Goal: Task Accomplishment & Management: Manage account settings

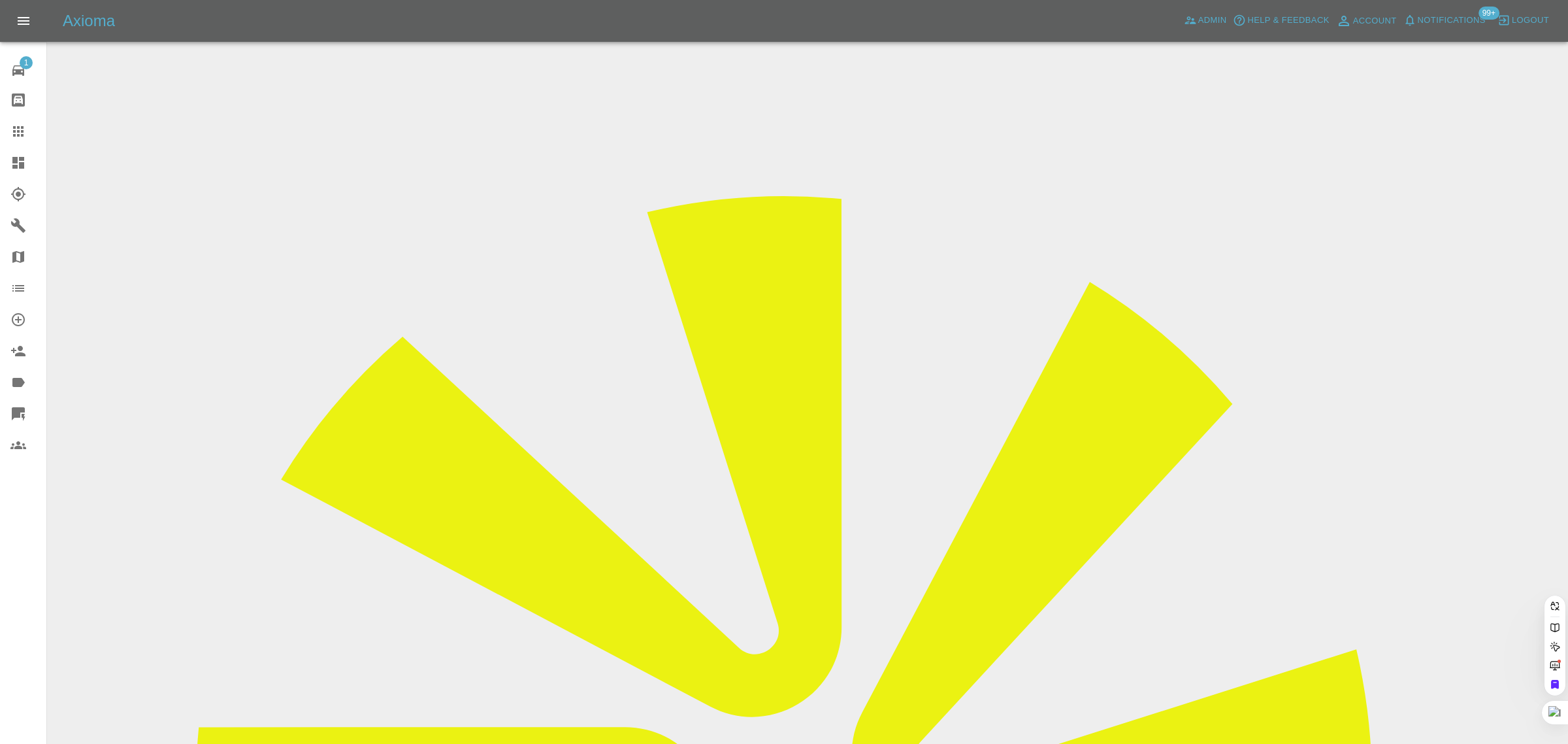
paste input "[EMAIL_ADDRESS][DOMAIN_NAME]"
type input "[EMAIL_ADDRESS][DOMAIN_NAME]"
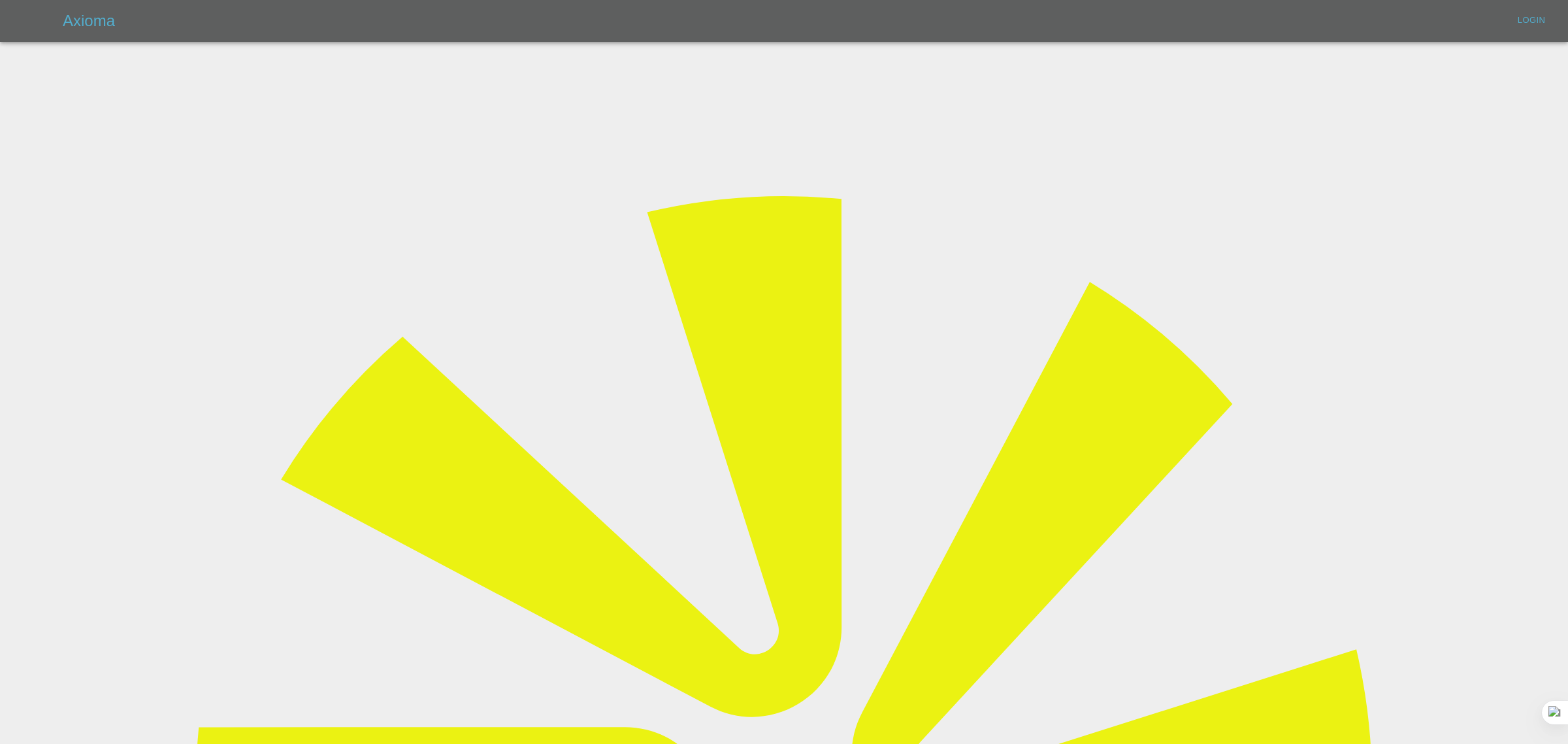
type input "[EMAIL_ADDRESS][DOMAIN_NAME]"
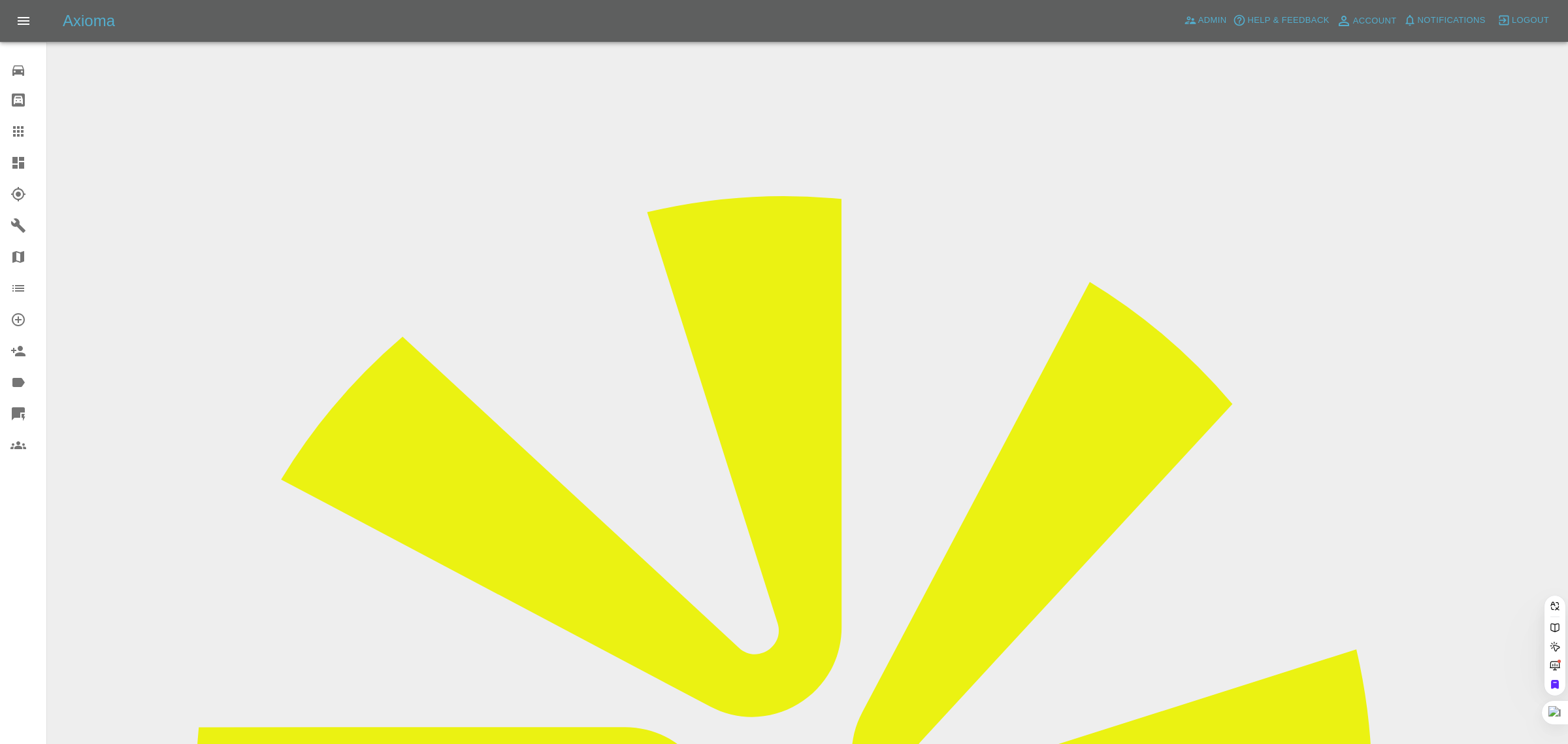
paste input "sonyadasilva1@gmail.com"
type input "sonyadasilva1@gmail.co"
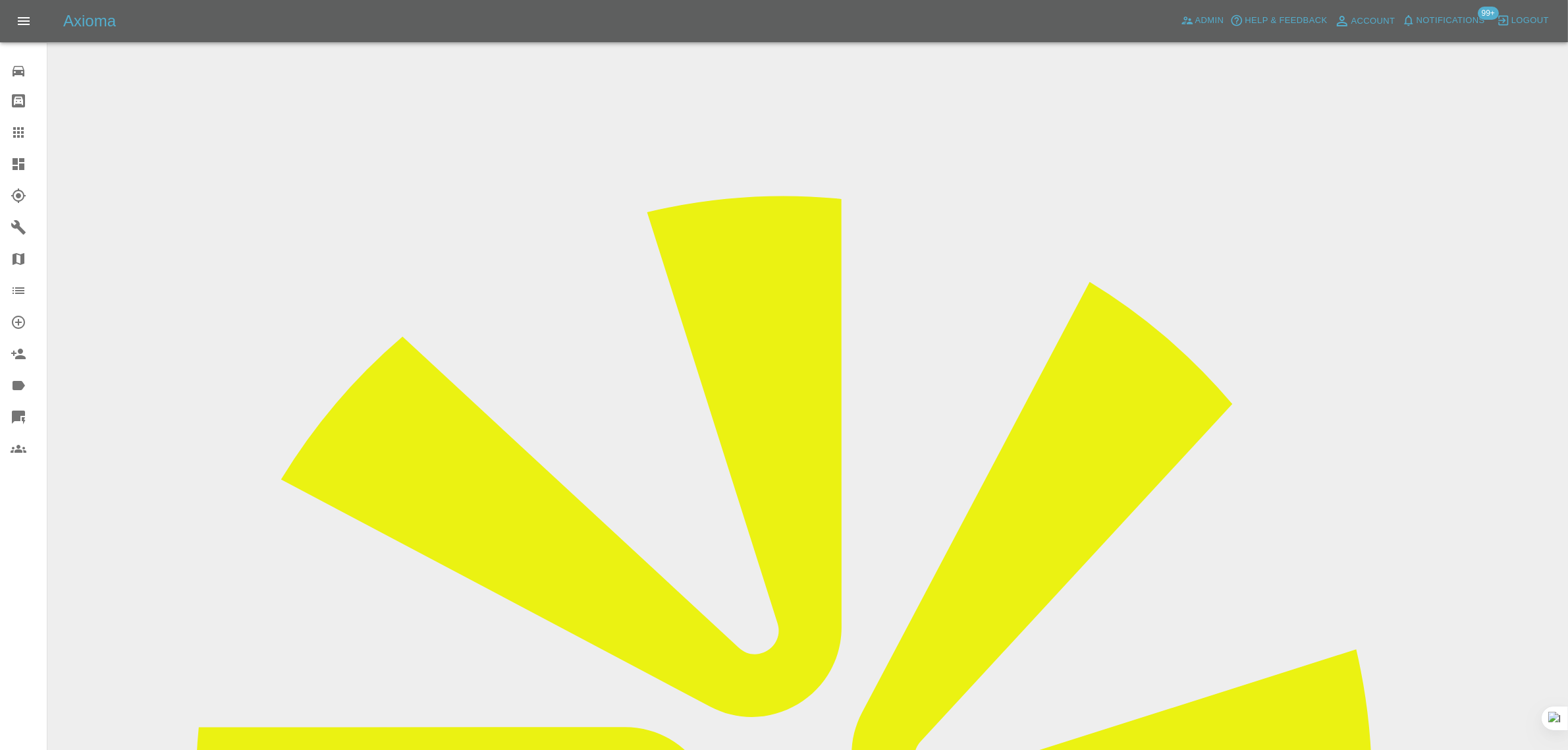
click at [0, 0] on input "Choose images" at bounding box center [0, 0] width 0 height 0
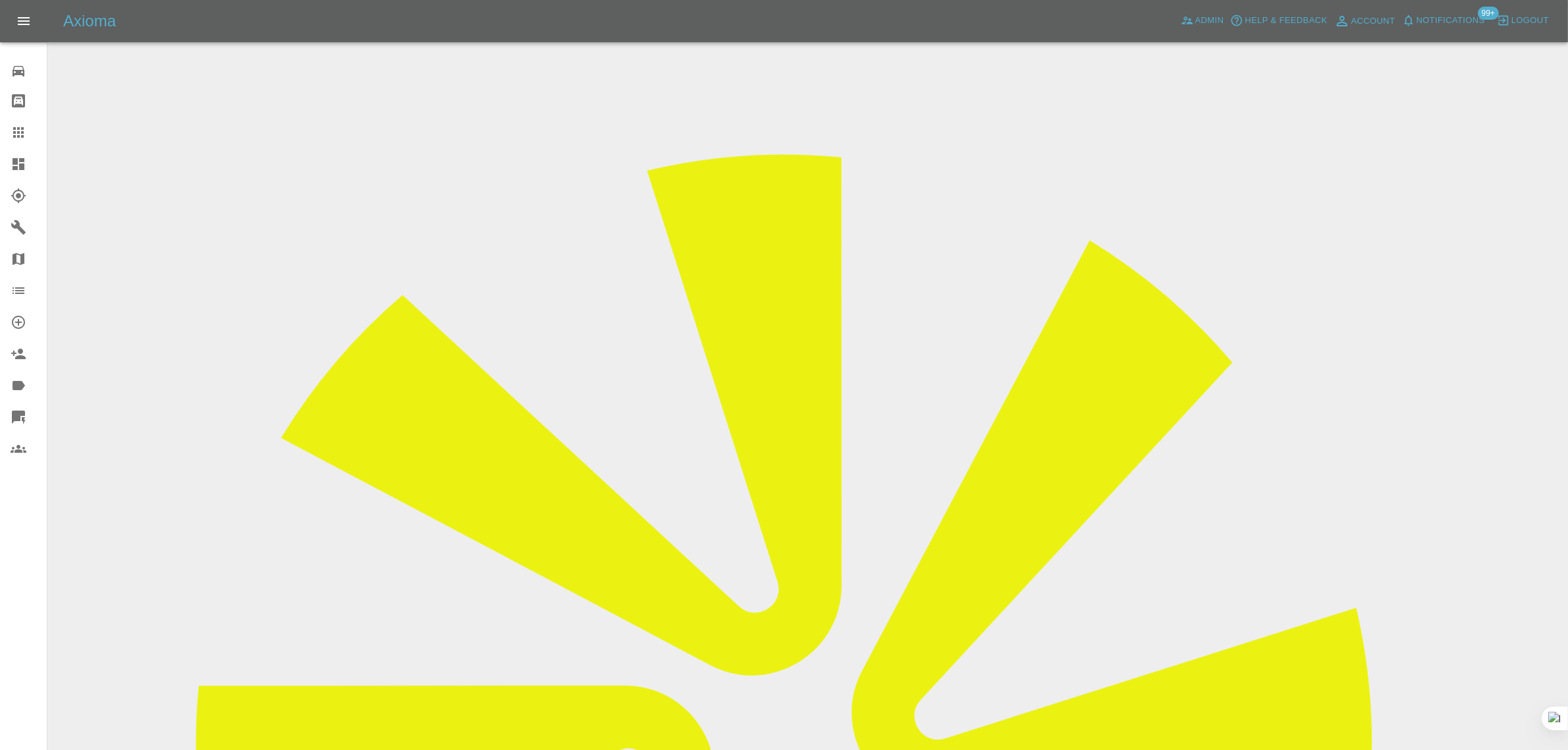
scroll to position [65, 0]
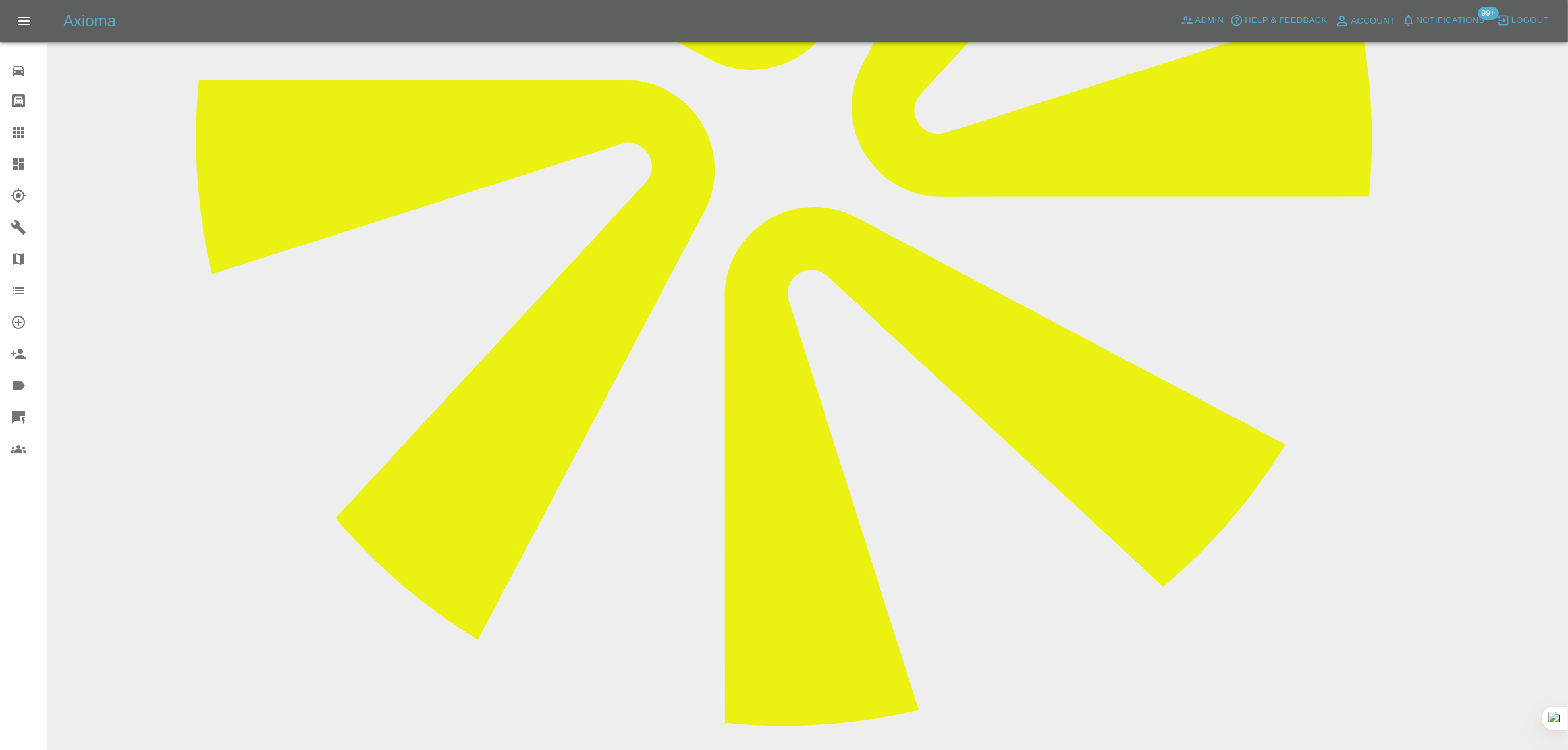
scroll to position [658, 0]
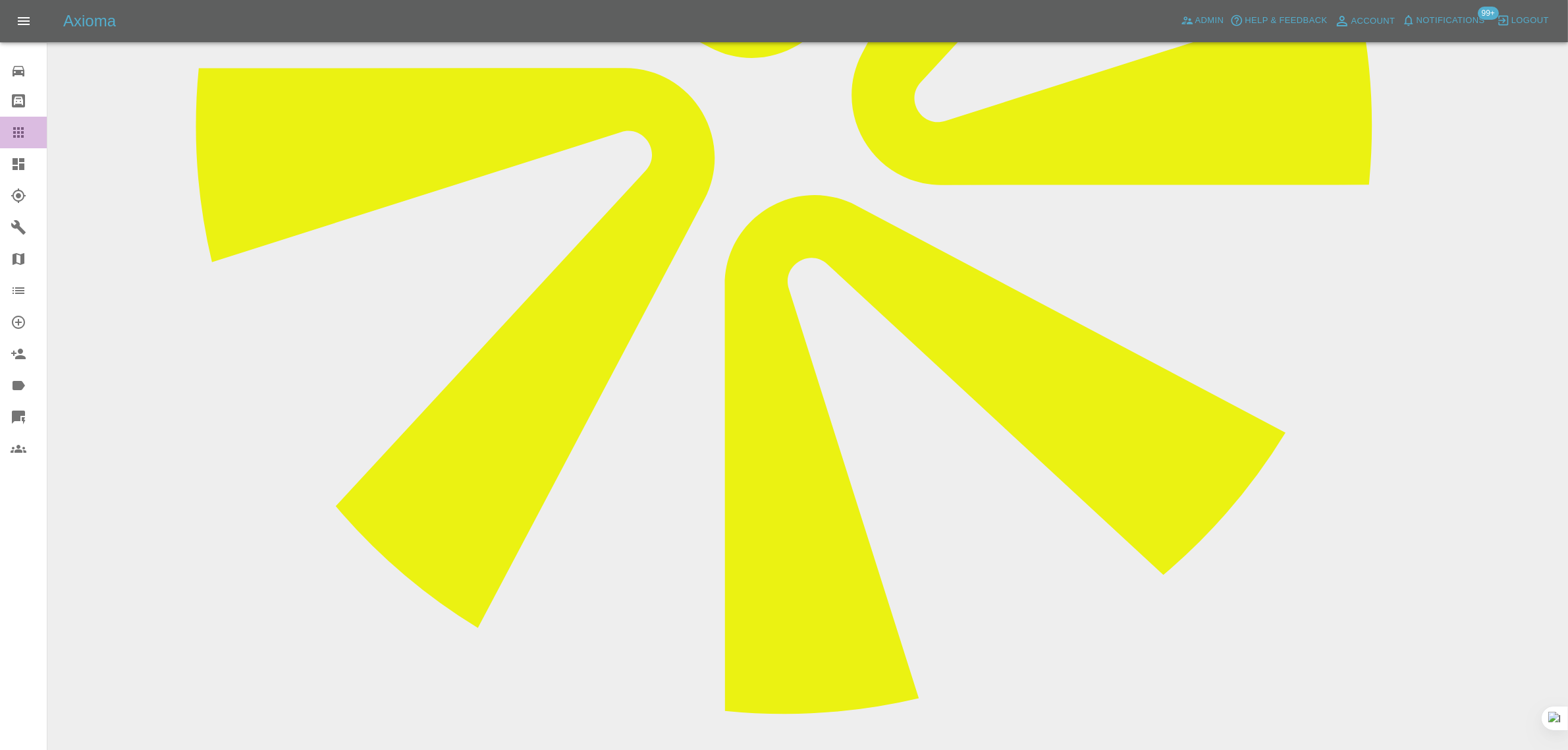
drag, startPoint x: 15, startPoint y: 130, endPoint x: 84, endPoint y: 176, distance: 82.9
click at [15, 130] on icon at bounding box center [18, 132] width 16 height 16
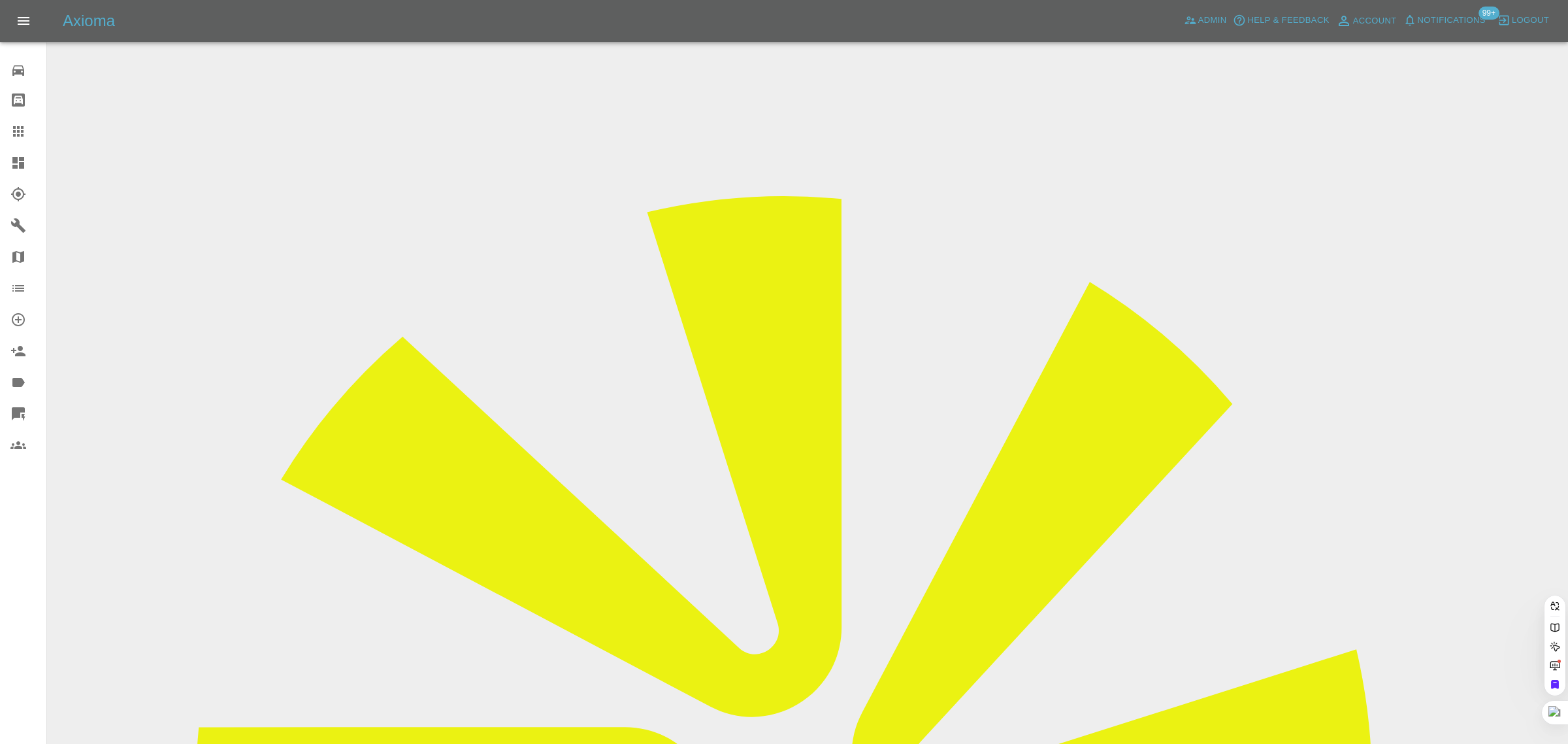
paste input "kevin_minshull@sky.com"
type input "kevin_minshull@sky.com"
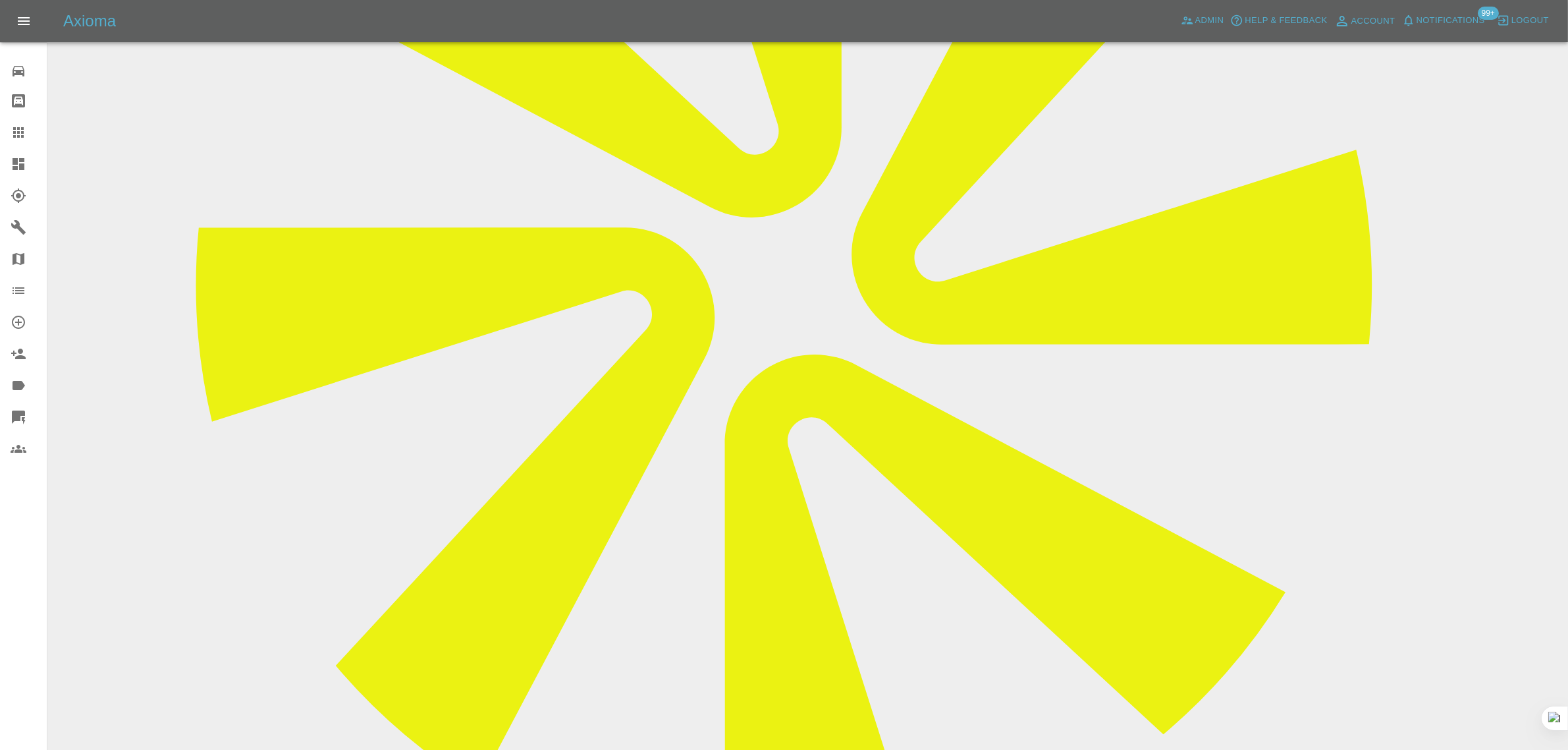
scroll to position [576, 0]
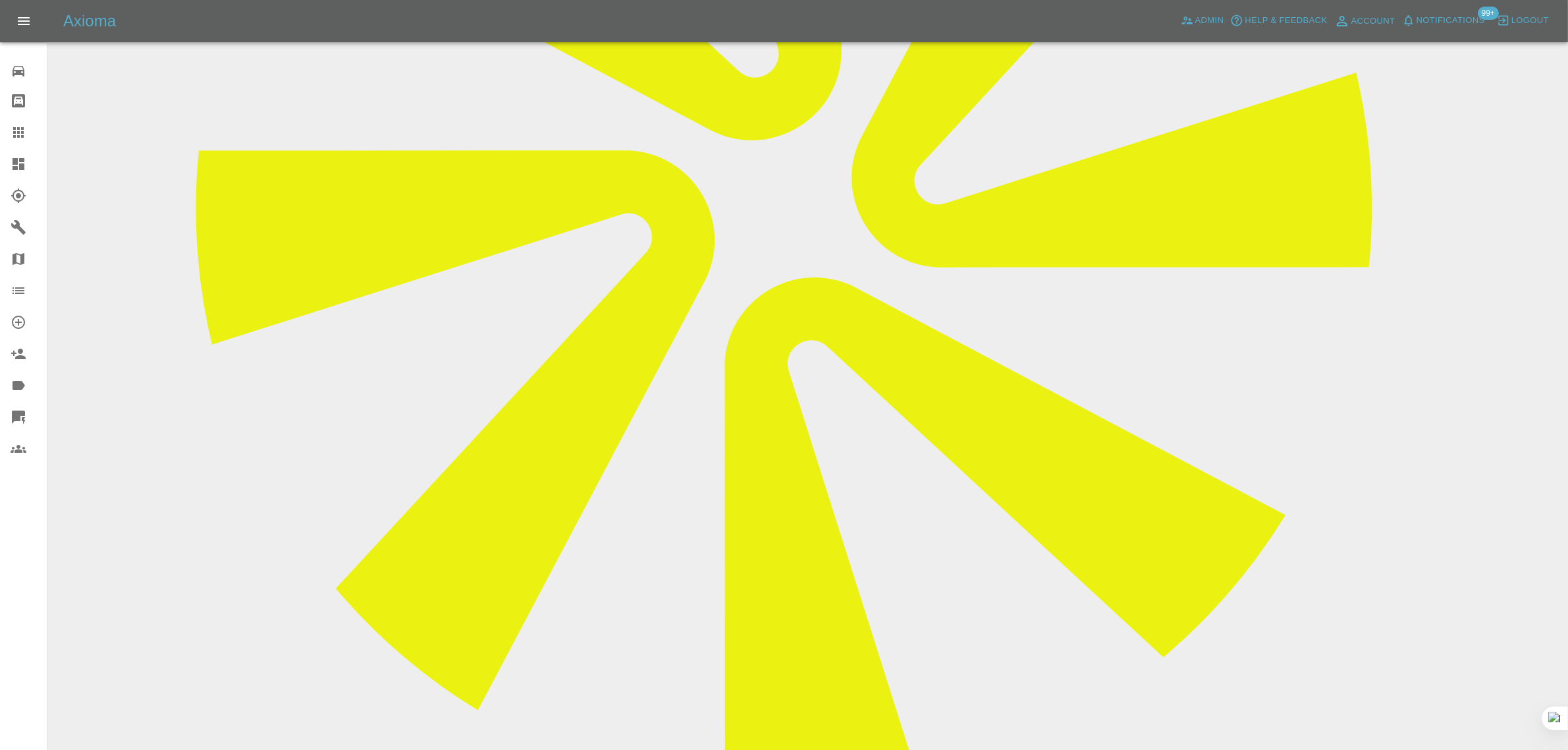
paste textarea "On the 19 Aug we had a front bumper repair by prestige paint and Polish. We hav…"
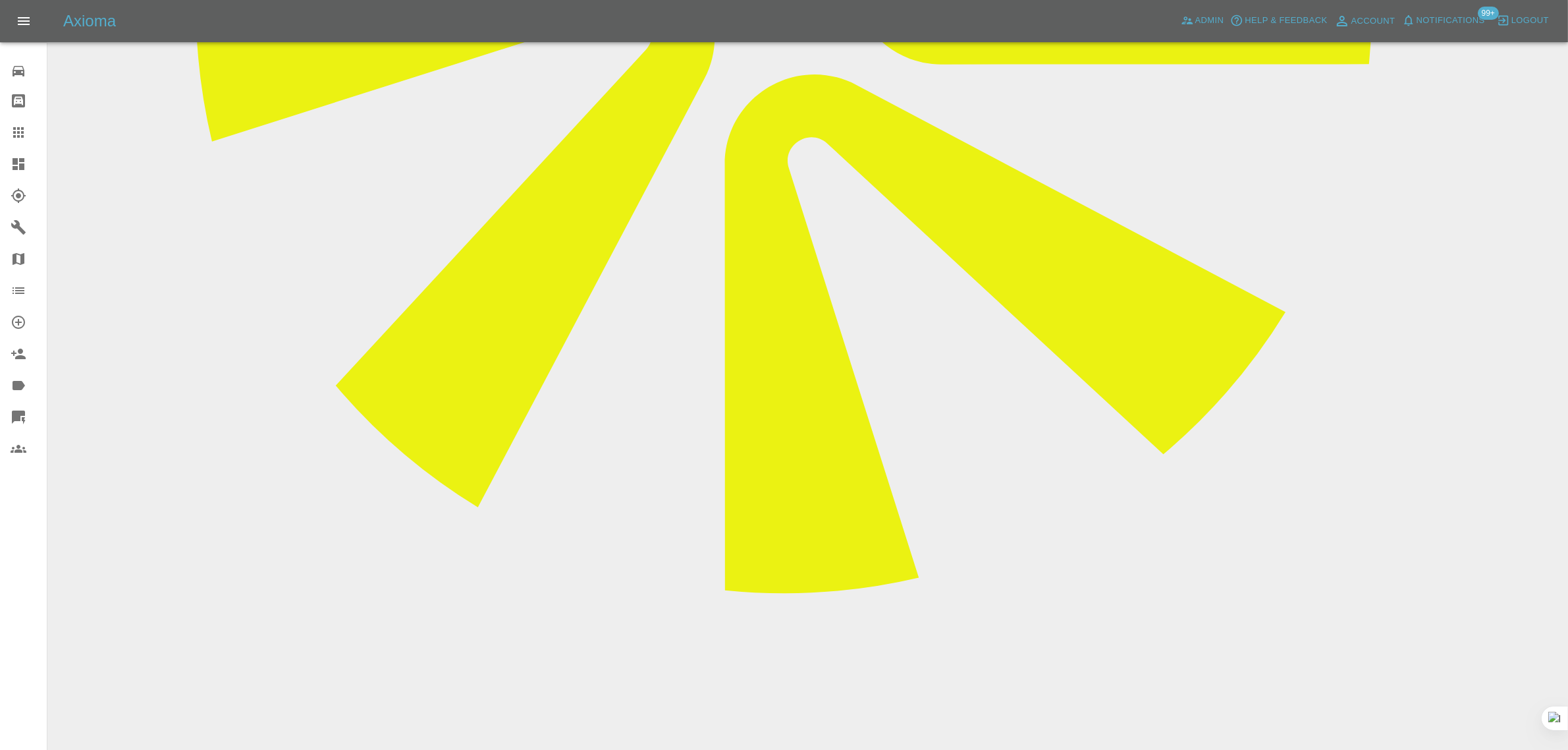
scroll to position [837, 0]
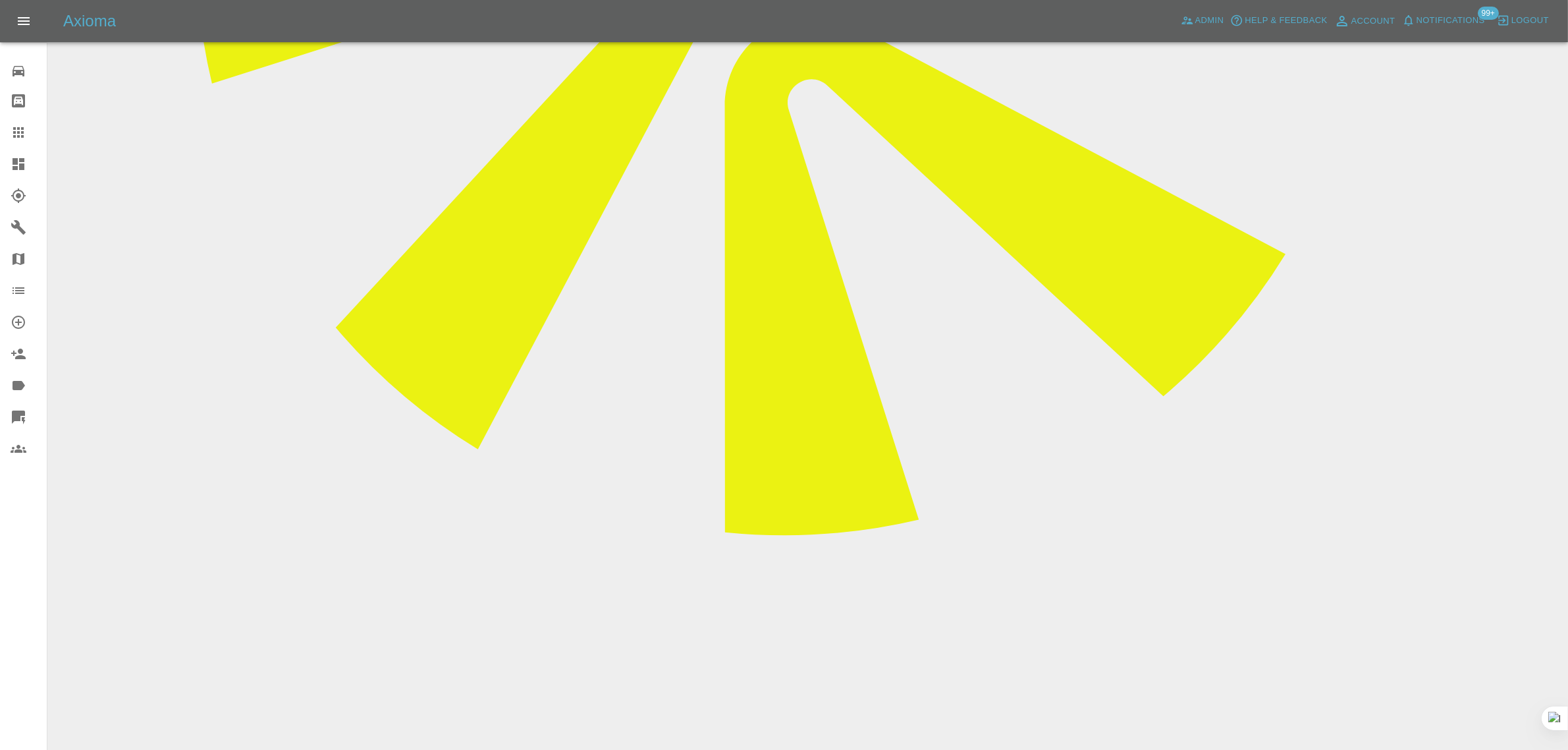
type textarea "On the 19 Aug we had a front bumper repair by prestige paint and Polish. We hav…"
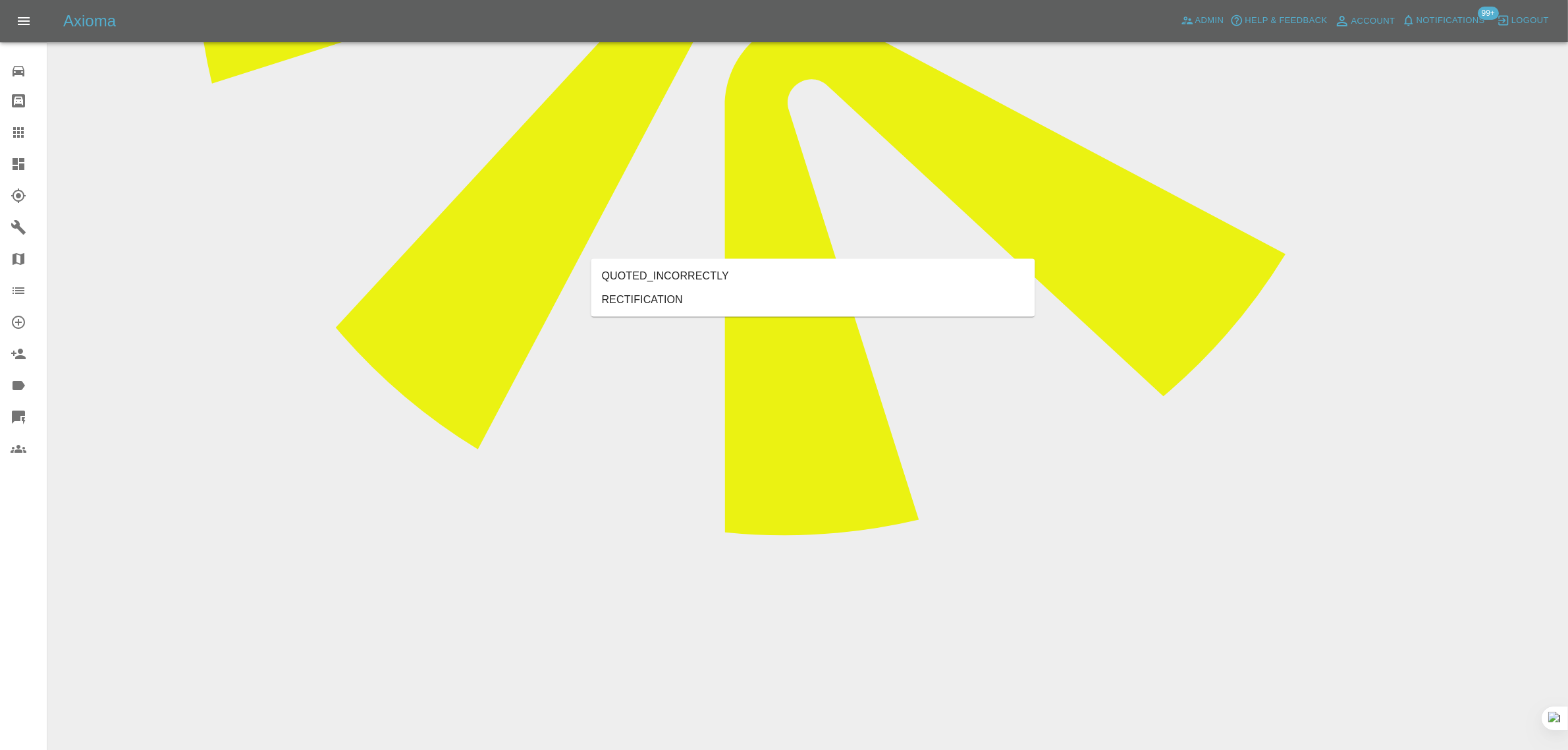
type input "rect"
click at [732, 304] on li "RECTIFICATION" at bounding box center [813, 300] width 444 height 24
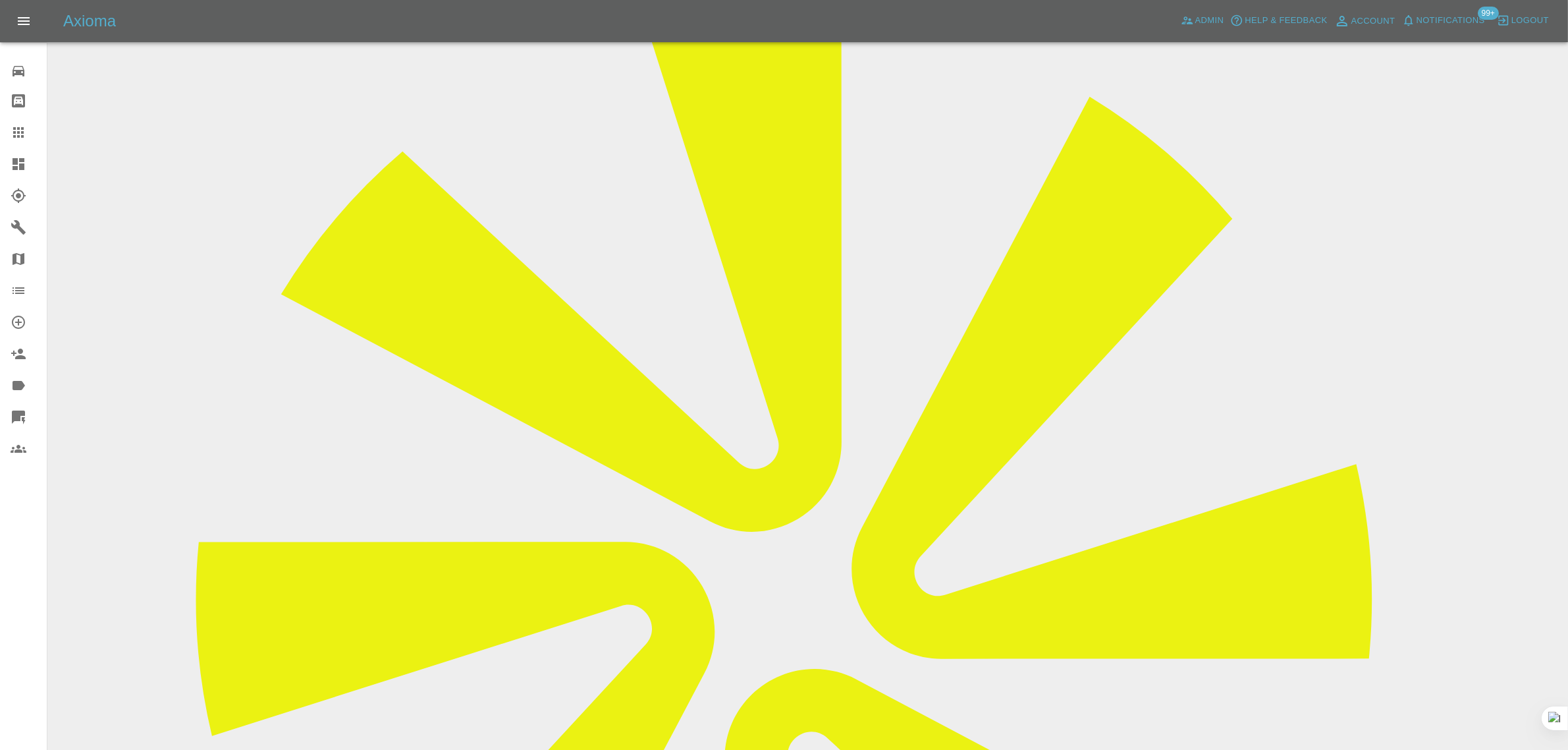
scroll to position [96, 0]
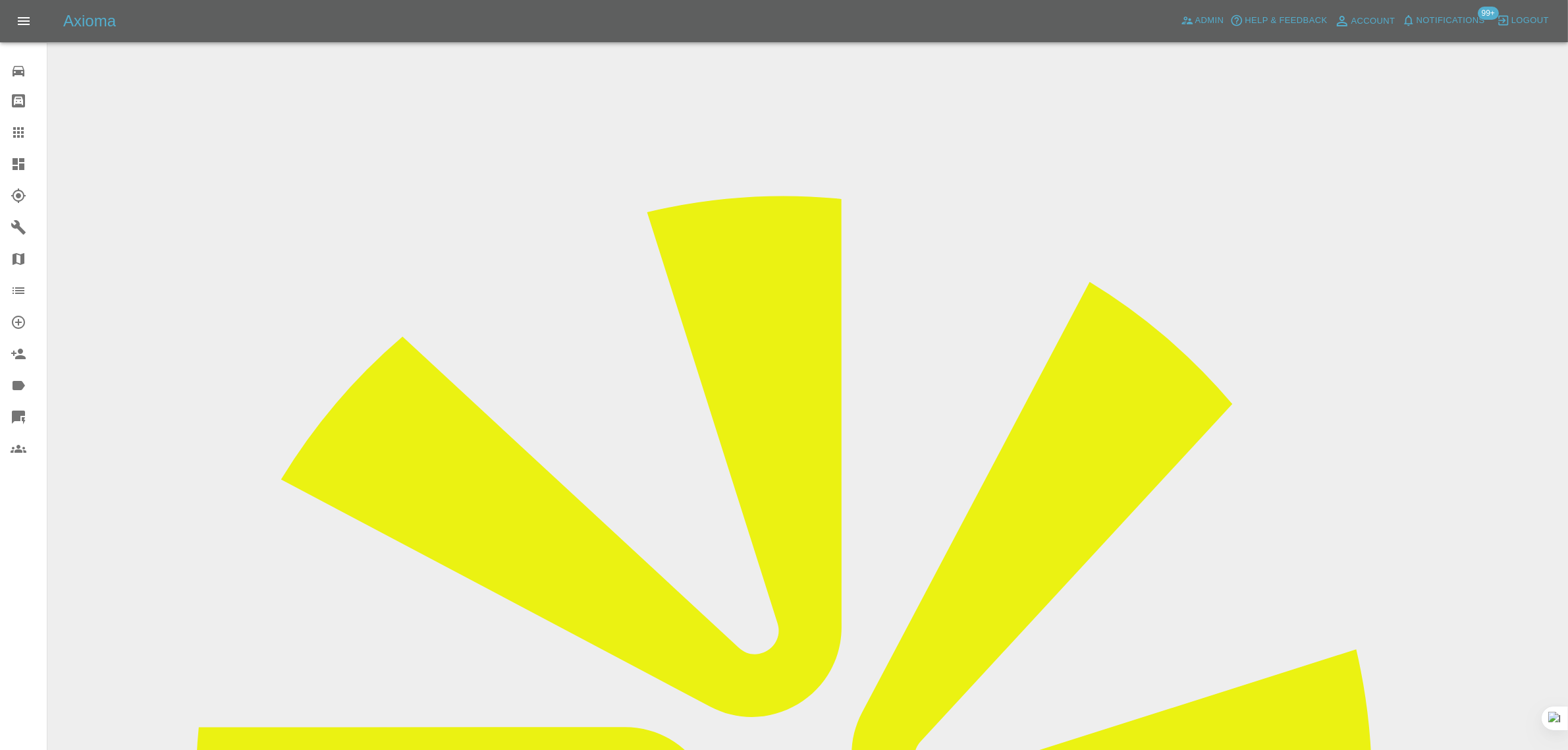
click at [0, 0] on input "Choose images" at bounding box center [0, 0] width 0 height 0
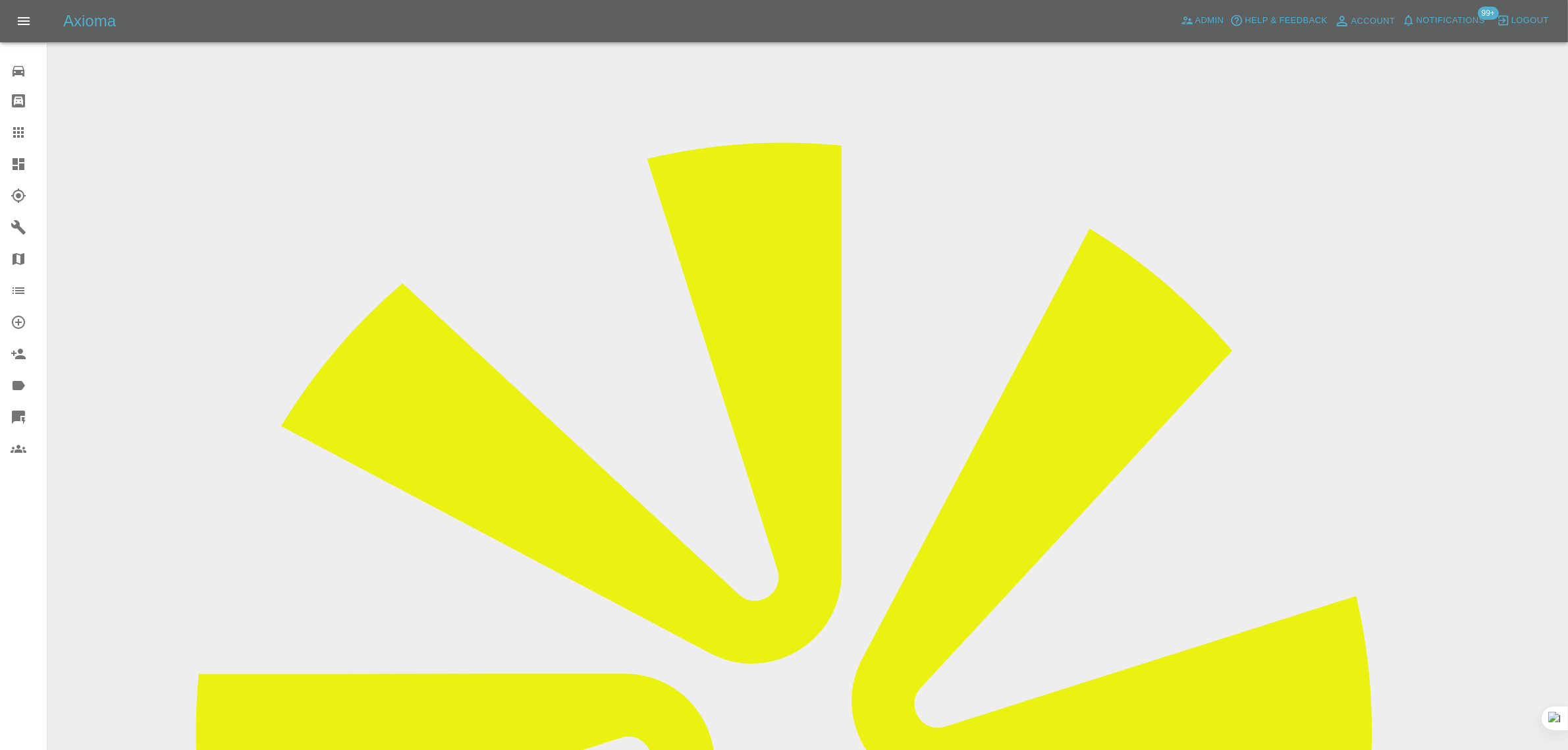
scroll to position [65, 0]
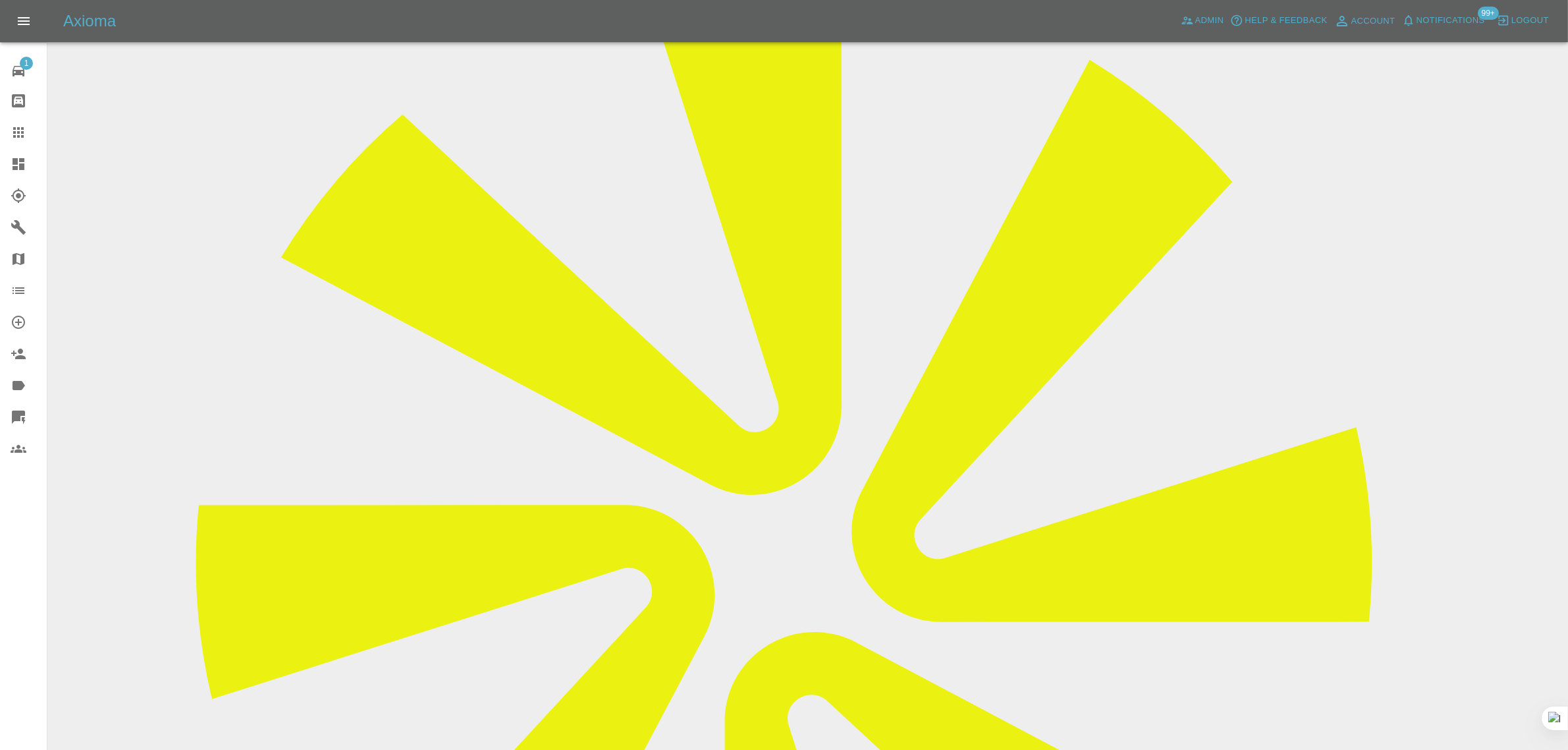
scroll to position [216, 0]
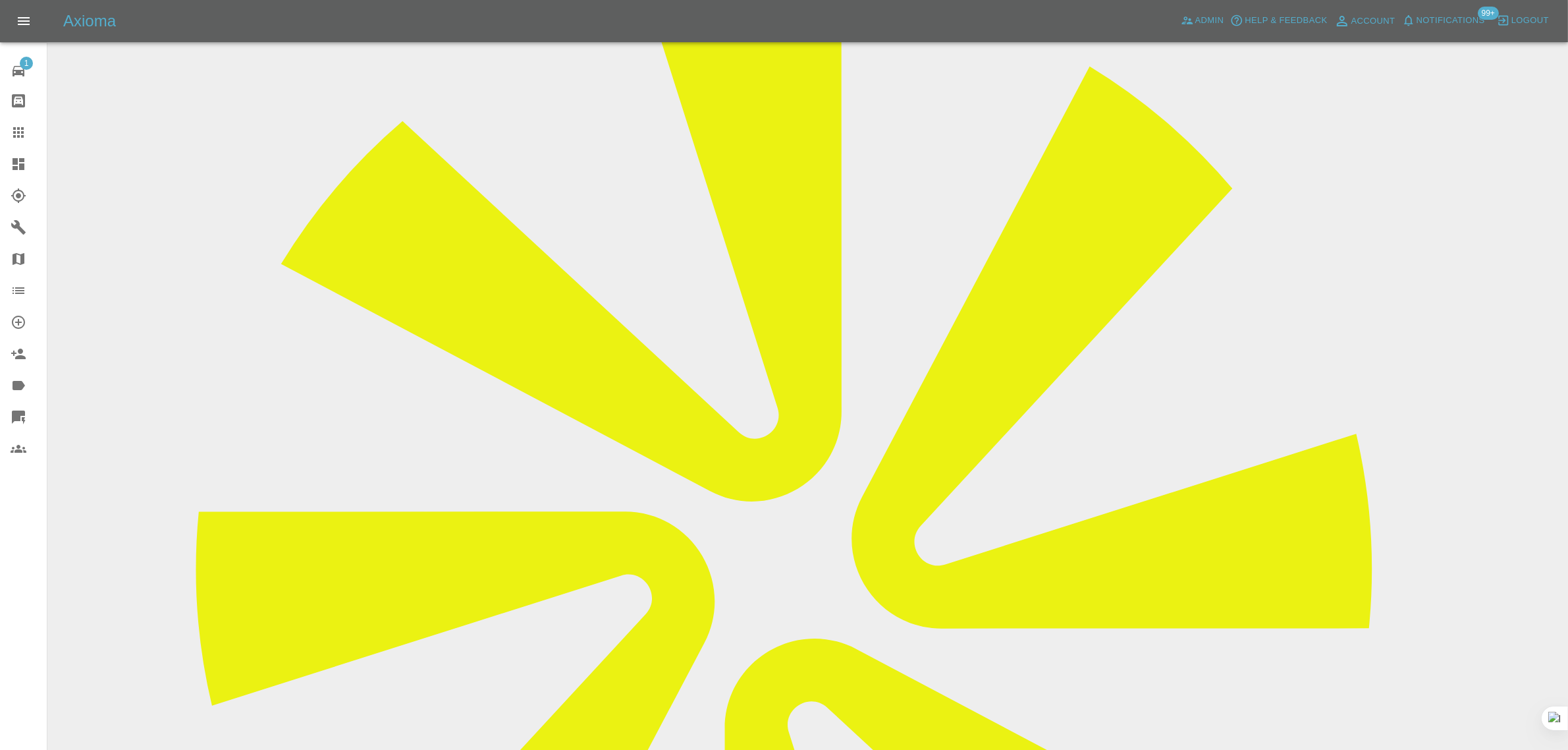
drag, startPoint x: 774, startPoint y: 231, endPoint x: 913, endPoint y: 235, distance: 139.1
copy td "estotzel@johnsonsfleet.co.uk"
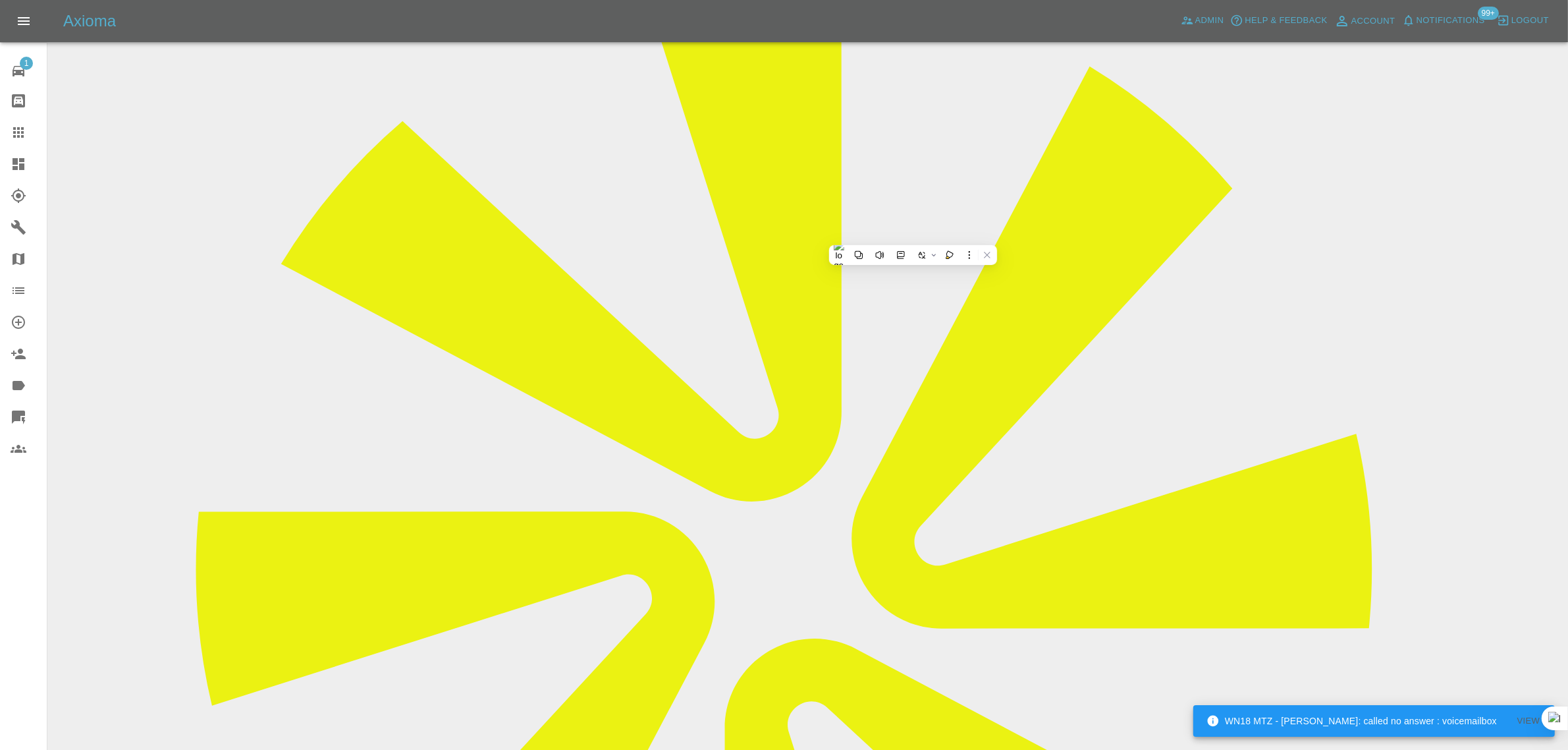
copy td "estotzel@johnsonsfleet.co.uk"
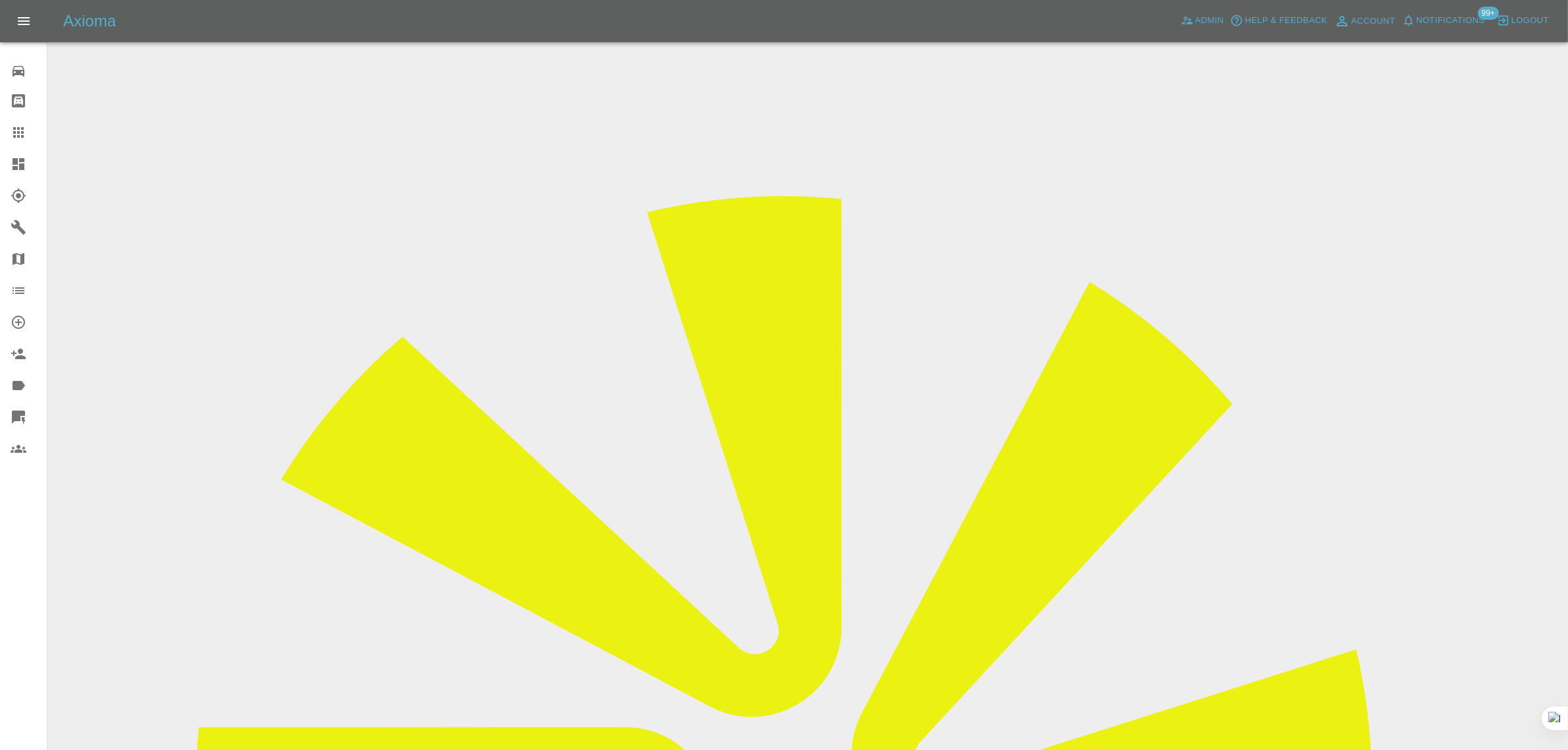
click at [15, 137] on icon at bounding box center [18, 132] width 10 height 10
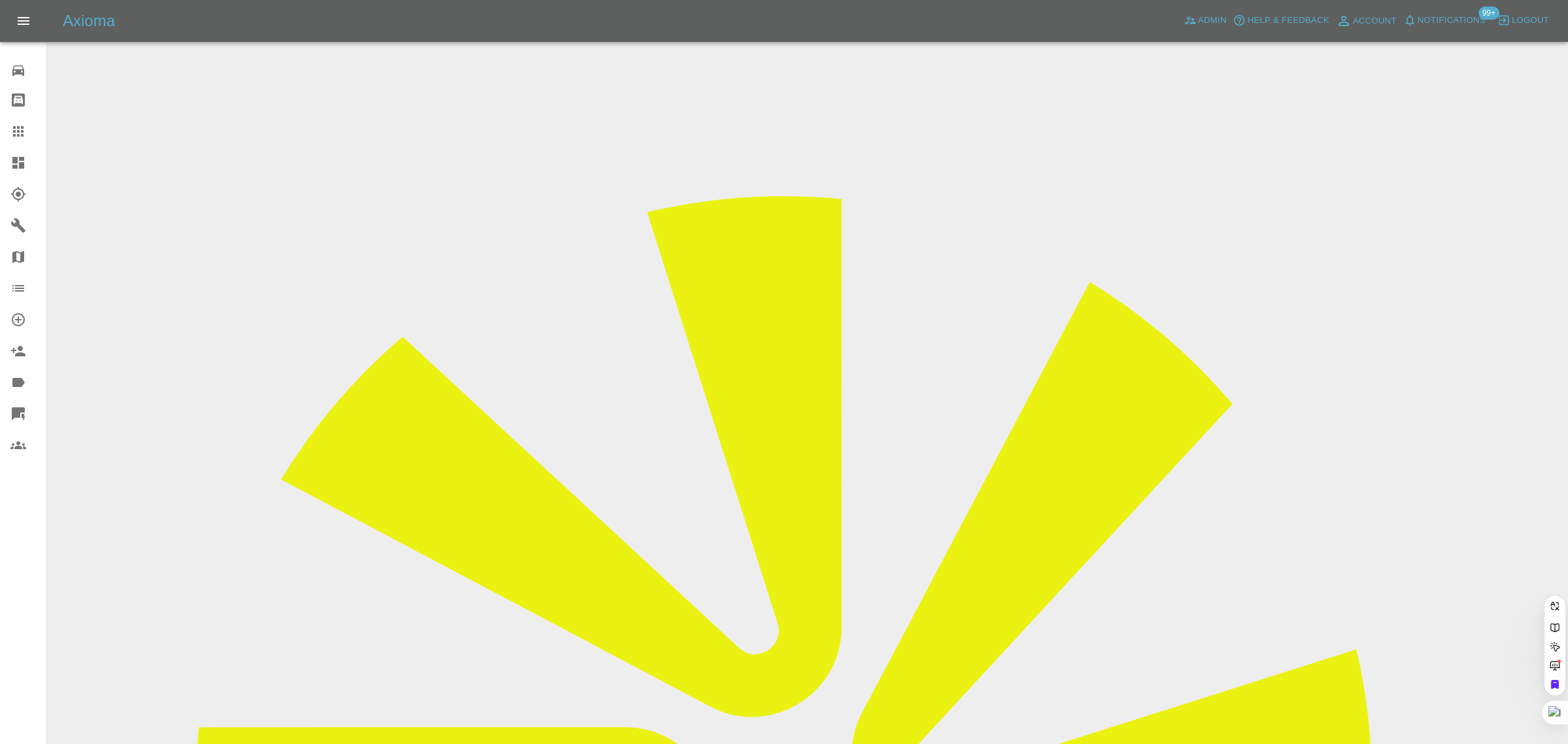
paste input "avisekh948@gmail.com"
type input "avisekh948@gmail.co"
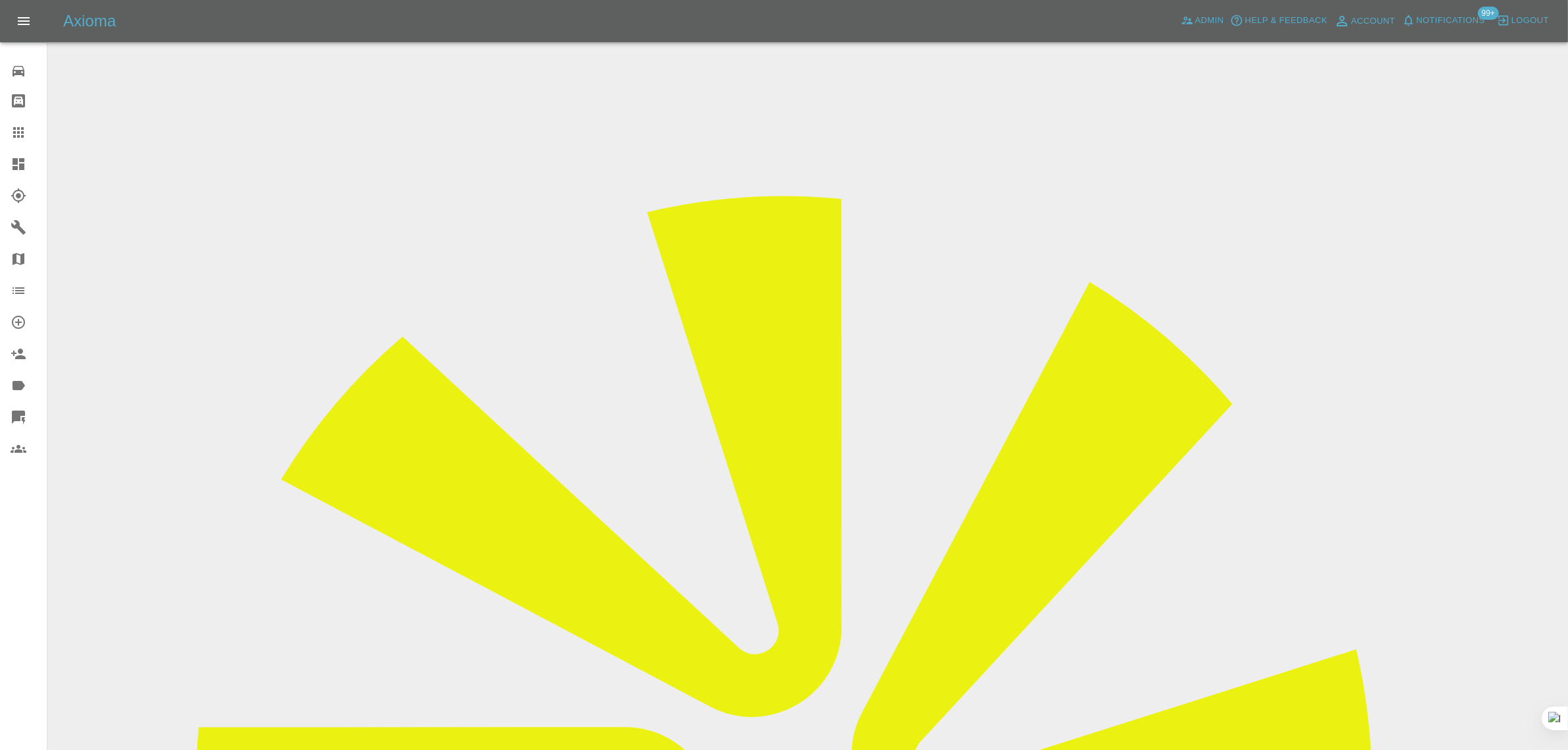
click at [0, 0] on input "Choose images" at bounding box center [0, 0] width 0 height 0
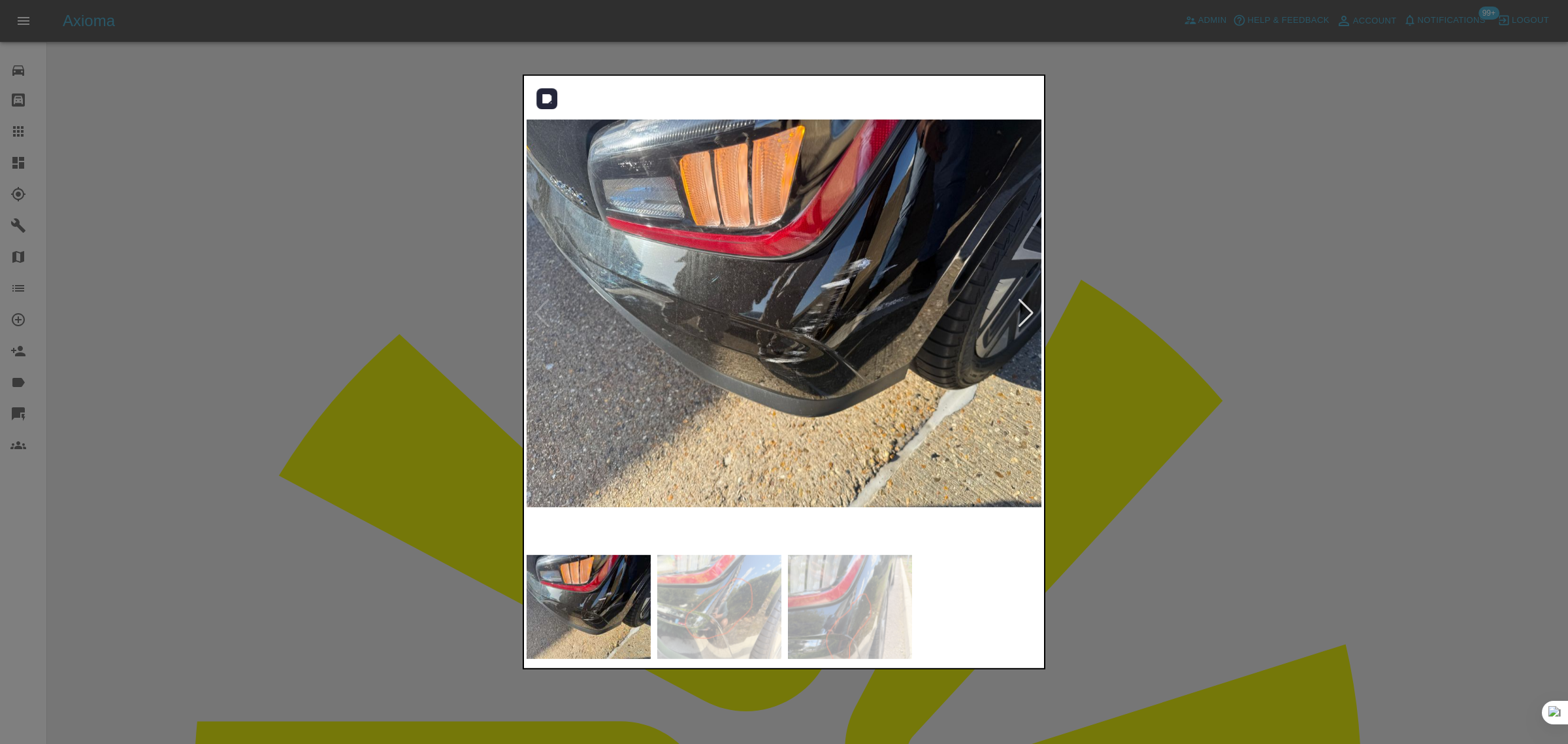
click at [1027, 311] on div at bounding box center [1026, 312] width 18 height 28
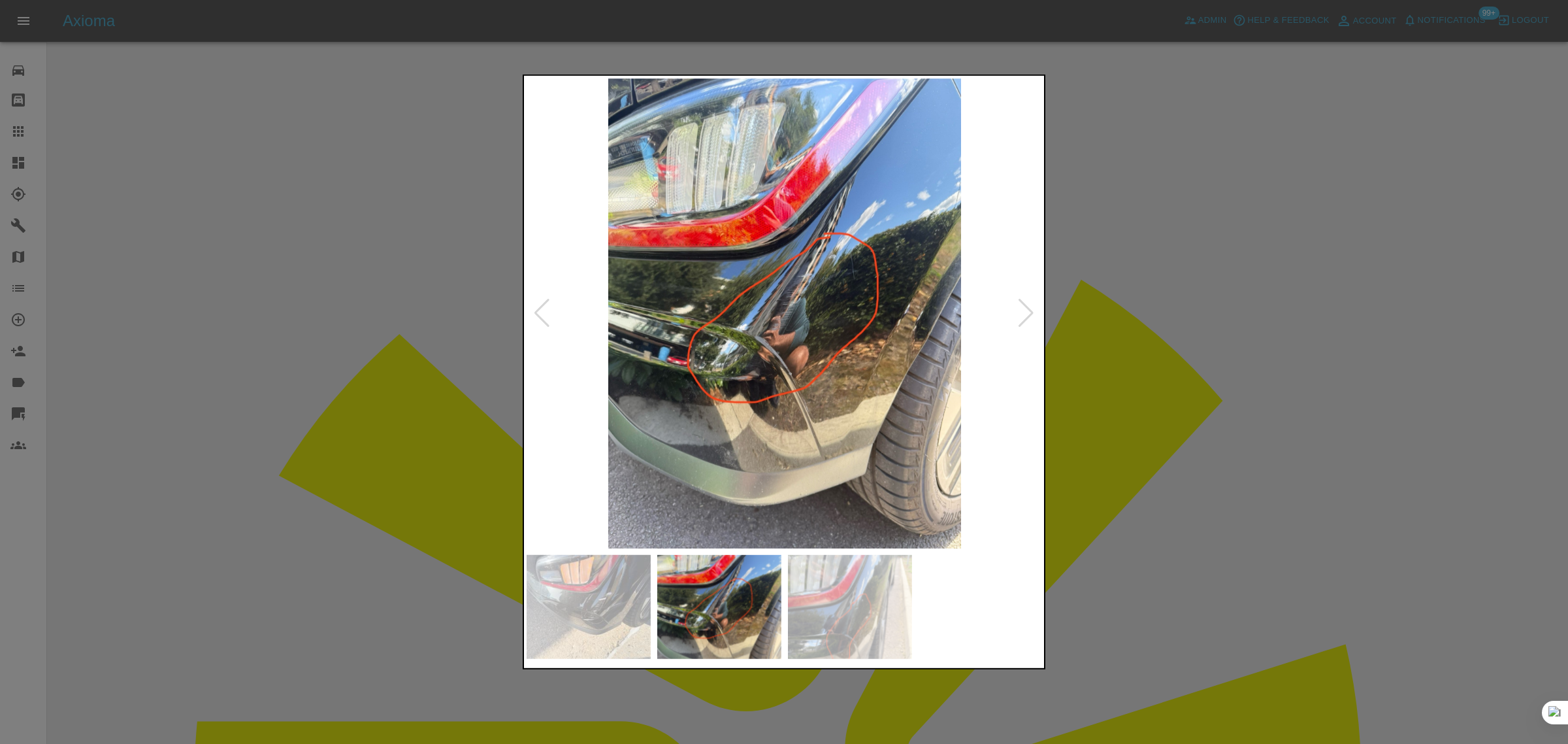
click at [1027, 311] on div at bounding box center [1026, 312] width 18 height 28
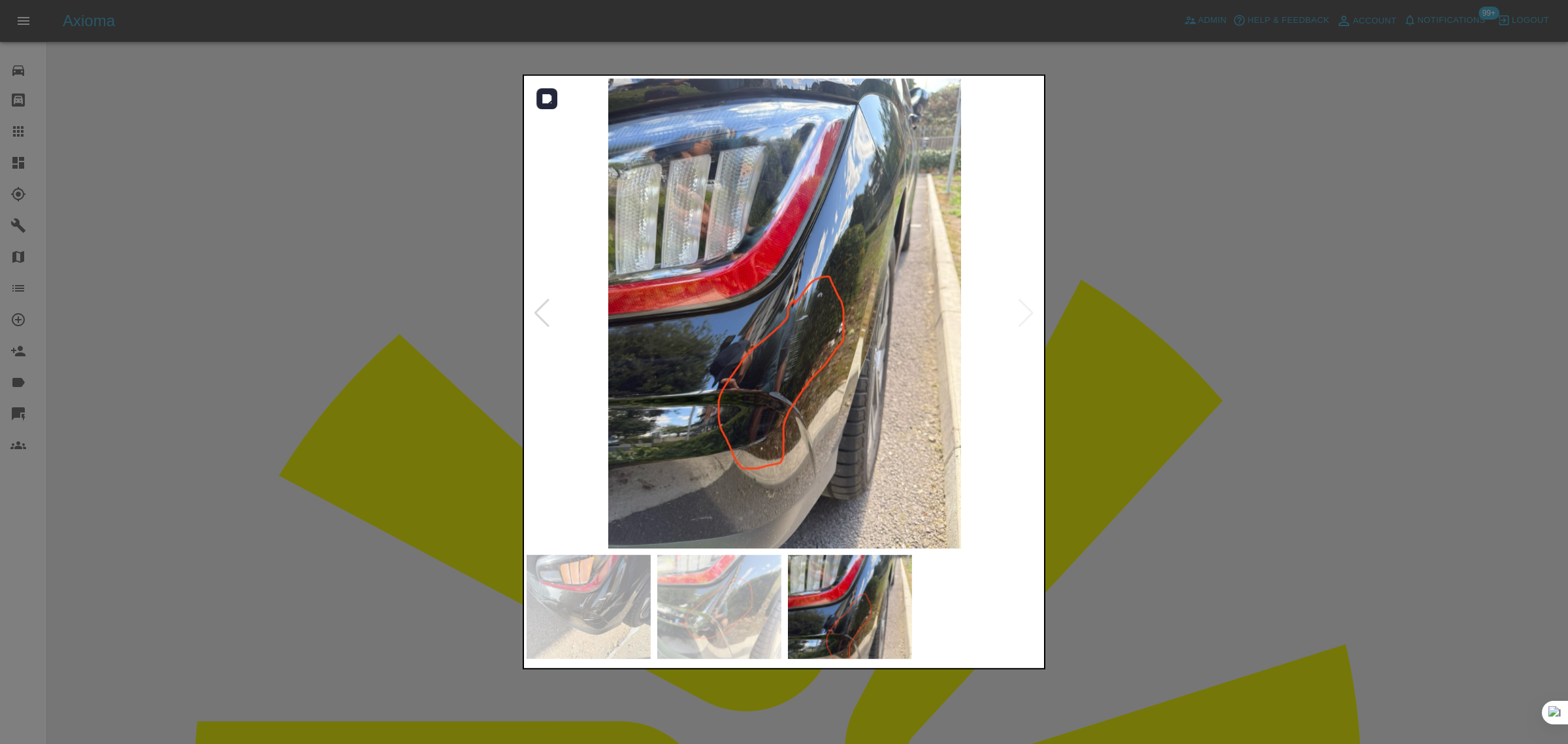
click at [1027, 311] on img at bounding box center [784, 313] width 516 height 469
click at [1113, 375] on div at bounding box center [784, 372] width 1568 height 744
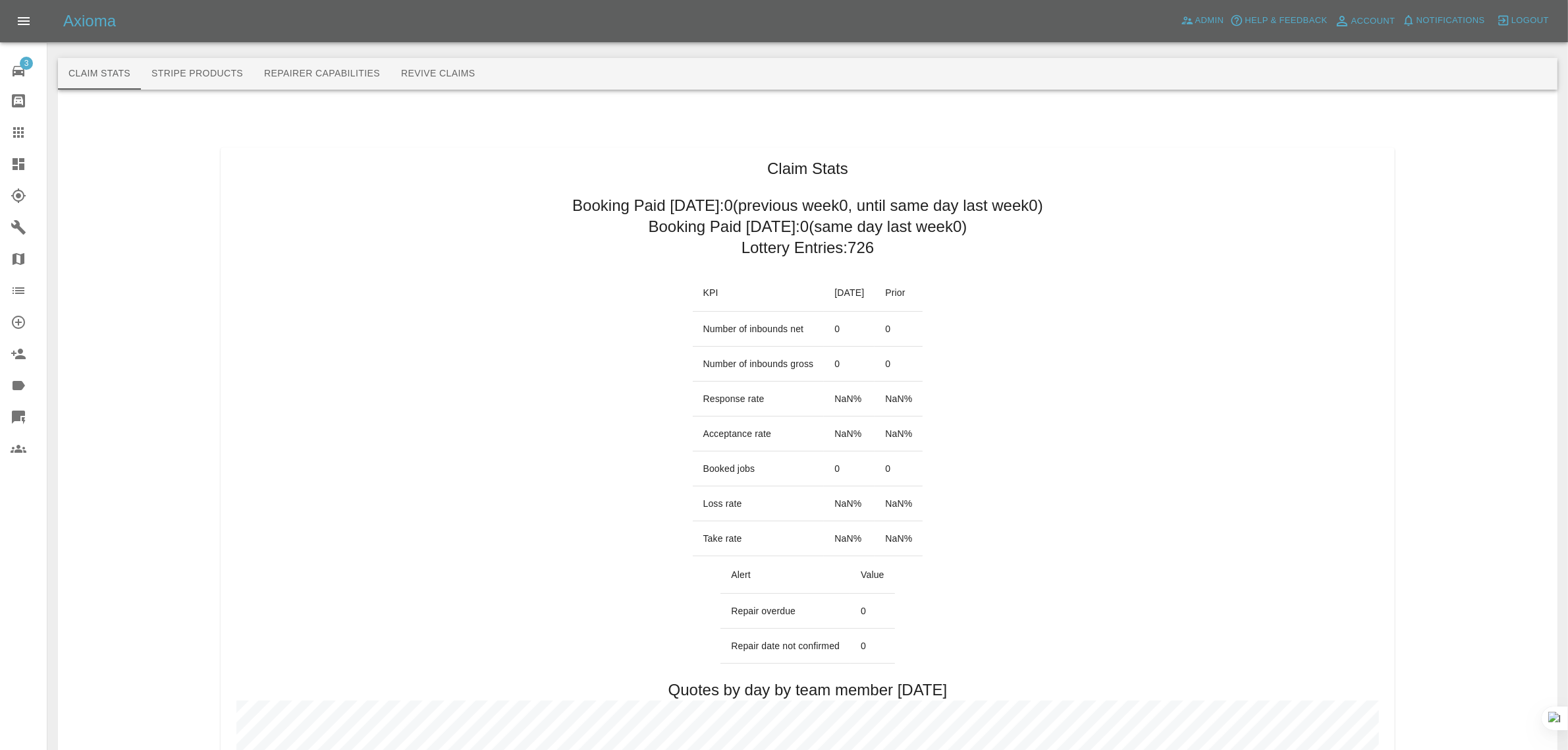
click at [451, 79] on button "Revive Claims" at bounding box center [438, 73] width 95 height 31
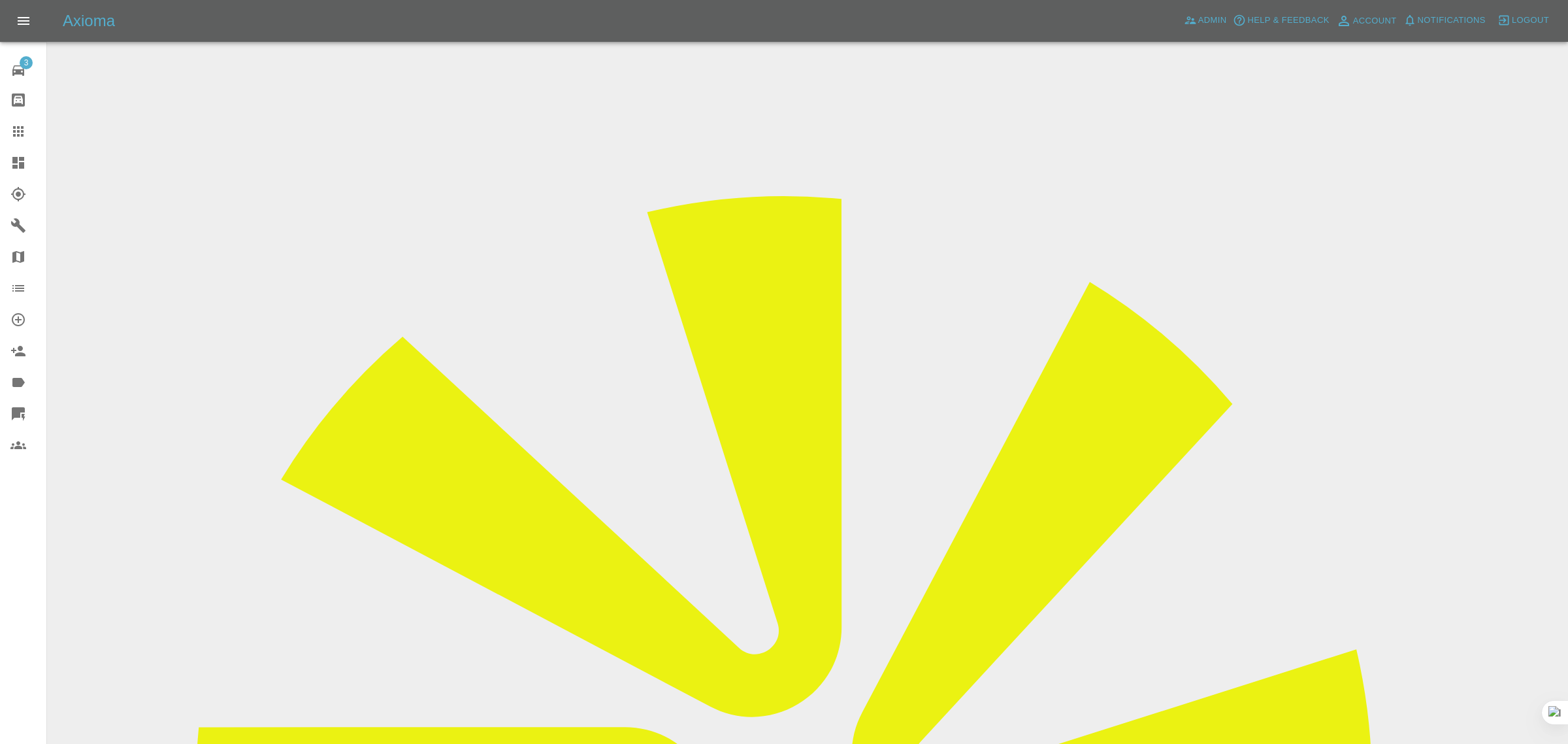
paste input "[EMAIL_ADDRESS][DOMAIN_NAME]"
type input "[EMAIL_ADDRESS][DOMAIN_NAME]"
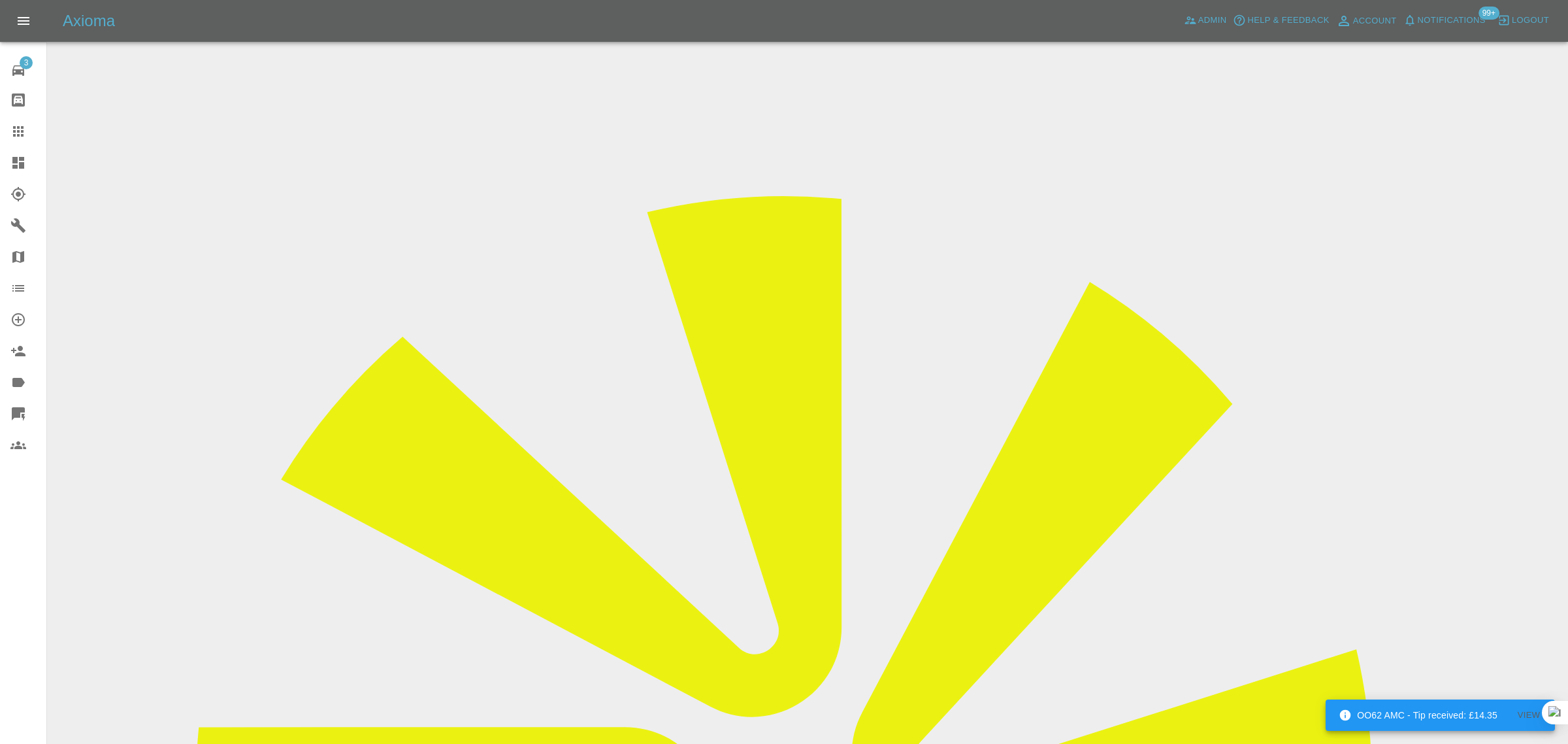
scroll to position [0, 0]
click at [30, 134] on div at bounding box center [28, 131] width 37 height 16
paste input "miguelpitajoao6730@gmail.com"
type input "miguelpitajoao6730@gmail.com"
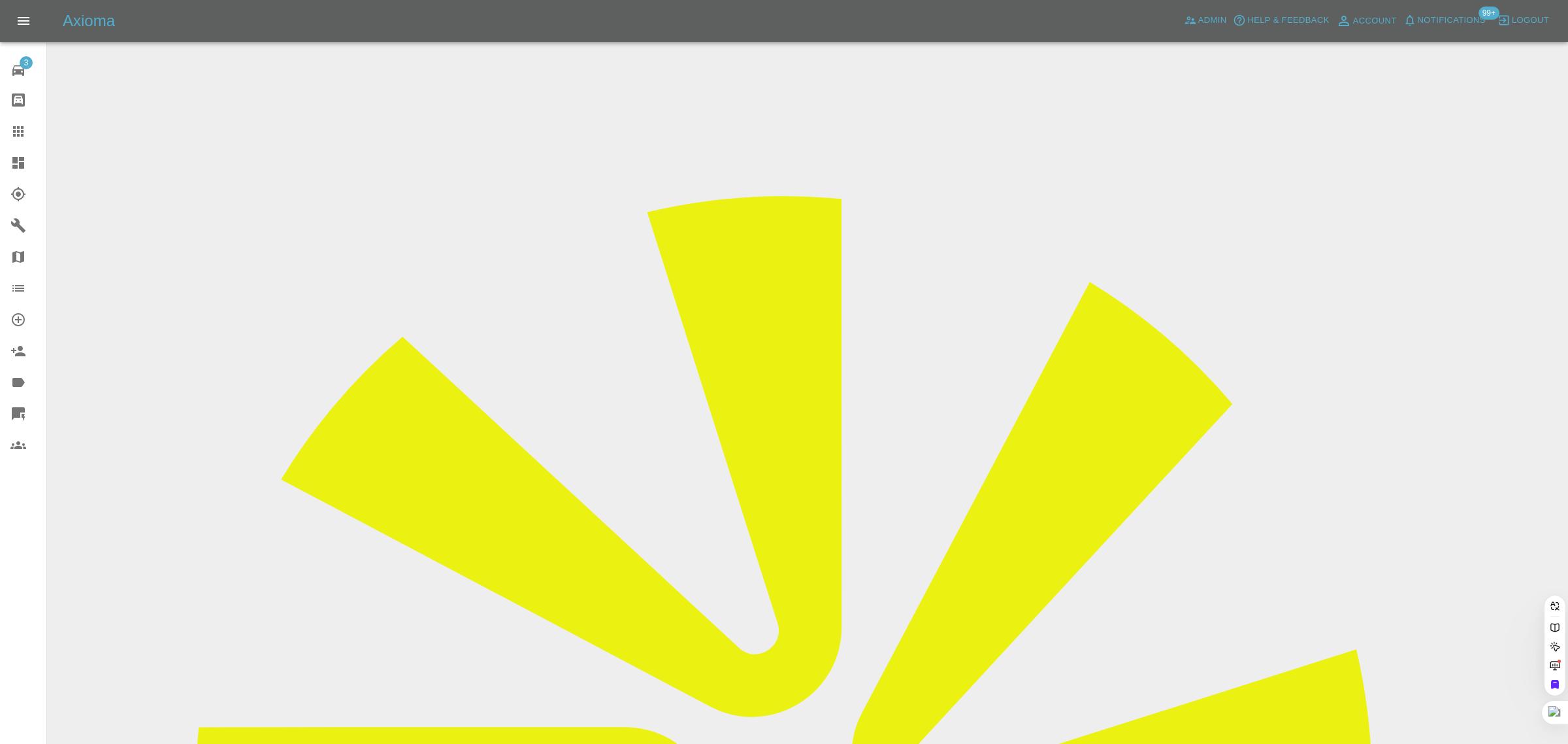
scroll to position [0, 49]
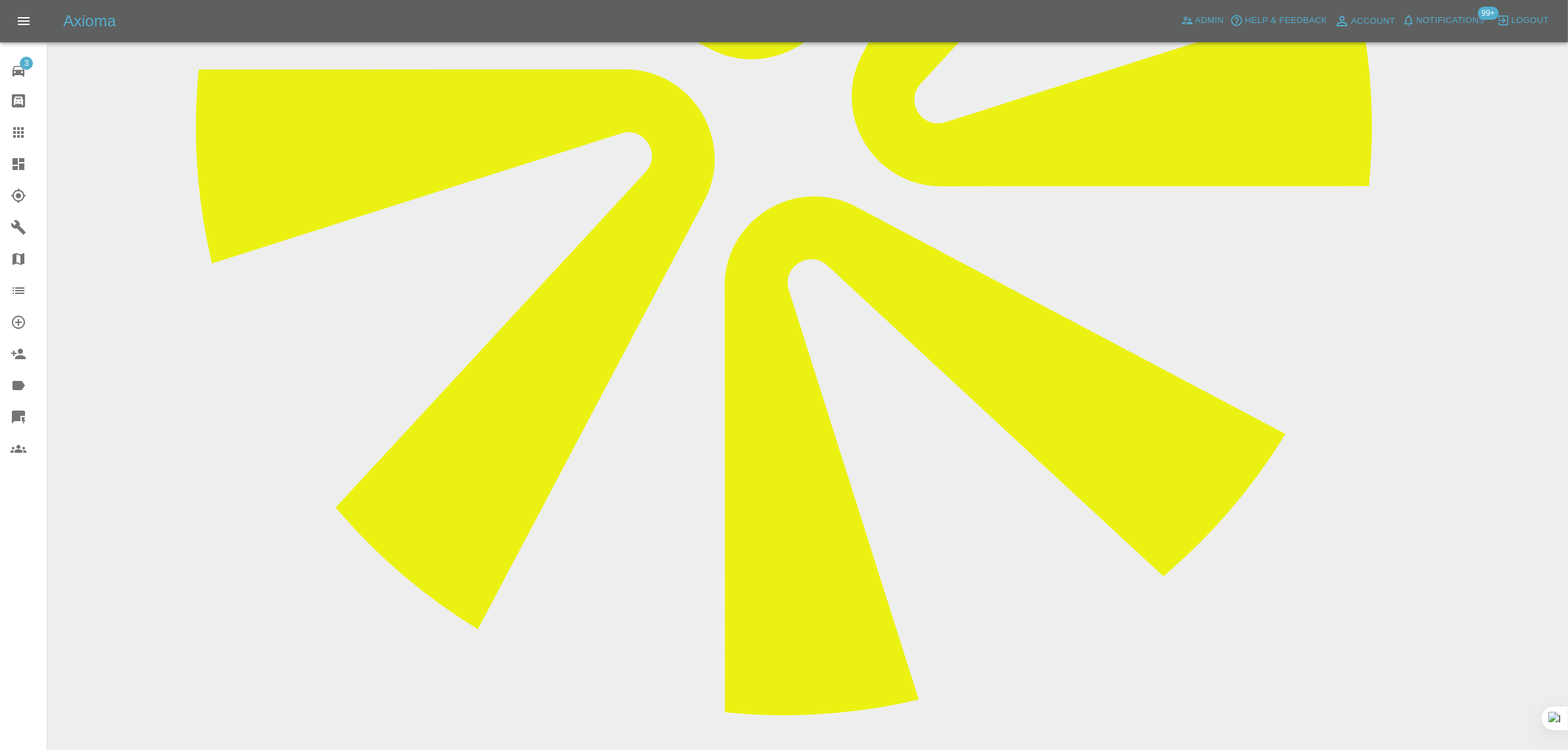
scroll to position [823, 0]
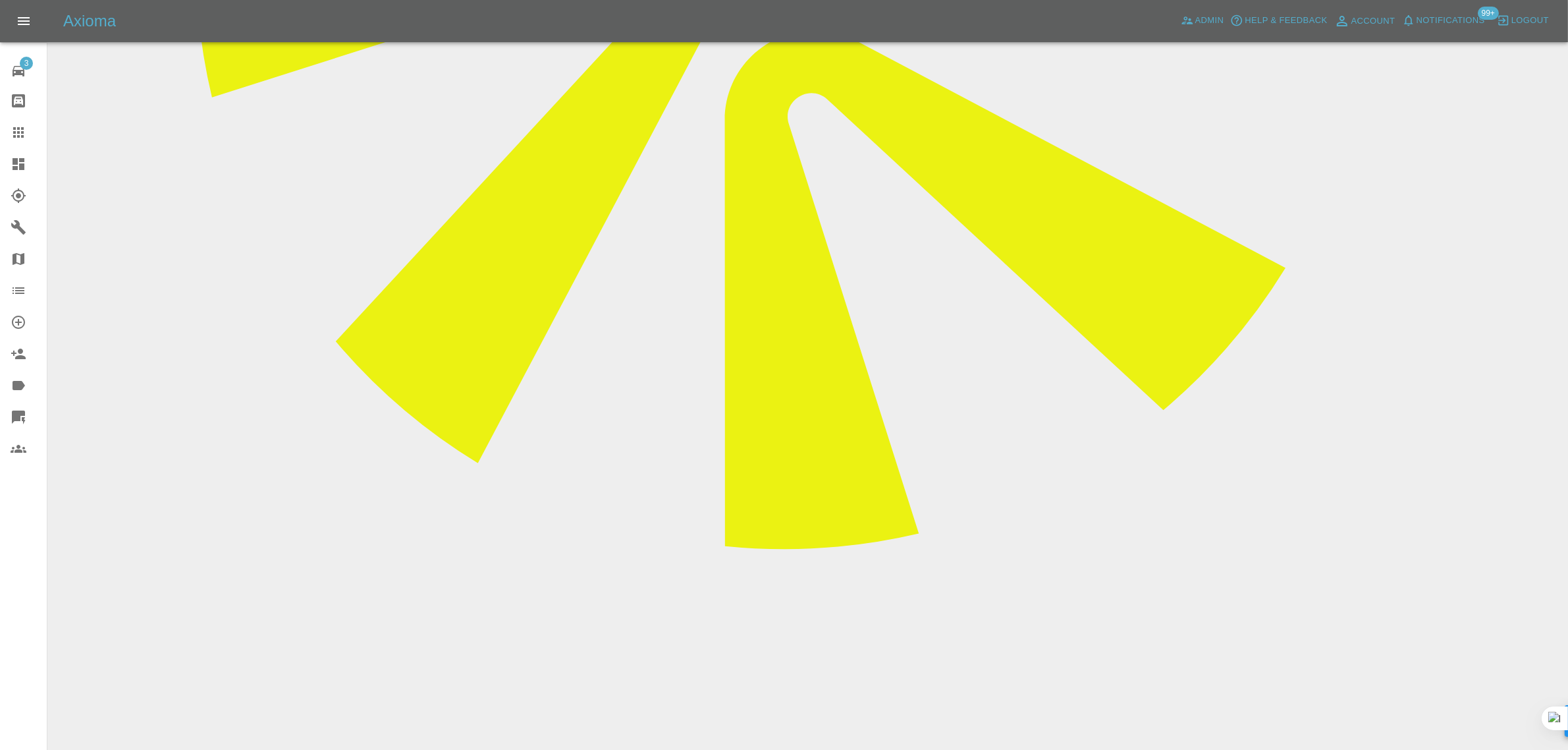
click at [21, 133] on icon at bounding box center [18, 132] width 10 height 10
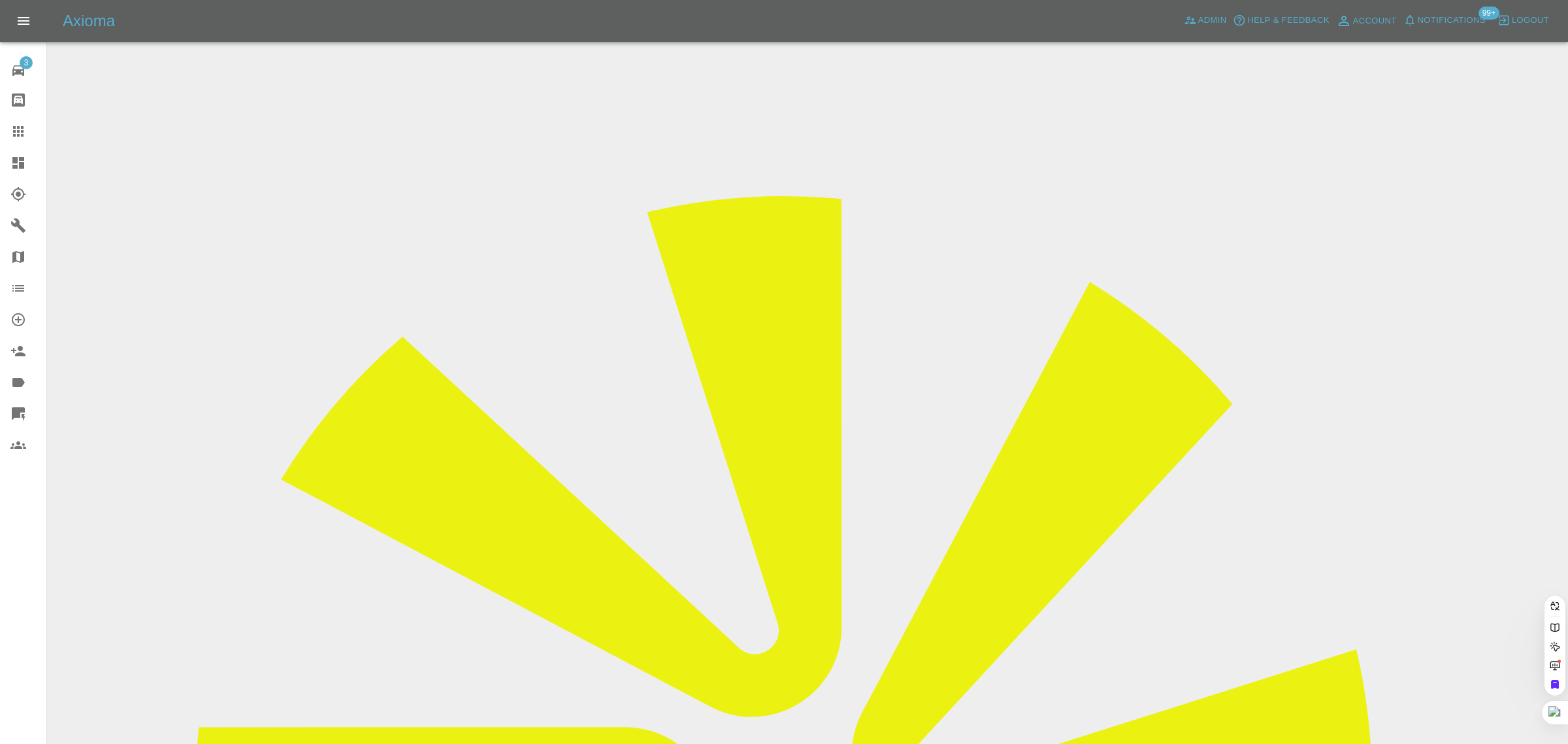
paste input "familymetz@outlook.com"
type input "familymetz@outlook.co"
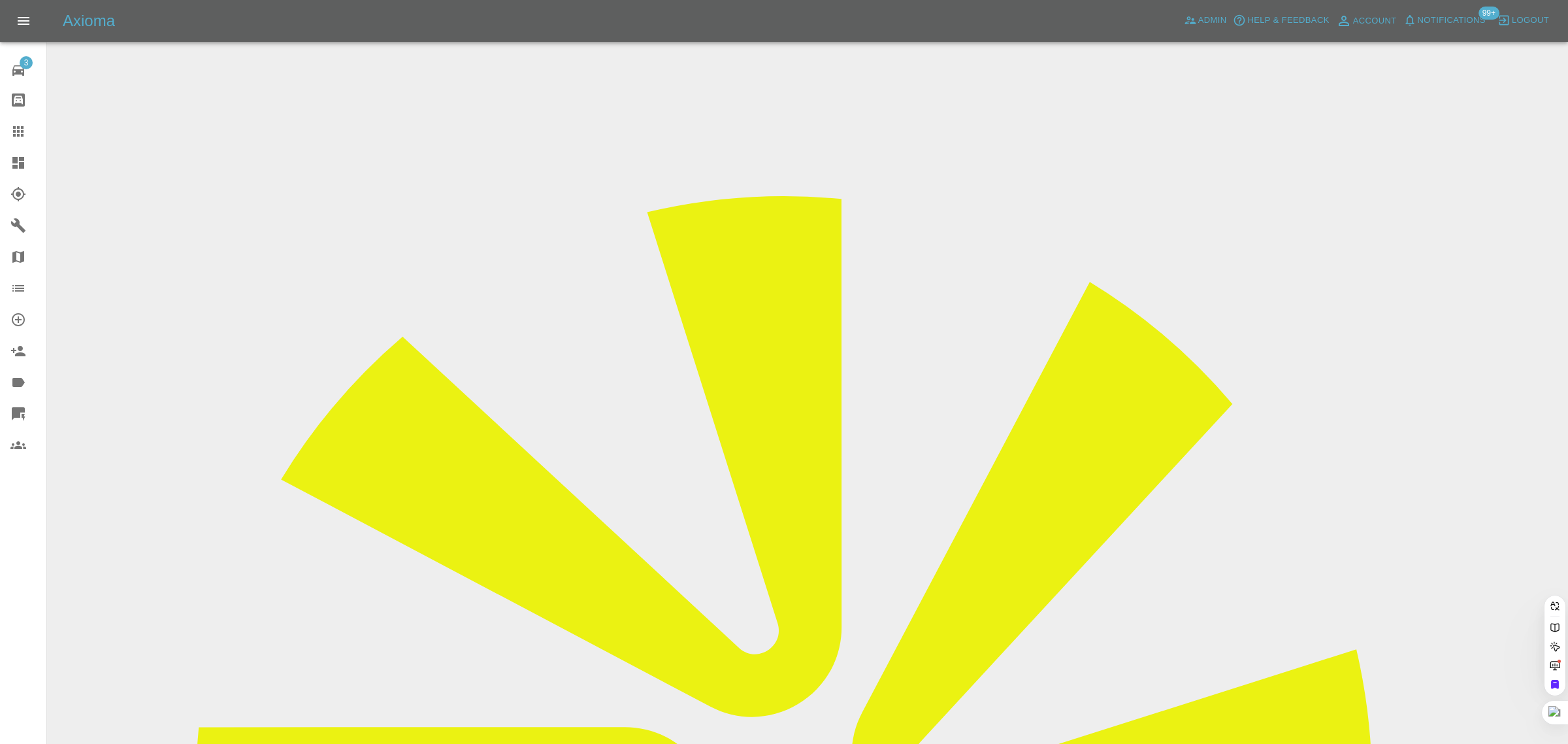
scroll to position [0, 3]
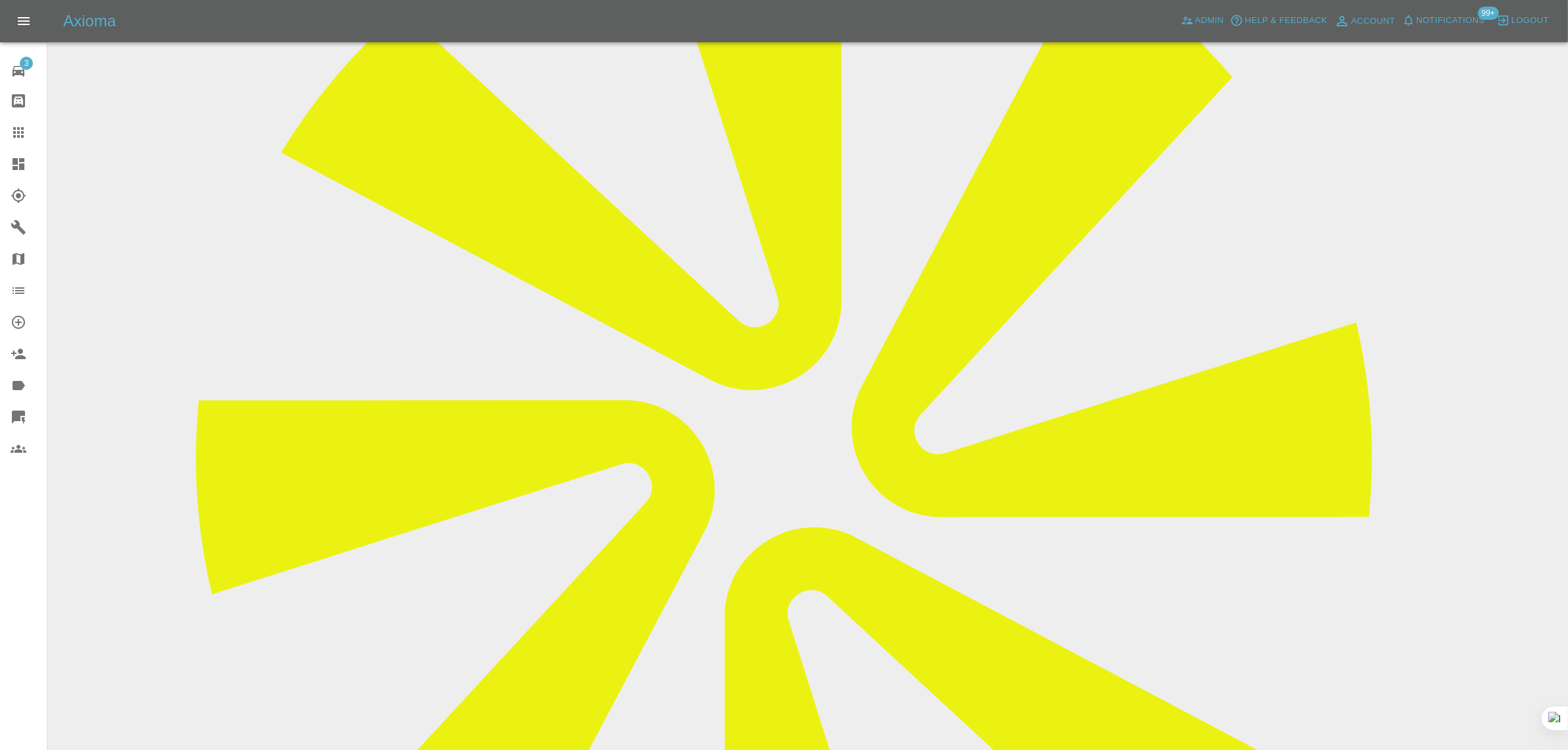
scroll to position [165, 0]
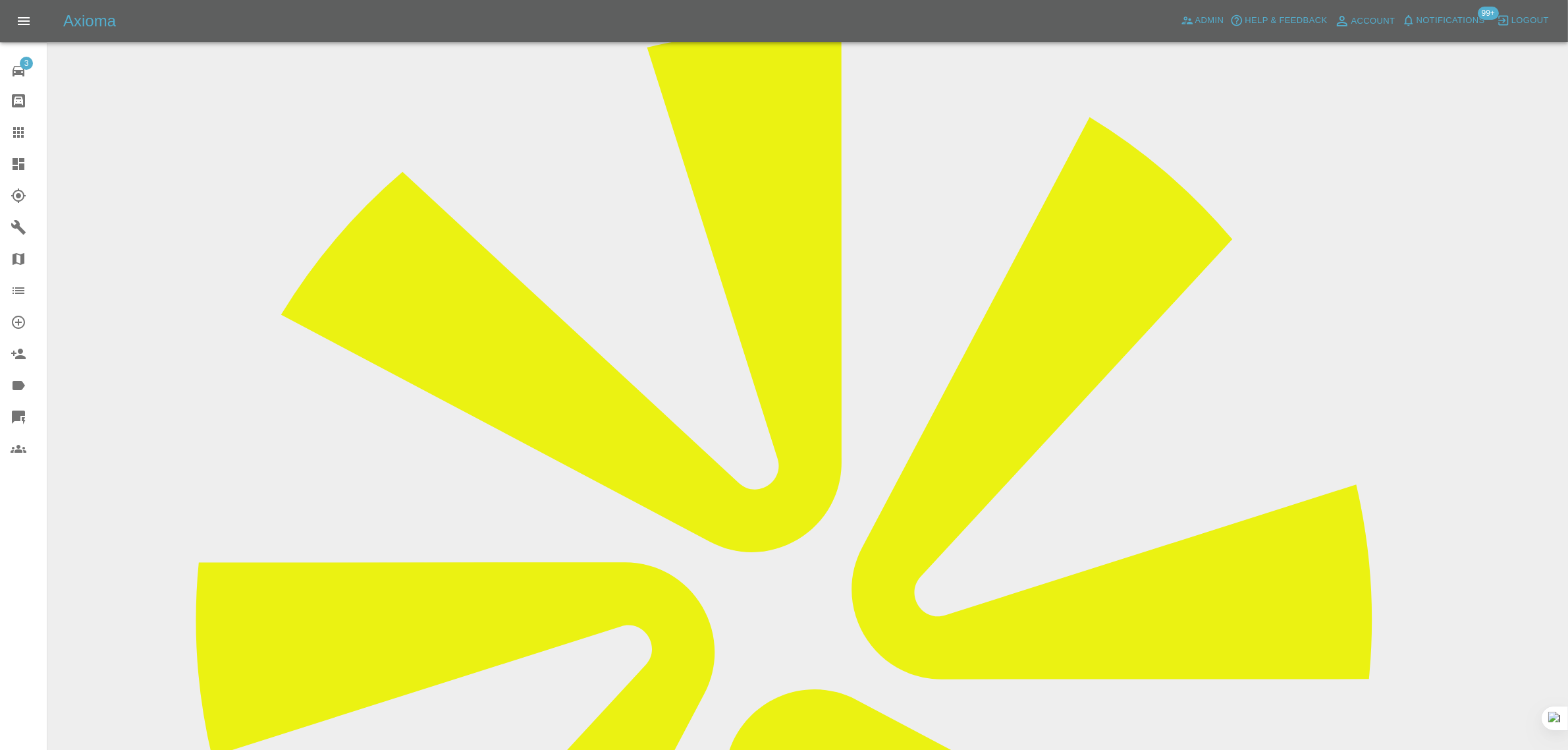
click at [24, 123] on link "Claims" at bounding box center [23, 132] width 47 height 31
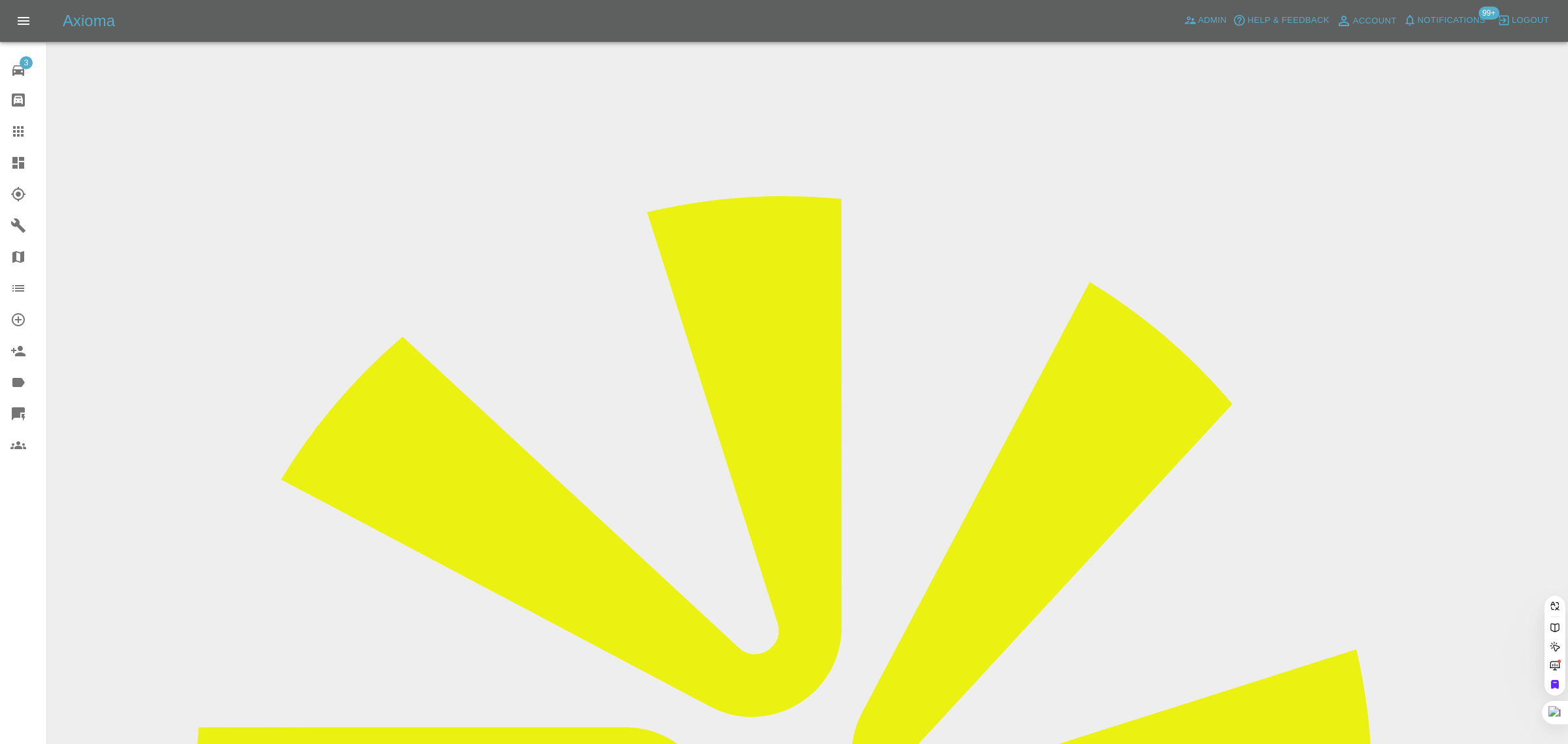
paste input "LJ18WRD"
type input "LJ18WRD"
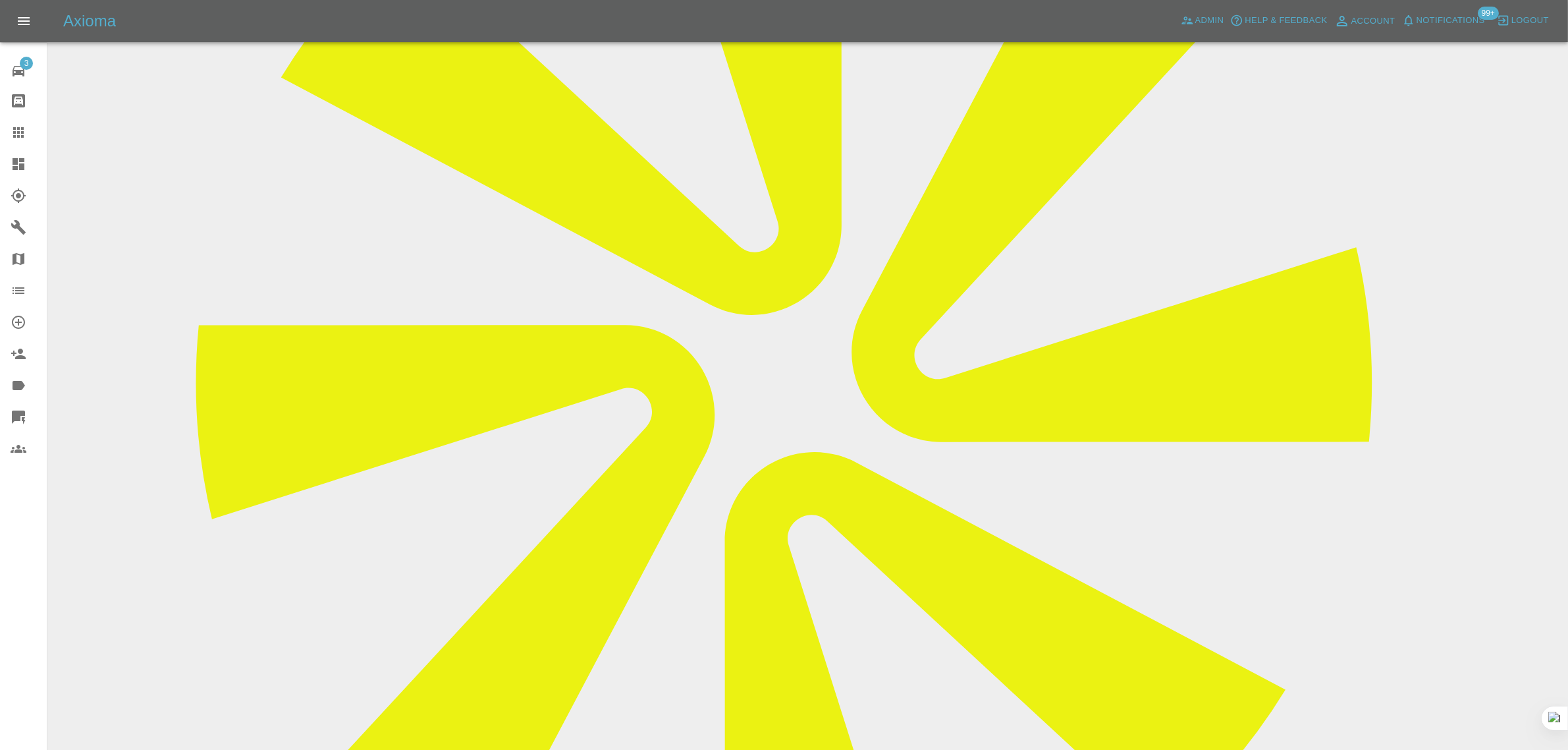
scroll to position [70, 0]
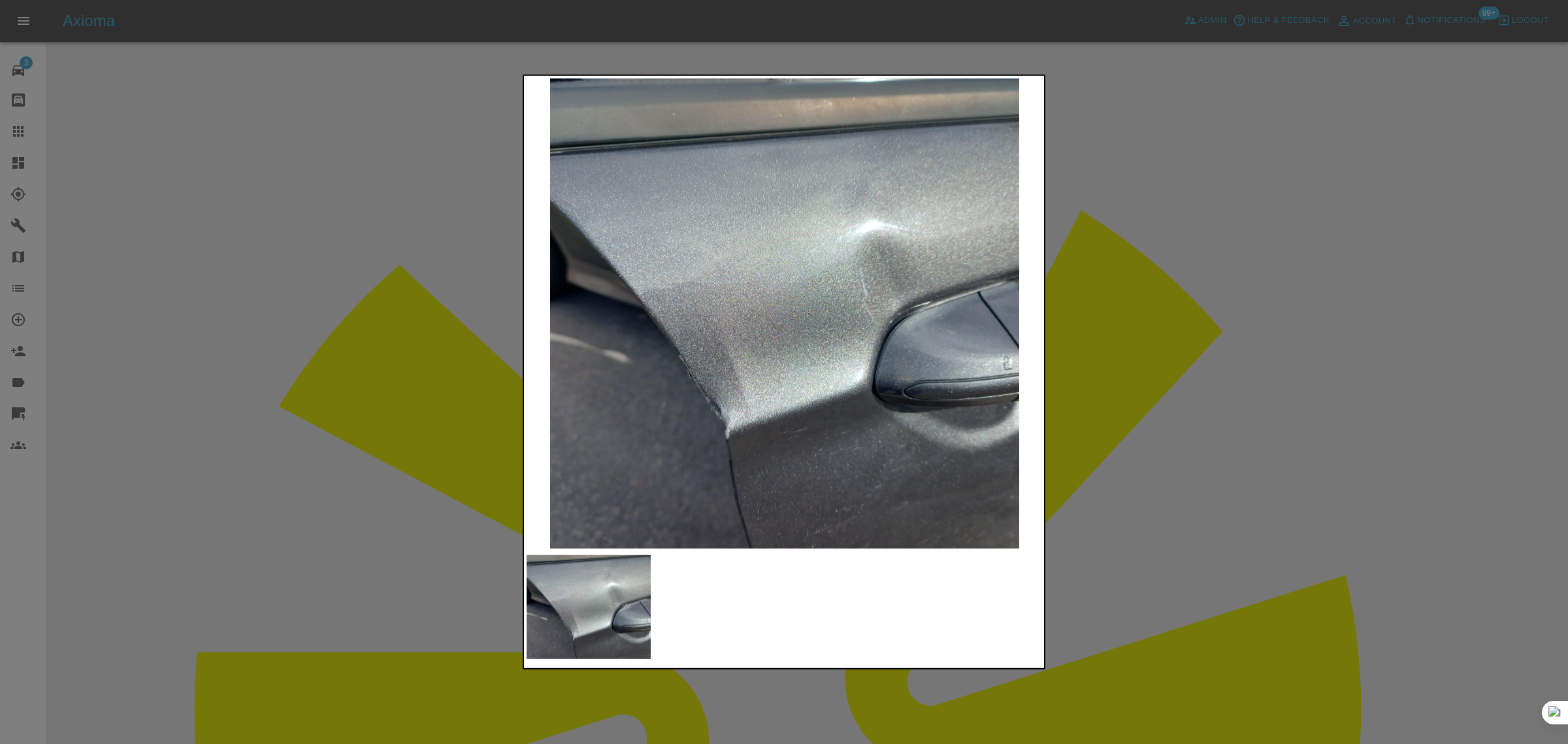
click at [1088, 342] on div at bounding box center [784, 372] width 1568 height 744
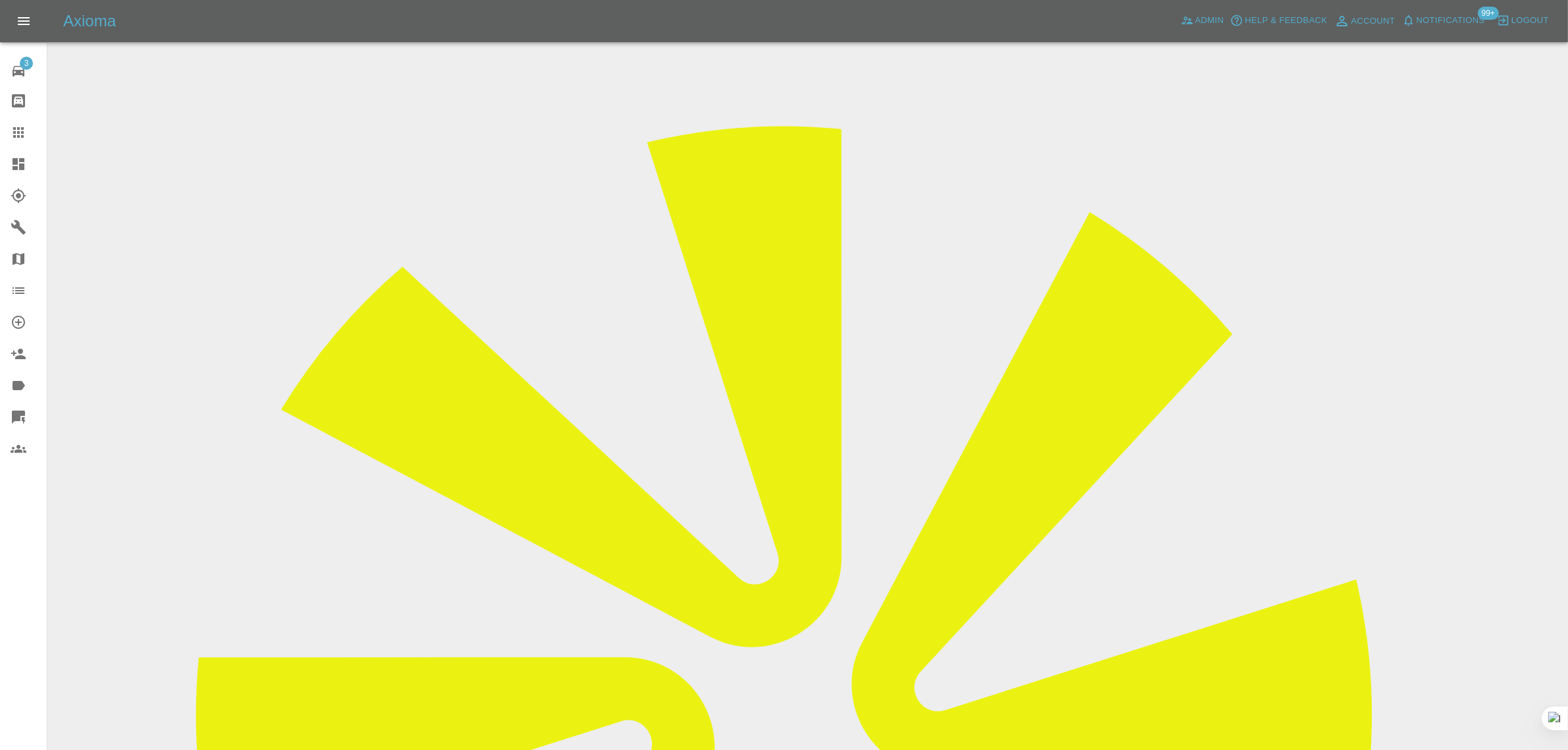
drag, startPoint x: 1293, startPoint y: 141, endPoint x: 1422, endPoint y: 147, distance: 129.1
copy tbody "Repair shop"
click at [14, 127] on icon at bounding box center [18, 132] width 10 height 10
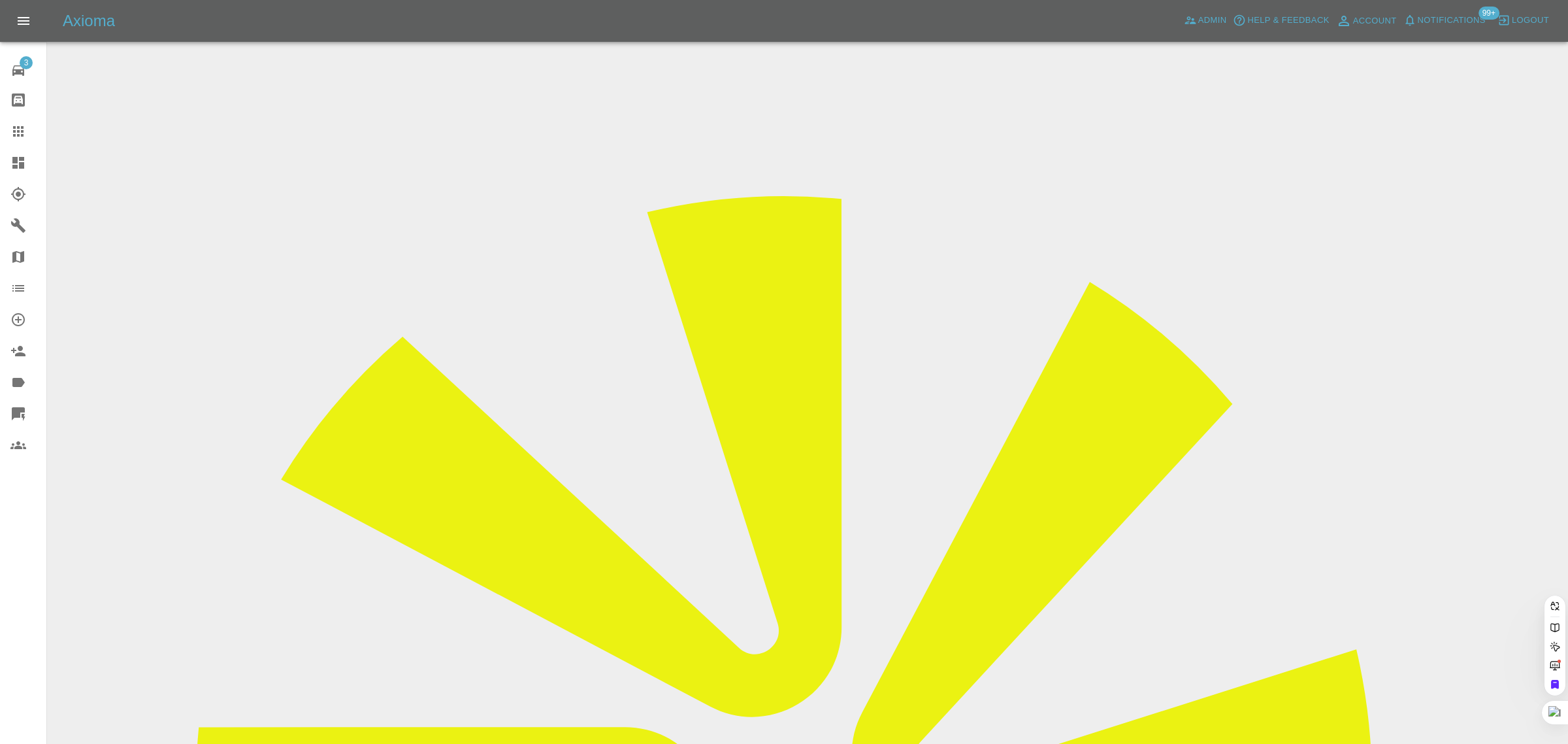
paste input "atobexec@googlemail.com"
type input "atobexec@googlemail.com"
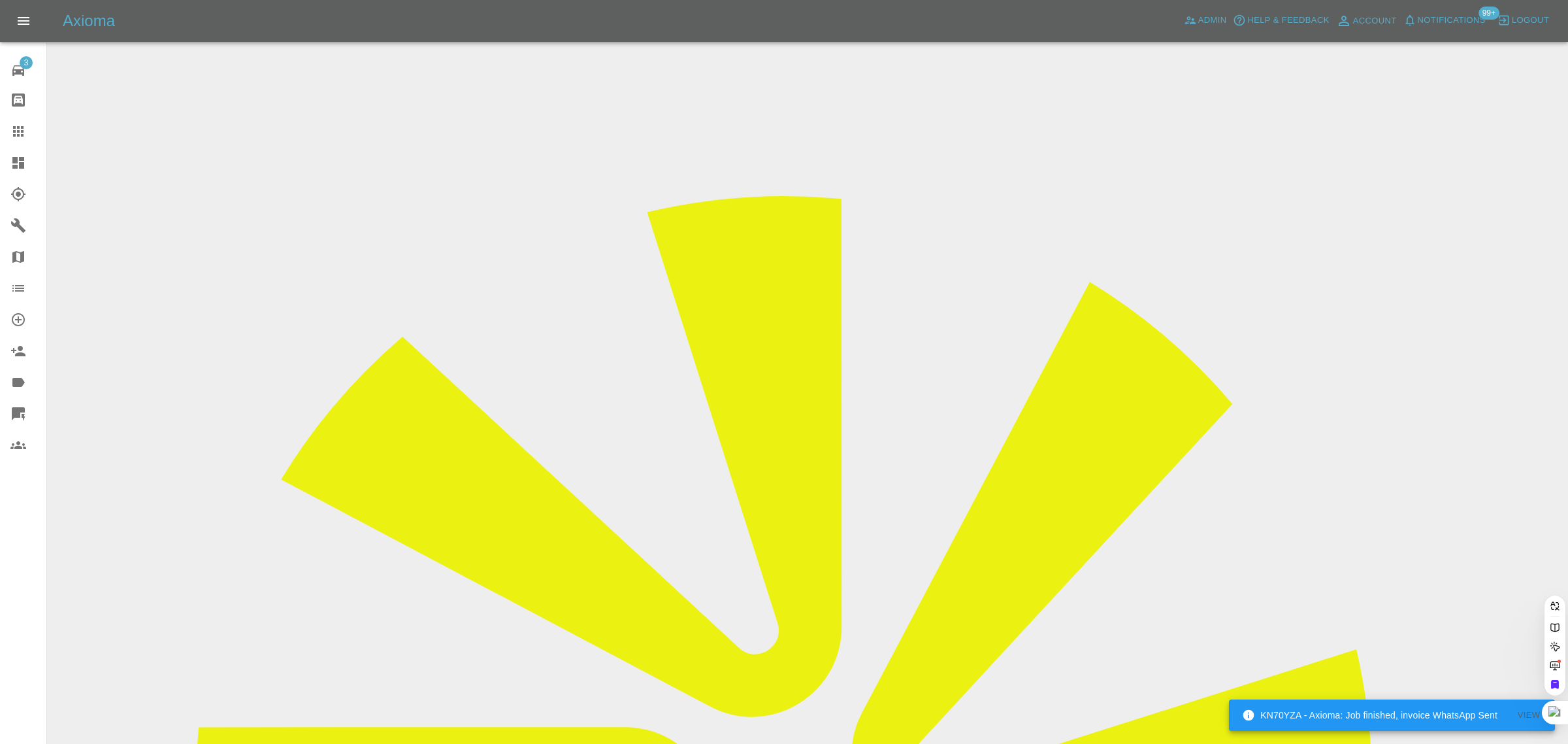
scroll to position [0, 0]
paste input "stevenlintern@blueyonder.co.uk"
type input "stevenlintern@blueyonder.co.uk"
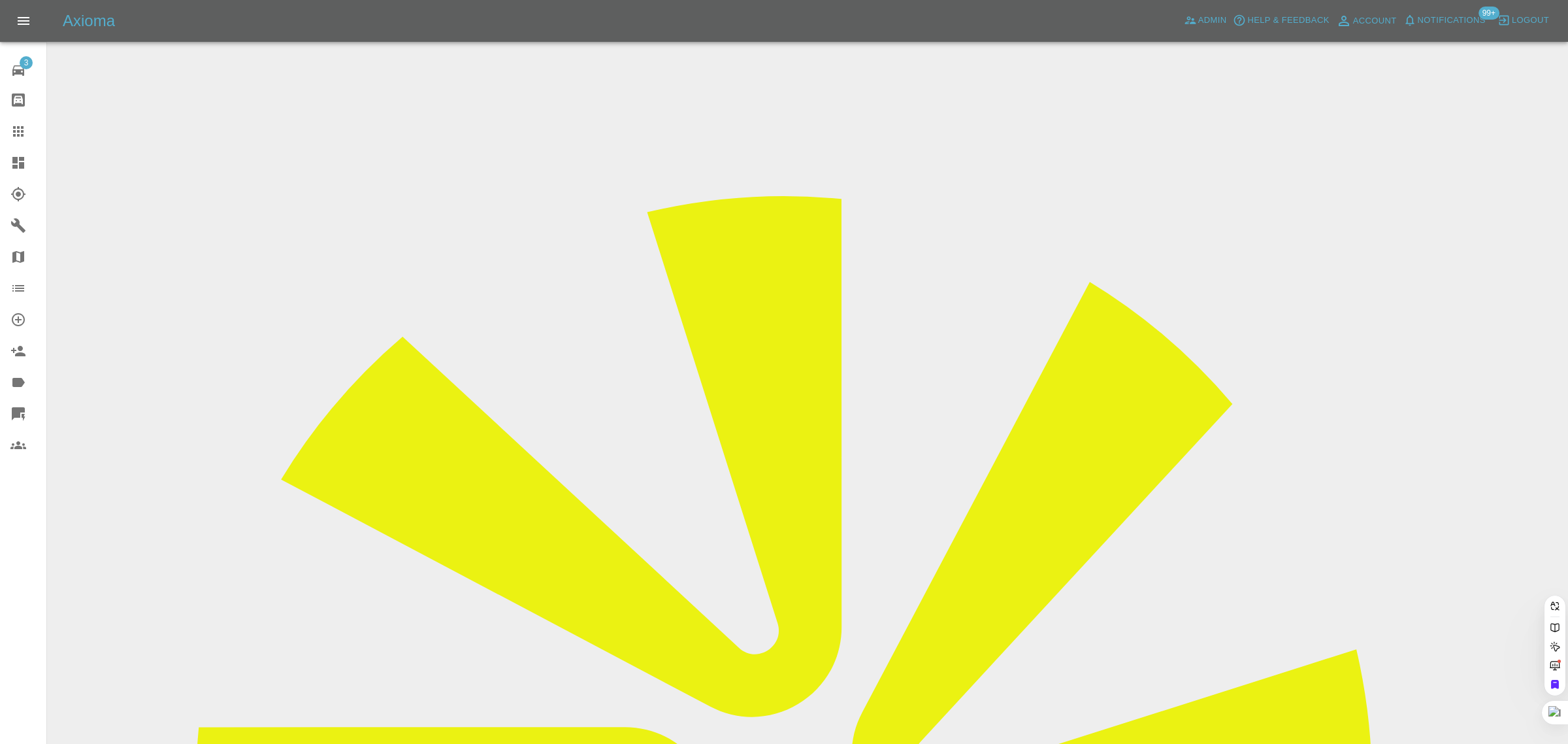
click at [31, 615] on div "3 Repair home Bodyshop home Claims Dashboard Explorer Garages Map Organization …" at bounding box center [24, 372] width 47 height 744
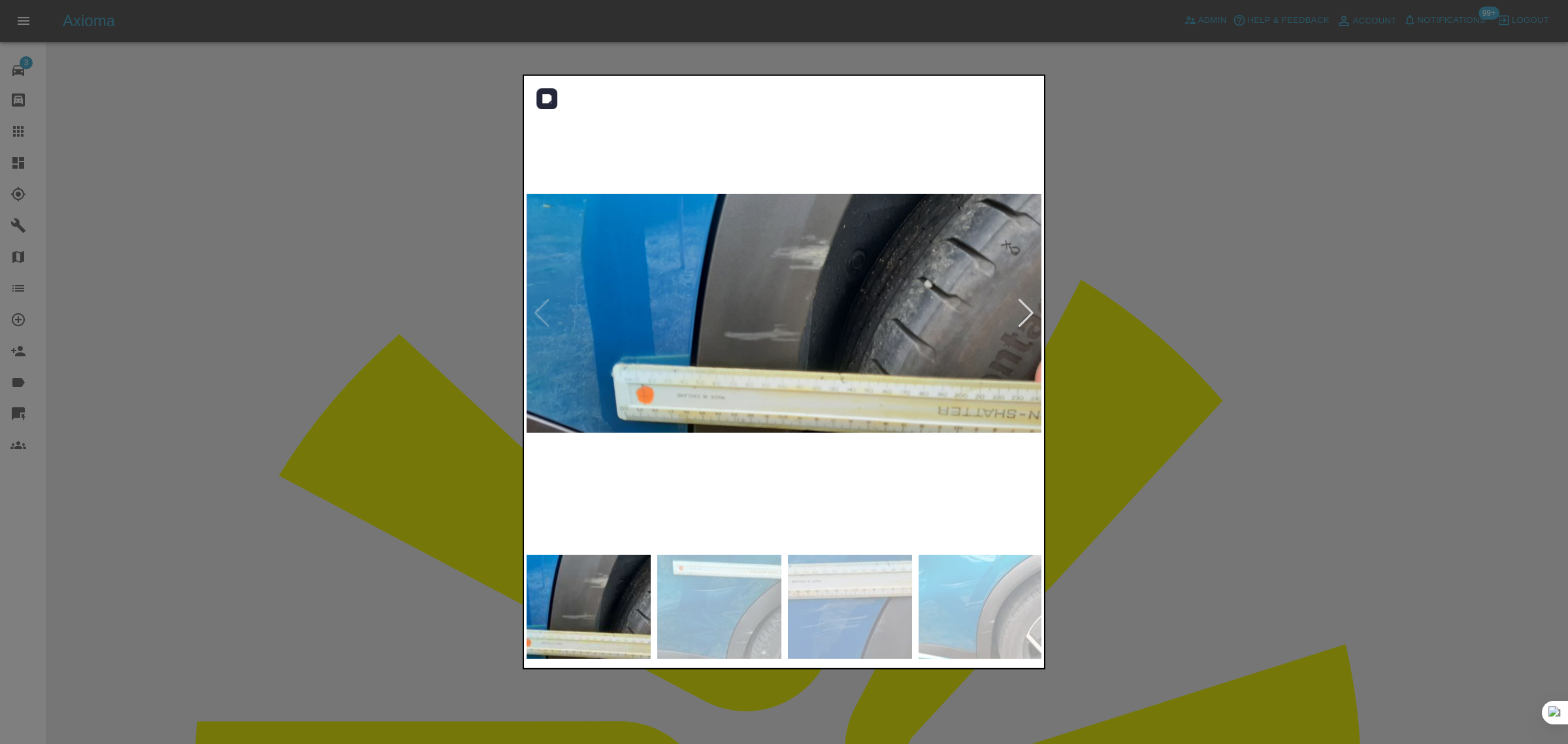
click at [1021, 311] on div at bounding box center [1026, 312] width 18 height 28
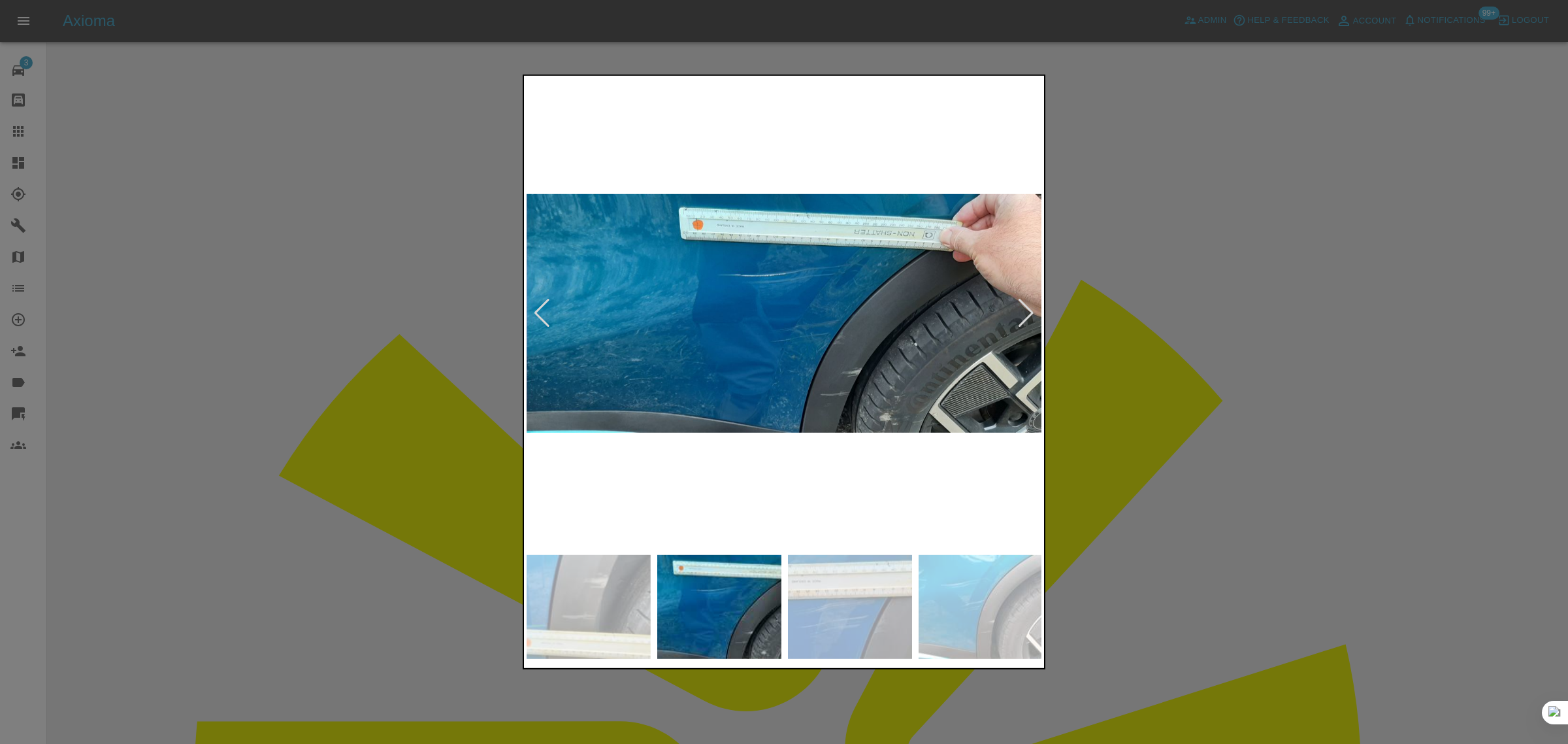
click at [1021, 311] on div at bounding box center [1026, 312] width 18 height 28
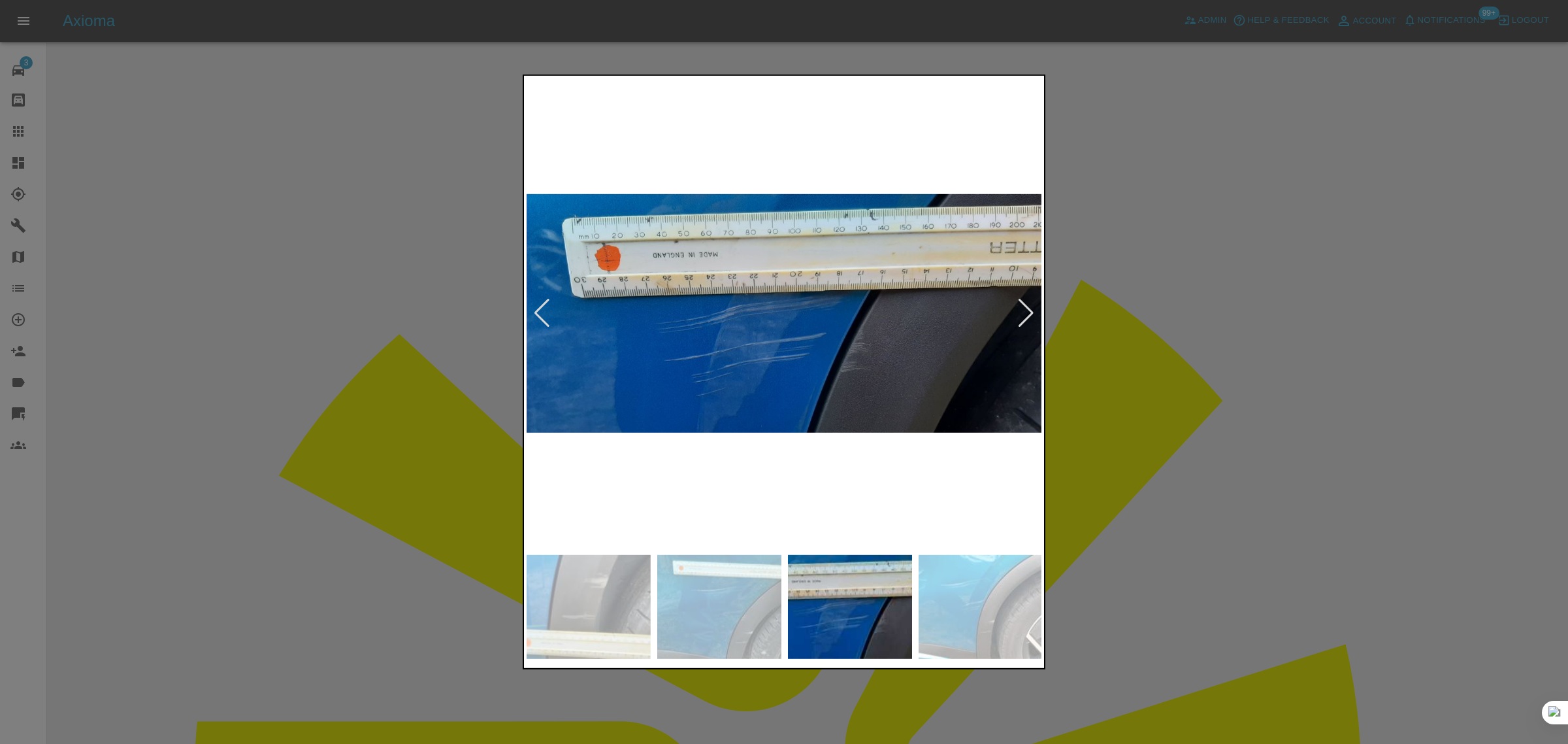
click at [1021, 311] on div at bounding box center [1026, 312] width 18 height 28
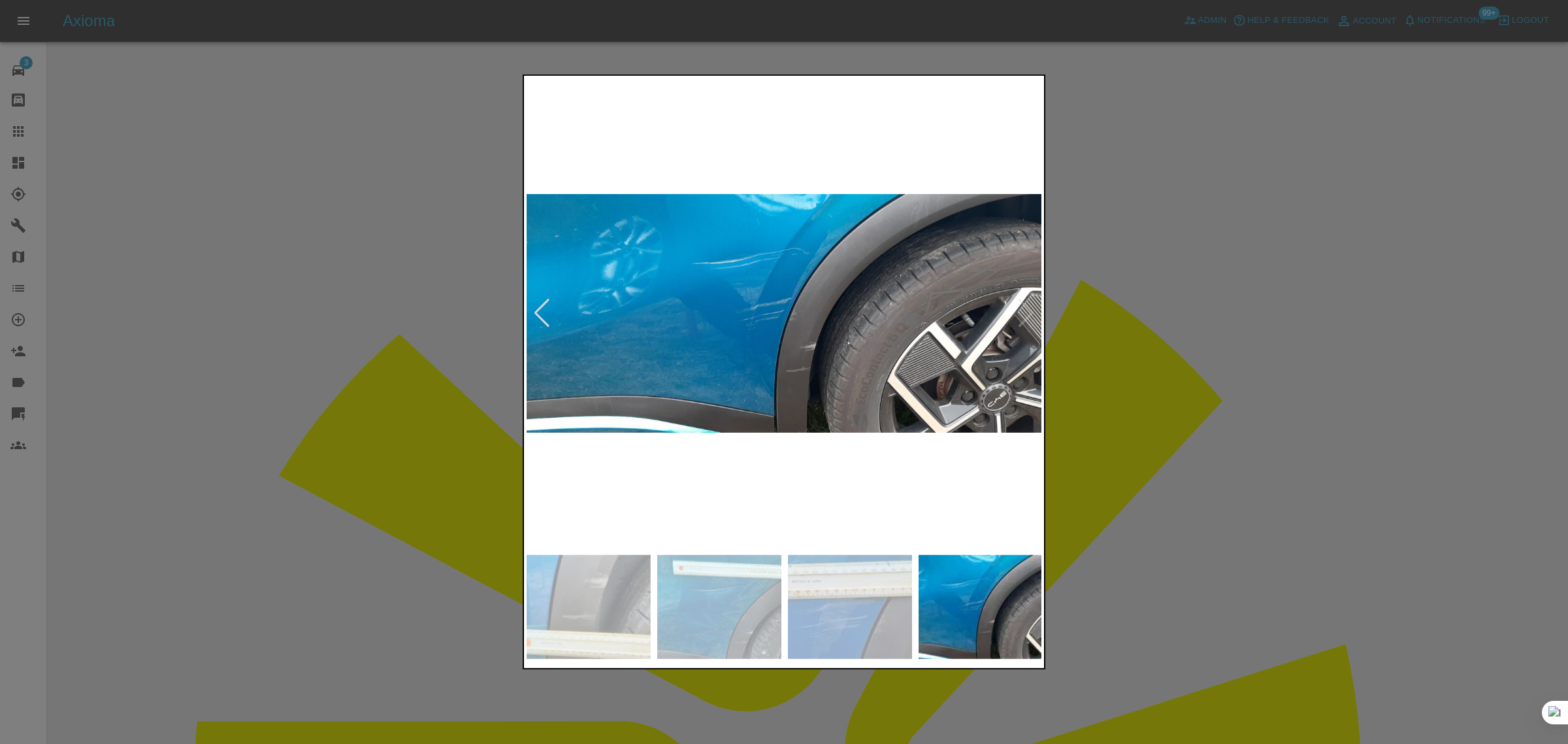
click at [1021, 311] on img at bounding box center [784, 313] width 516 height 469
click at [1098, 332] on div at bounding box center [784, 372] width 1568 height 744
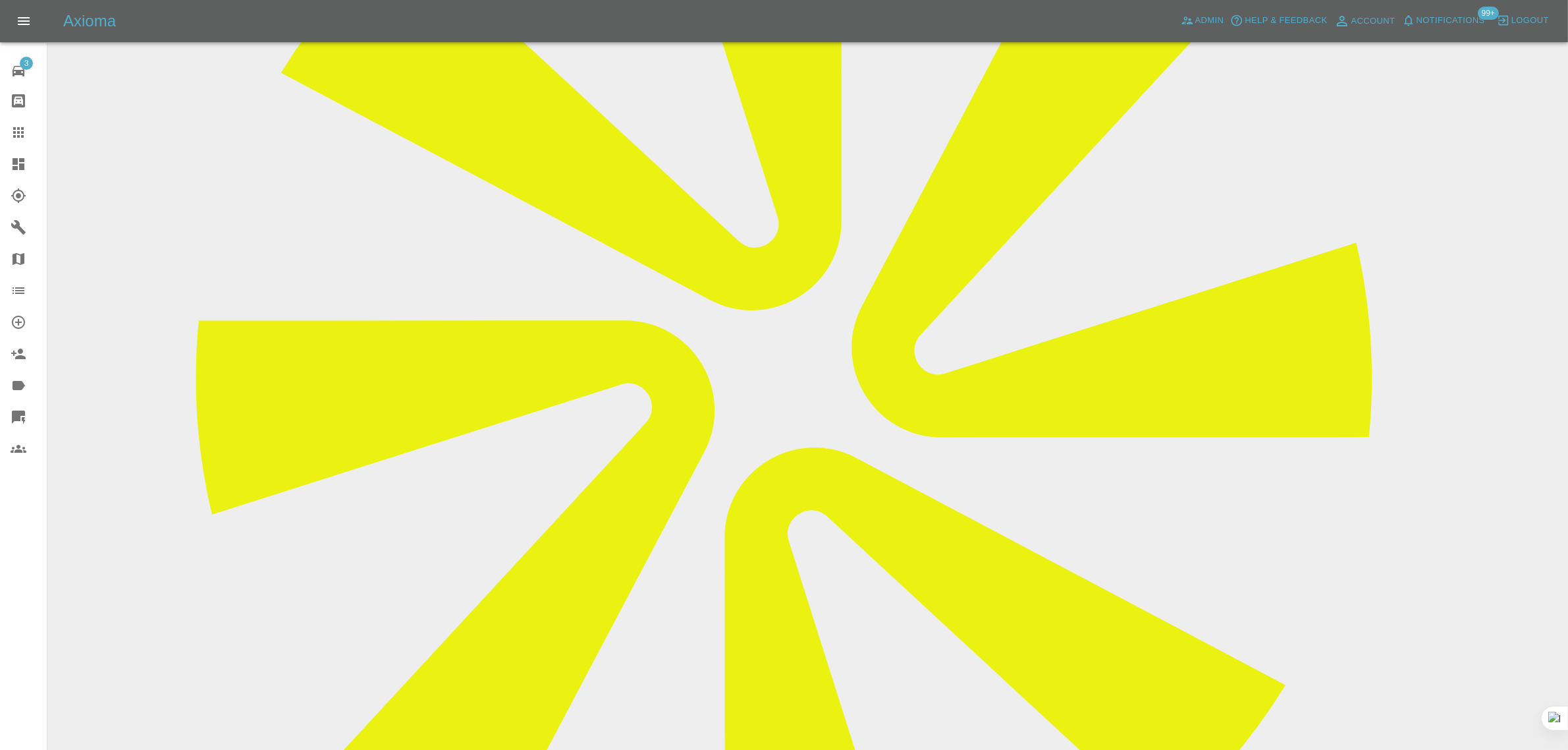
scroll to position [216, 0]
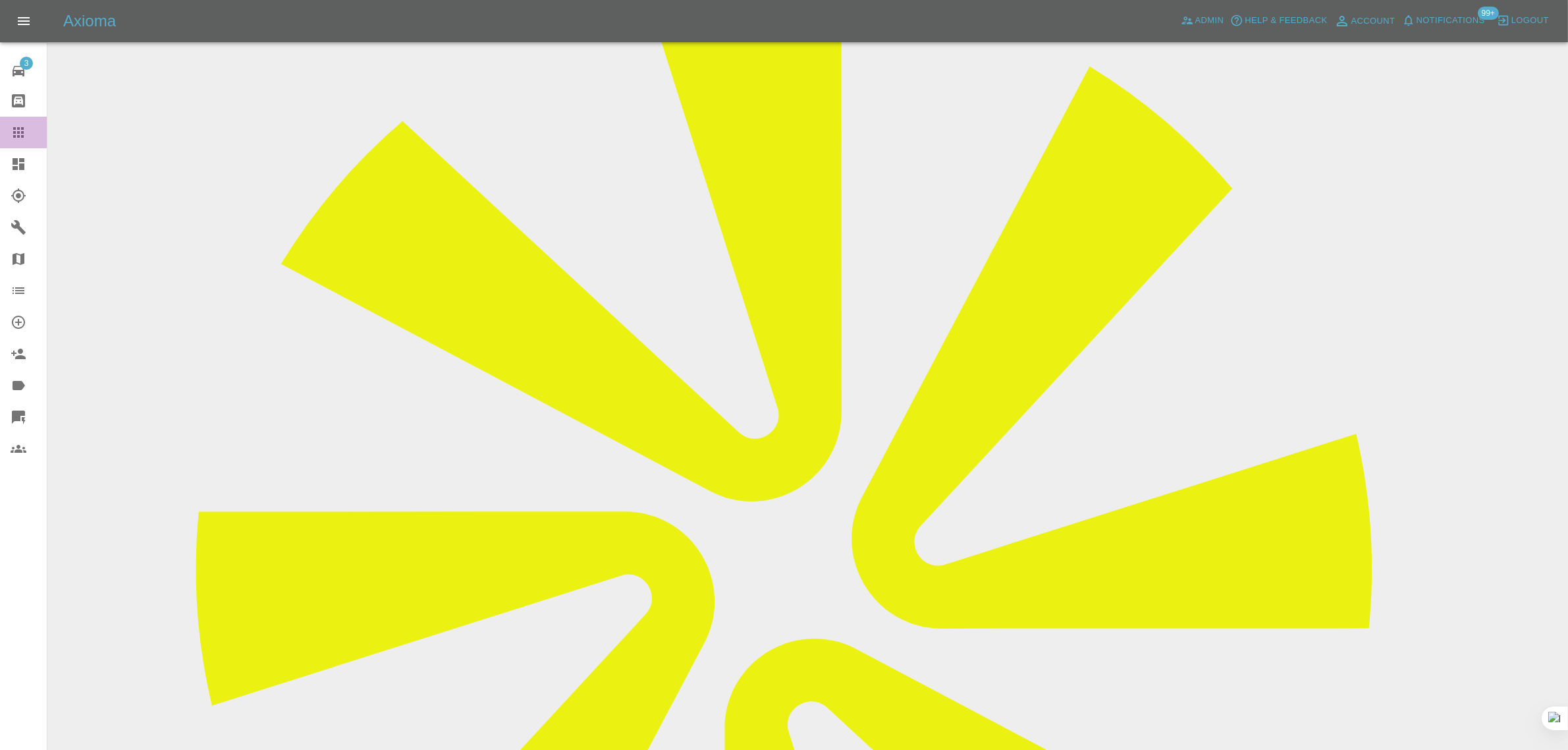
click at [13, 135] on icon at bounding box center [18, 132] width 10 height 10
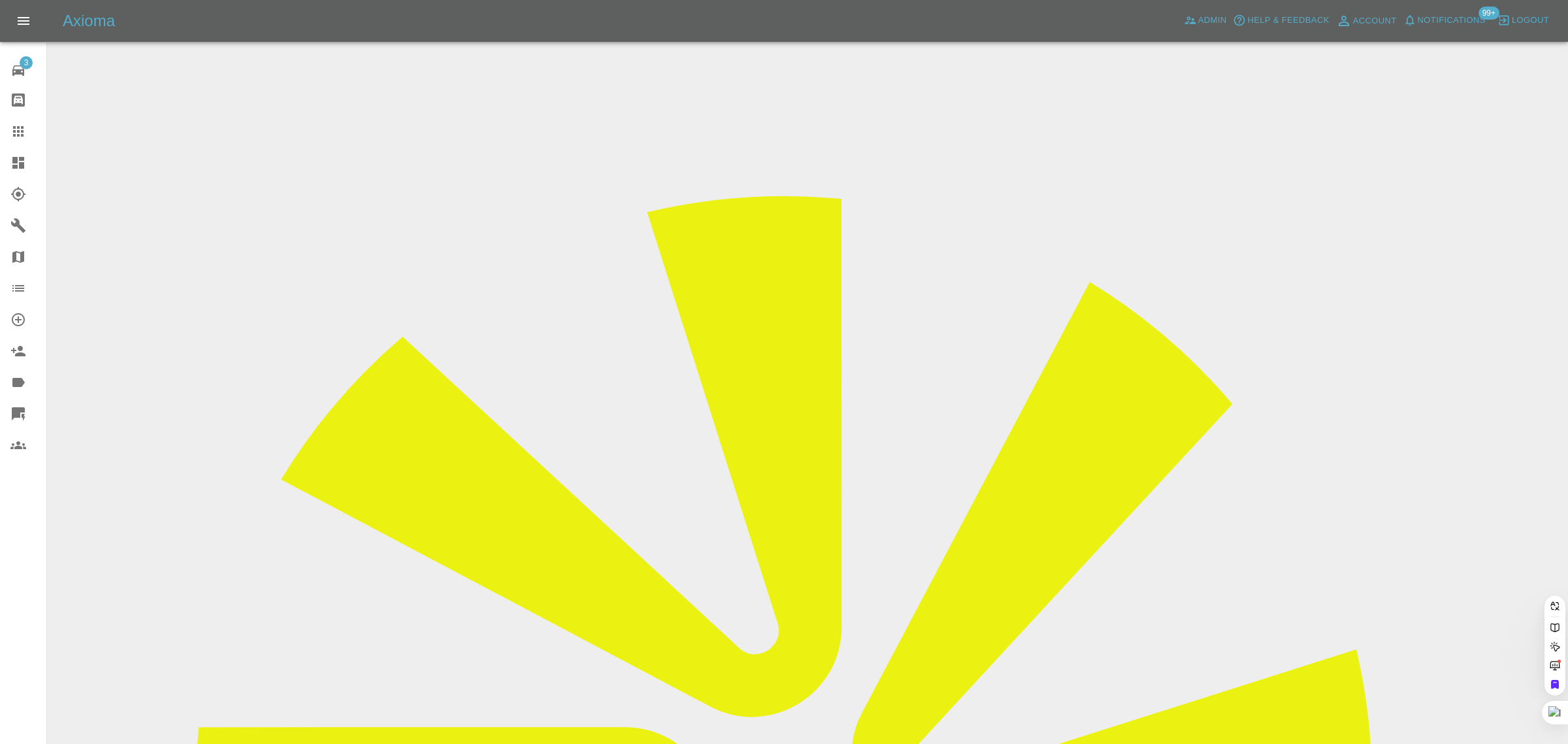
paste input "andyhill1978@gmail.com"
type input "andyhill1978@gmail.co"
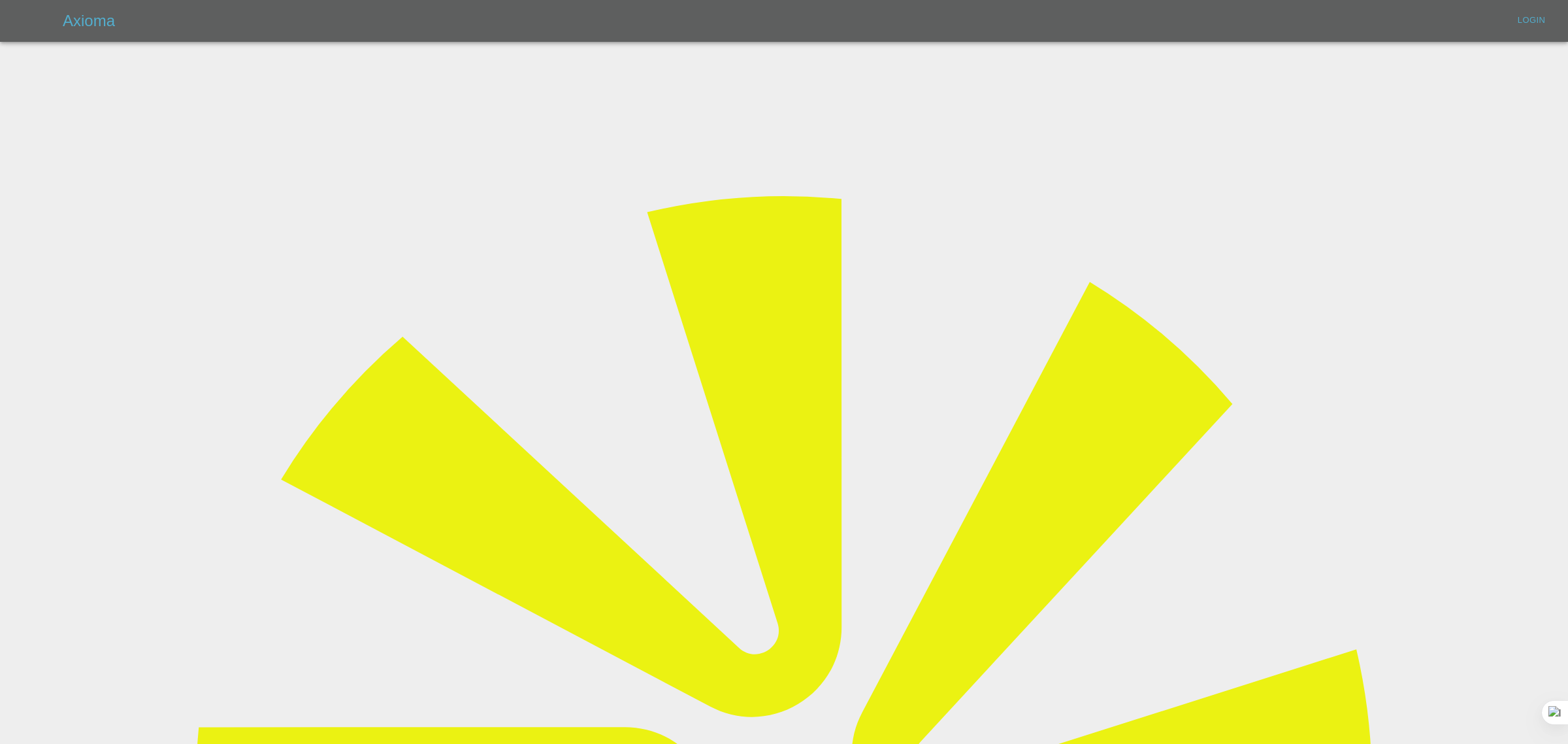
type input "[EMAIL_ADDRESS][DOMAIN_NAME]"
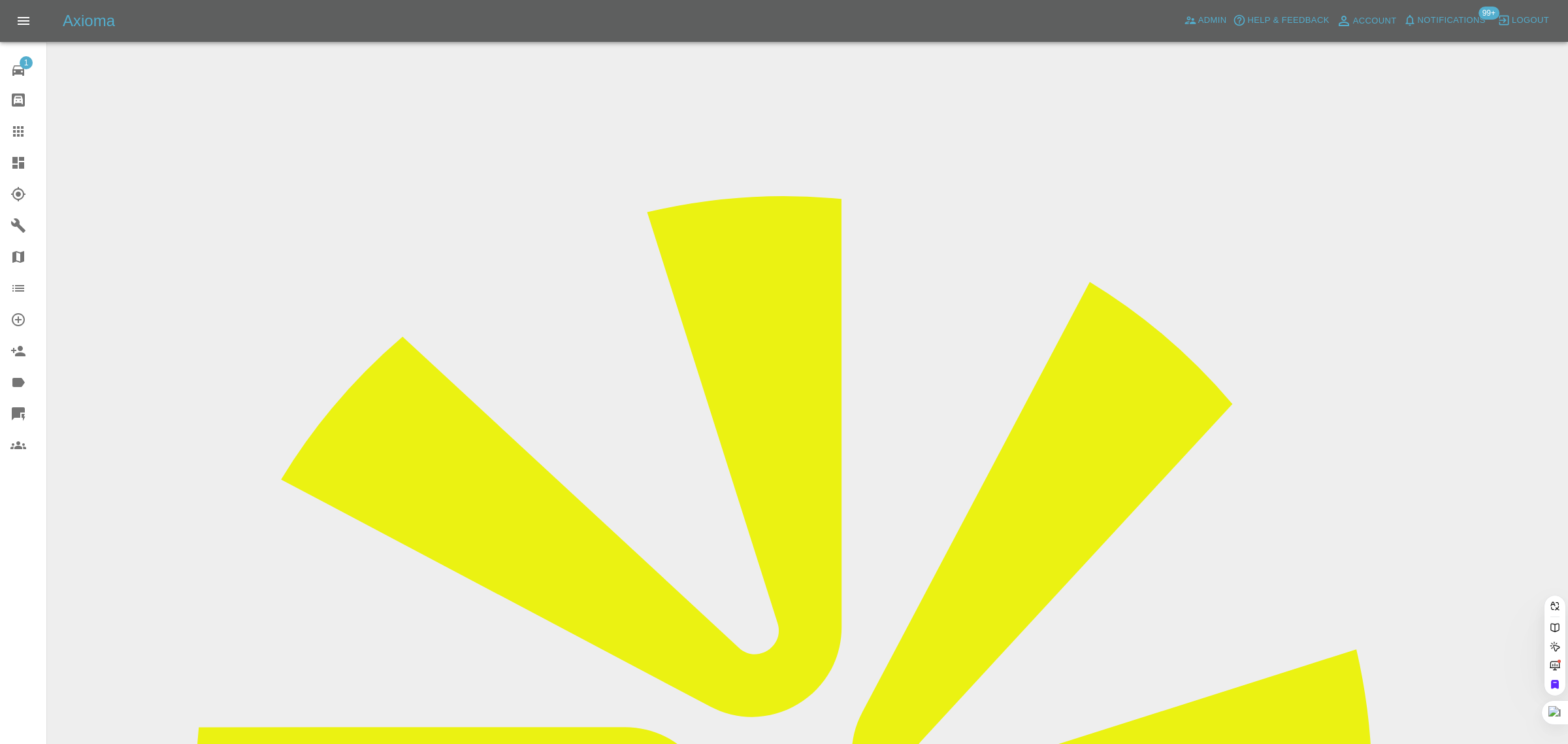
paste input "andyhill1978@gmail.com"
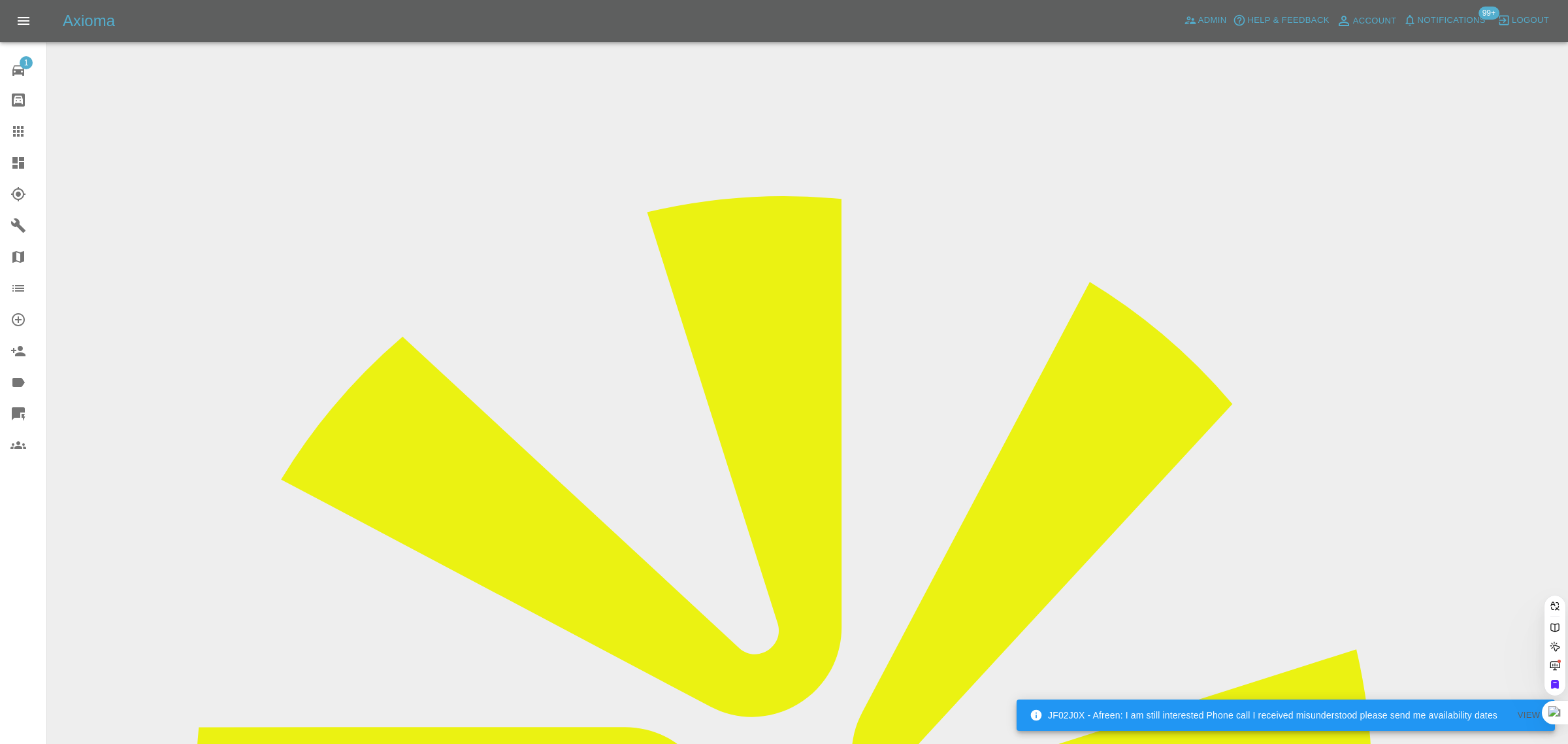
type input "andyhi"
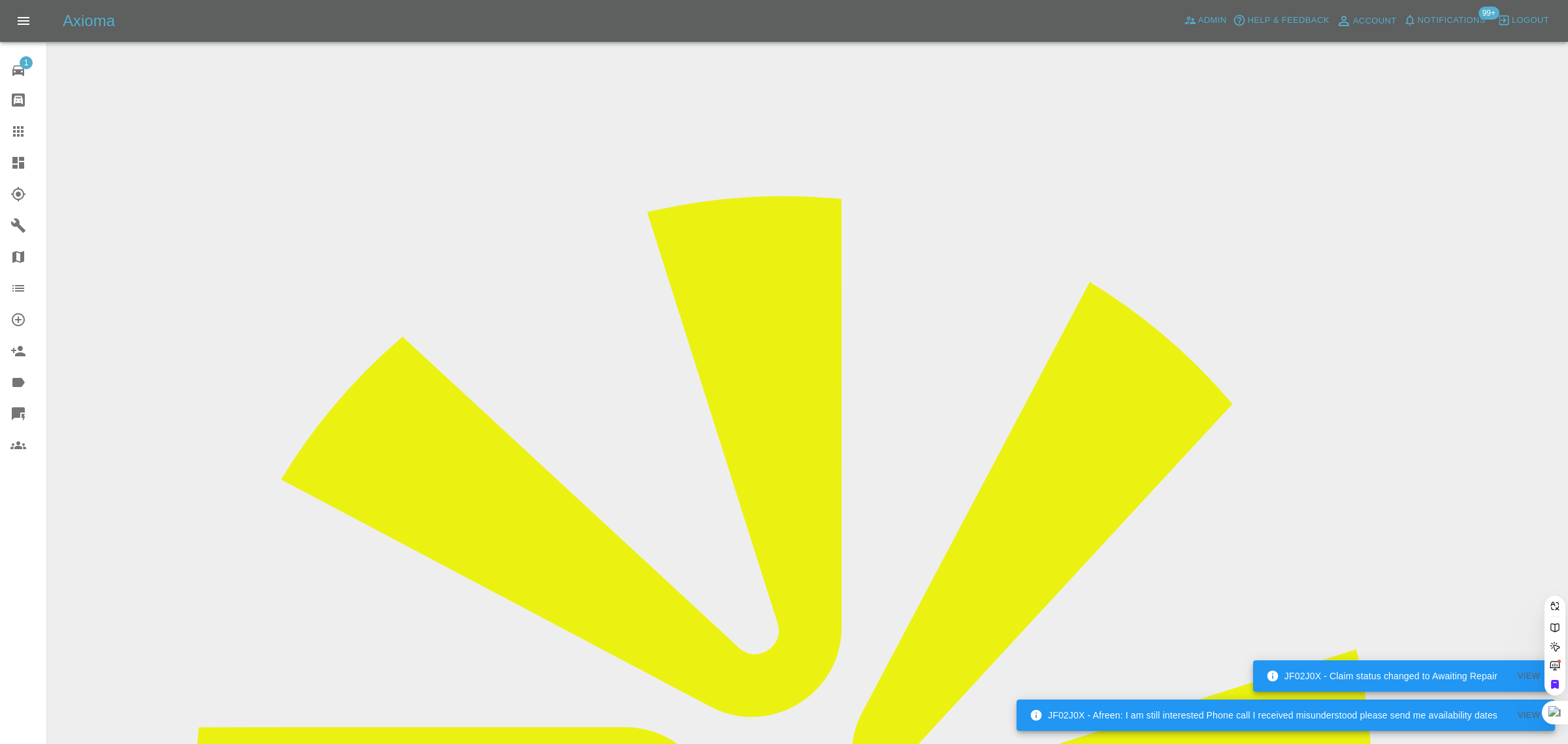
paste input "Ma68xmv"
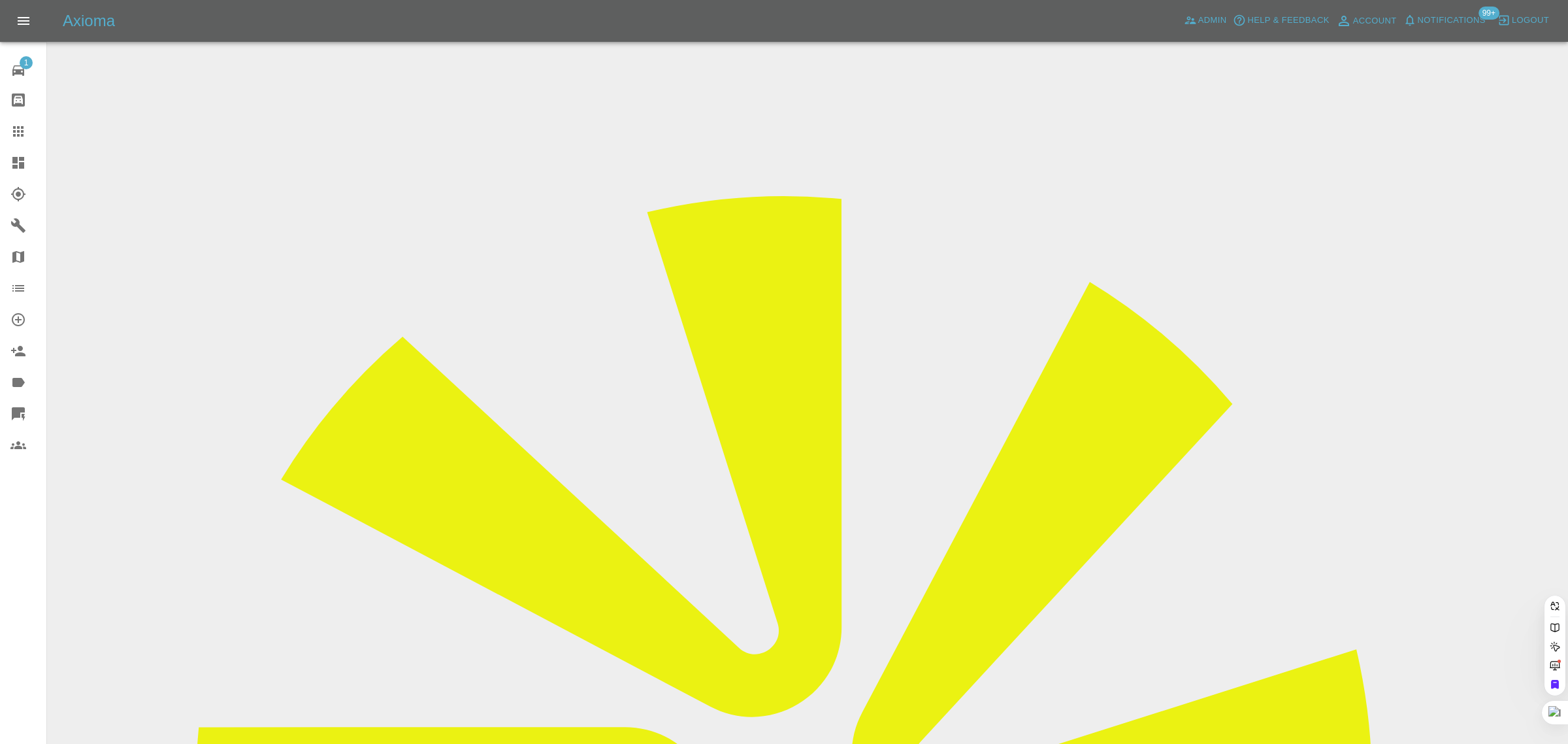
type input "Ma68 xmv"
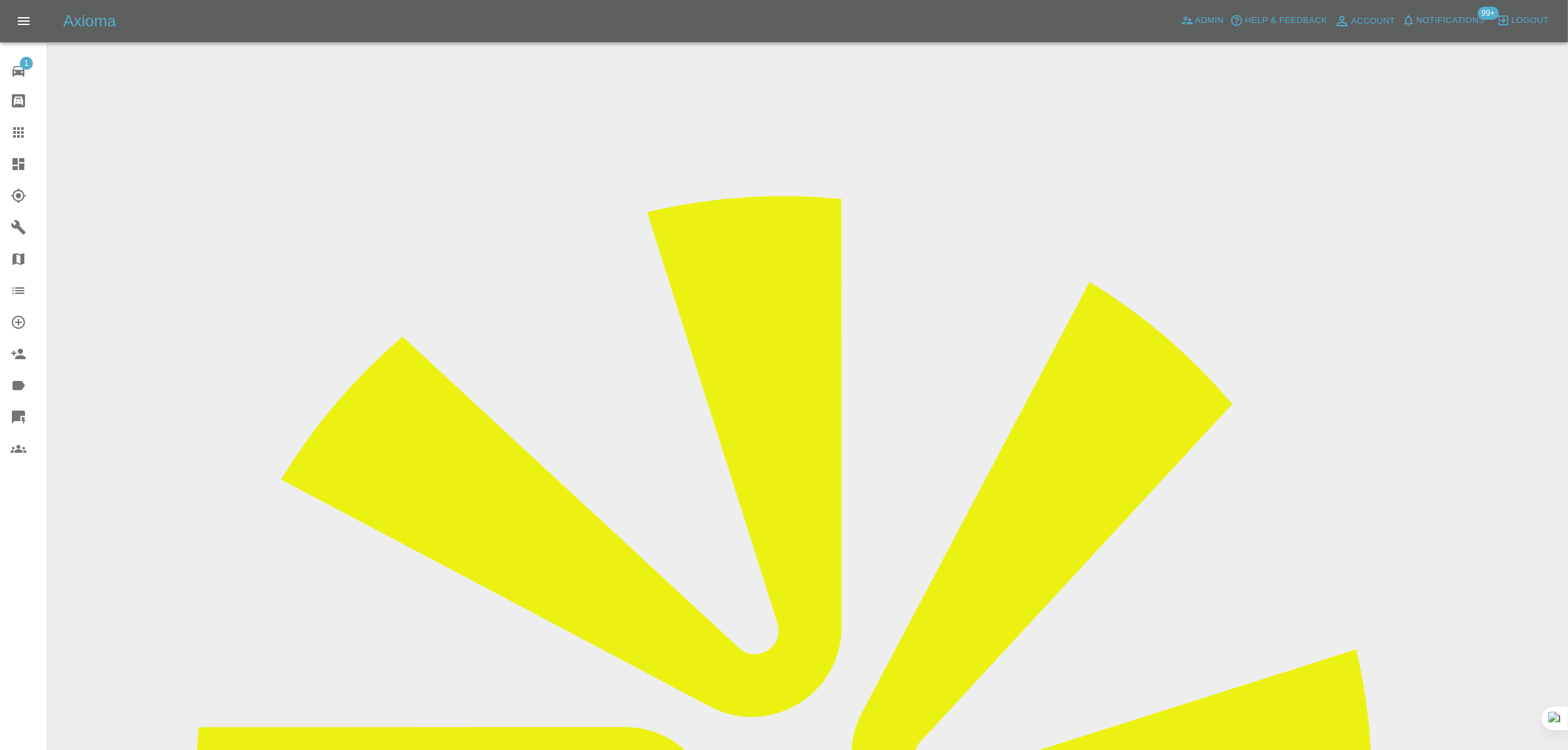
scroll to position [574, 0]
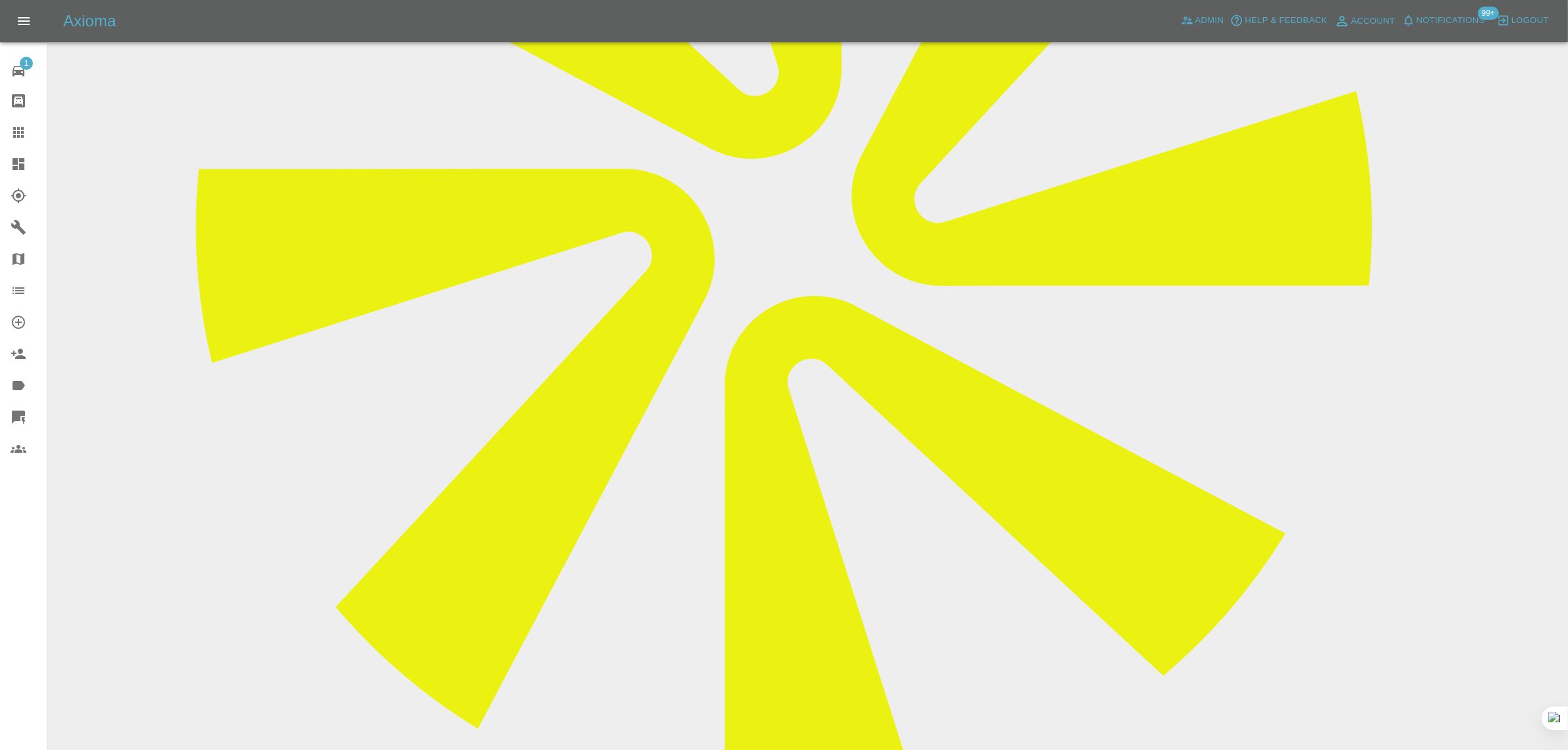
scroll to position [0, 0]
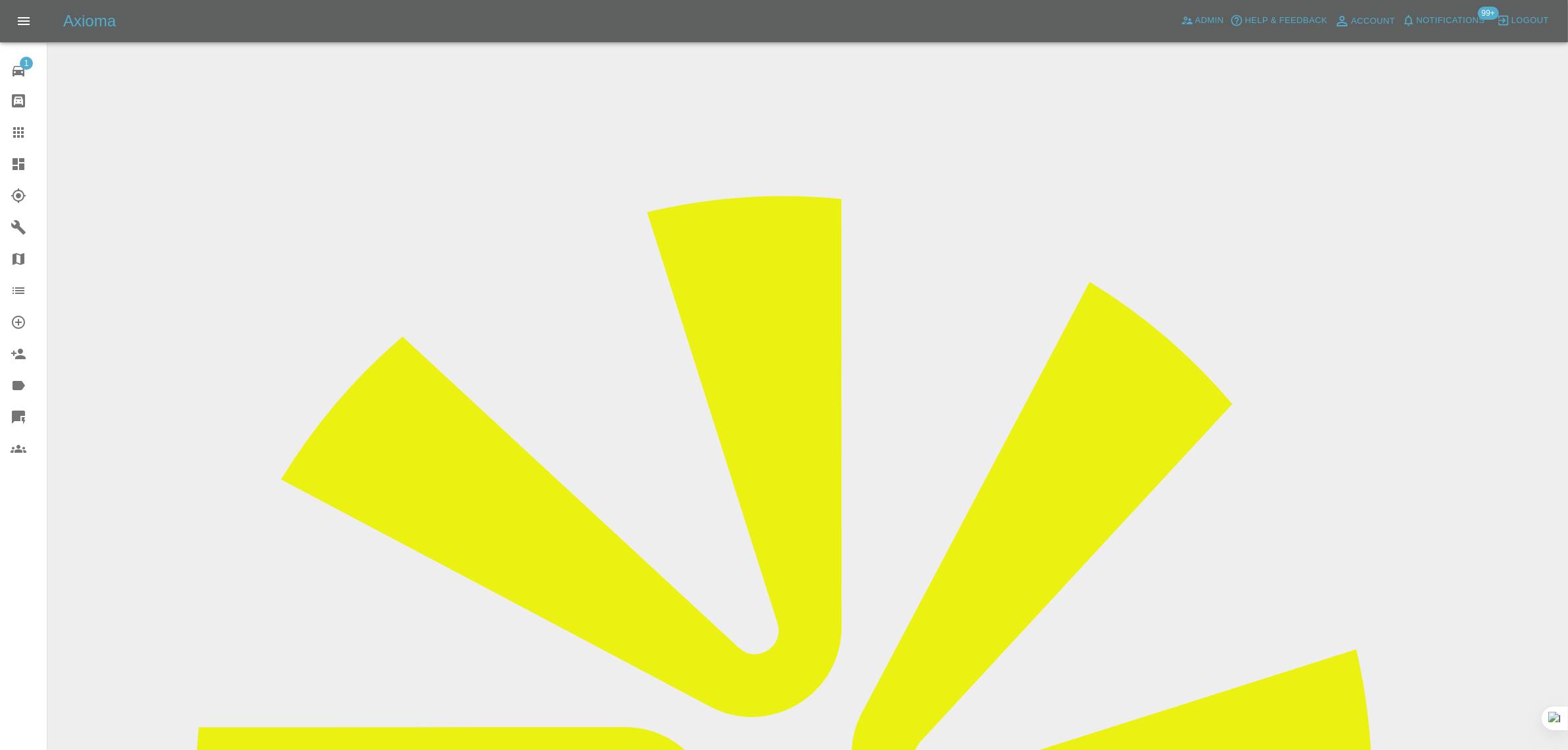
copy td "[EMAIL_ADDRESS][DOMAIN_NAME]"
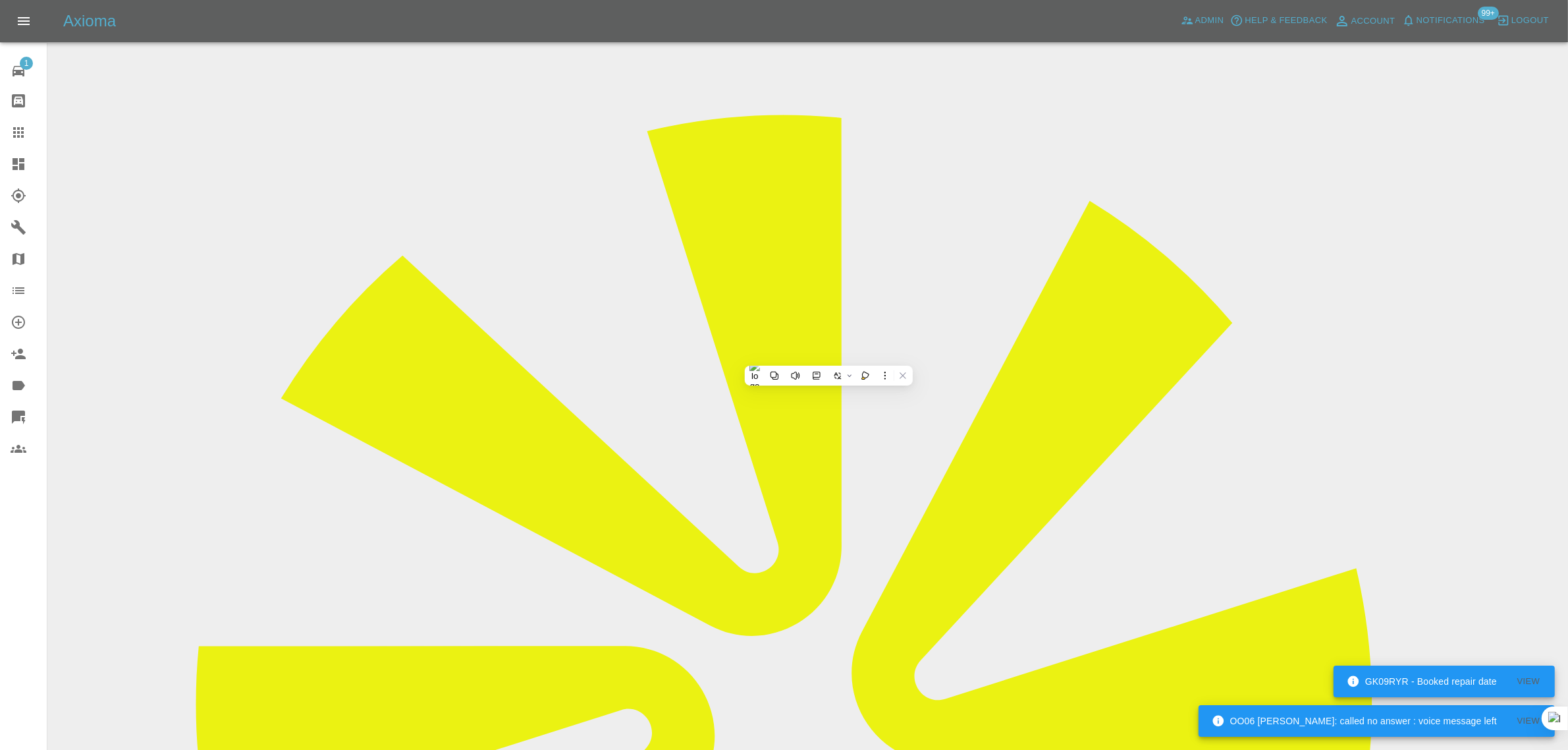
scroll to position [574, 0]
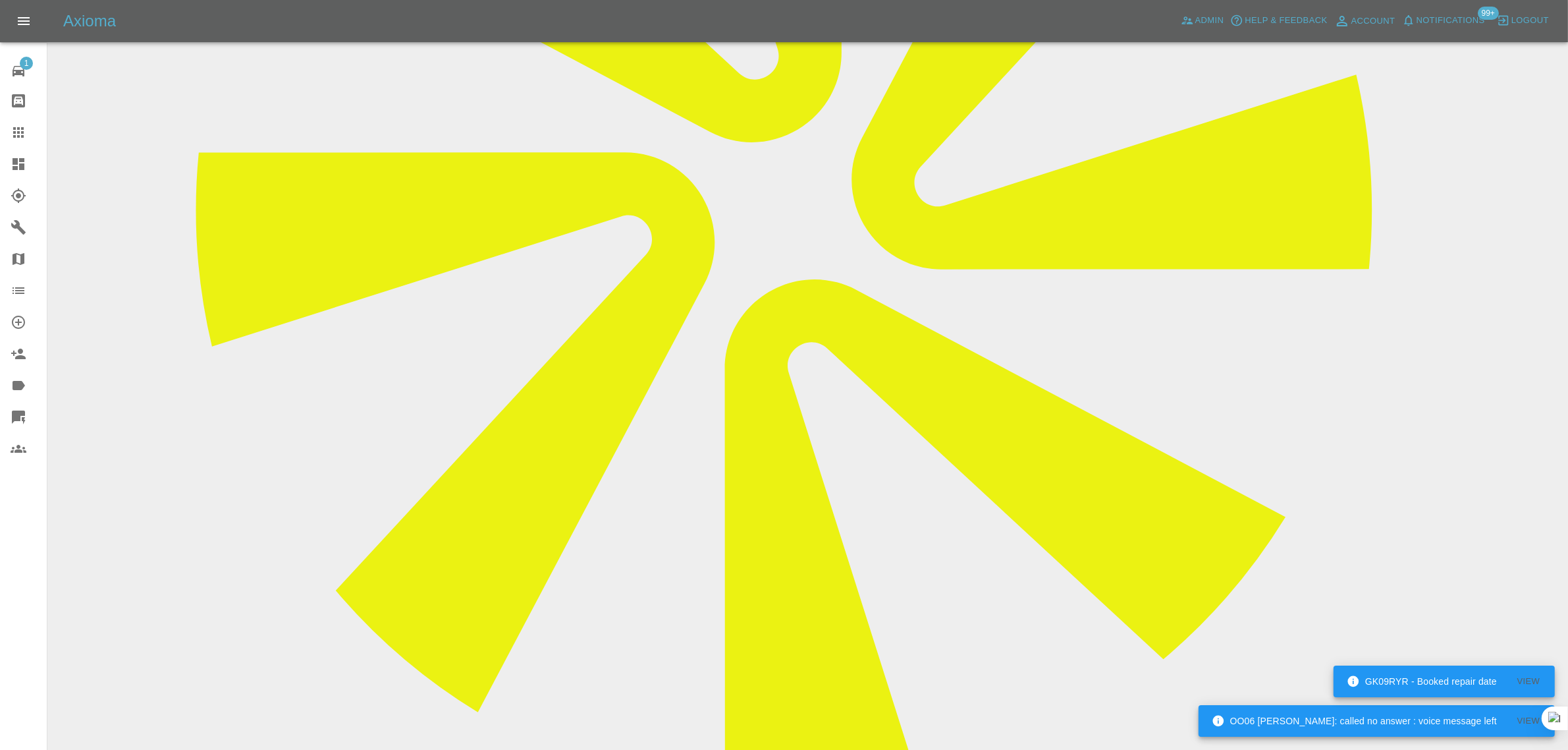
paste textarea "I have just received a quote for the above, thank you very much for getting bac…"
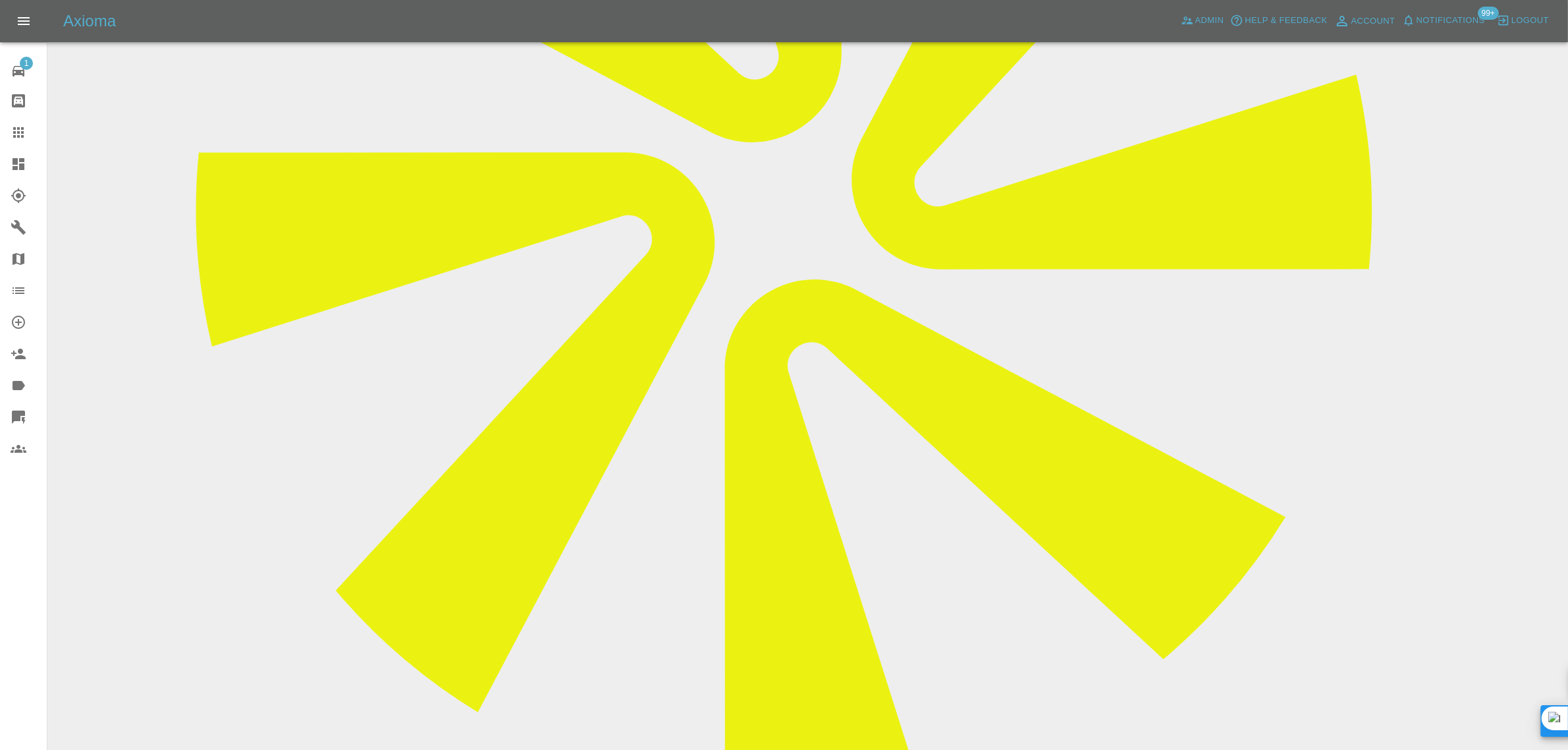
type textarea "I have just received a quote for the above, thank you very much for getting bac…"
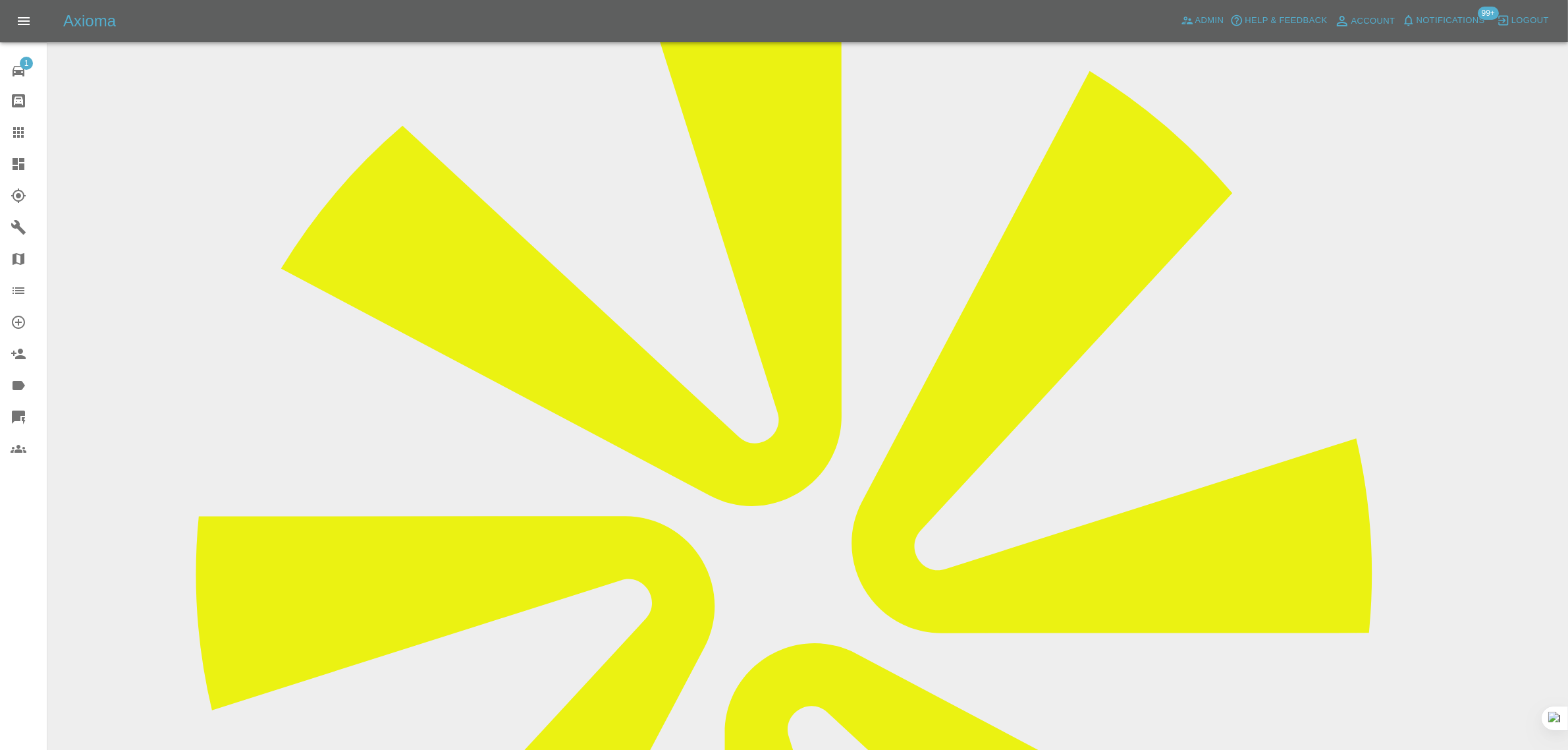
scroll to position [0, 0]
